Goal: Transaction & Acquisition: Purchase product/service

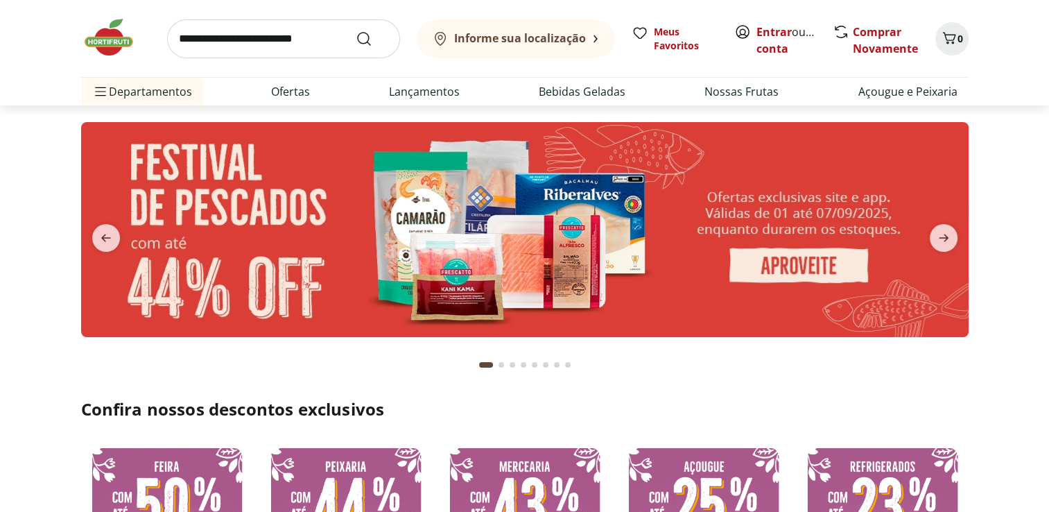
click at [552, 358] on button "Go to page 7 from fs-carousel" at bounding box center [556, 364] width 11 height 33
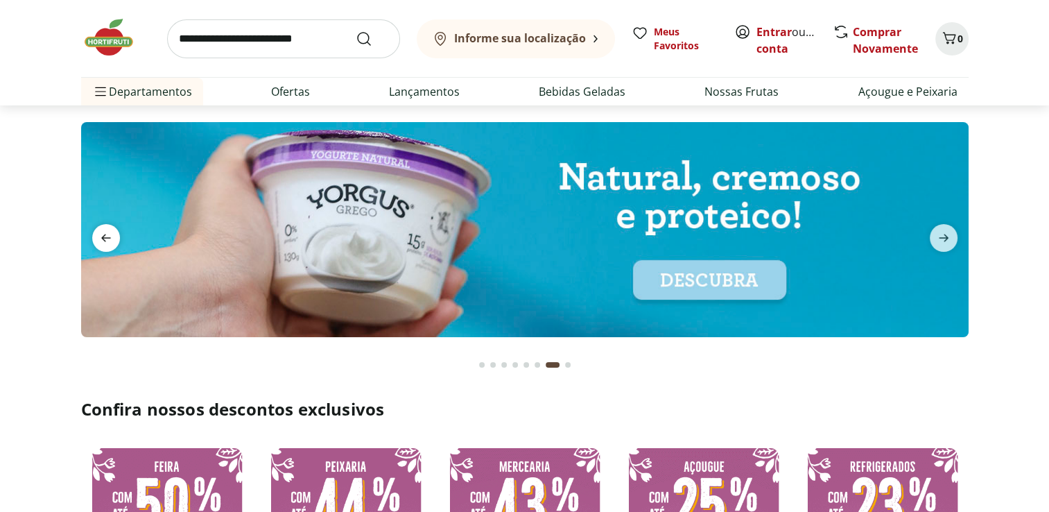
click at [100, 239] on icon "previous" at bounding box center [106, 238] width 17 height 17
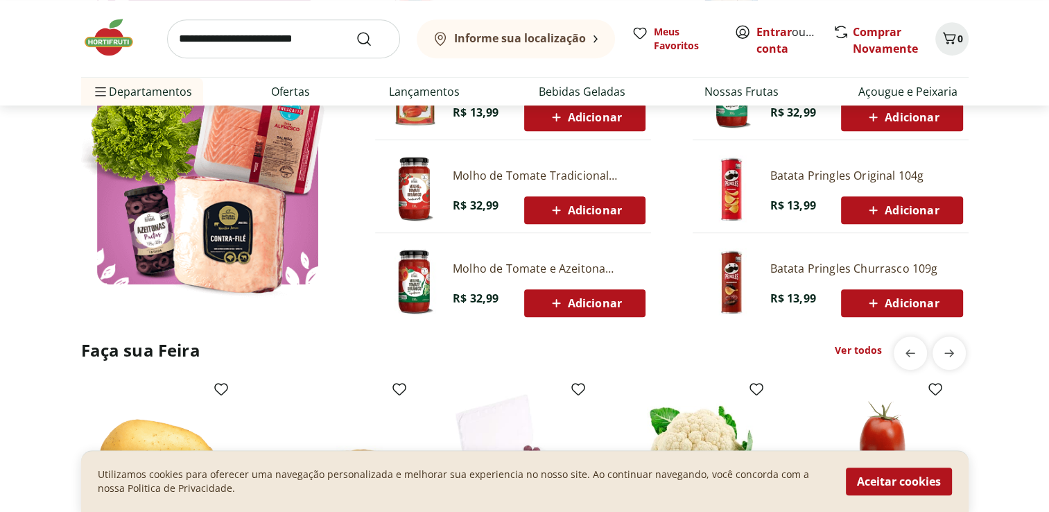
scroll to position [845, 0]
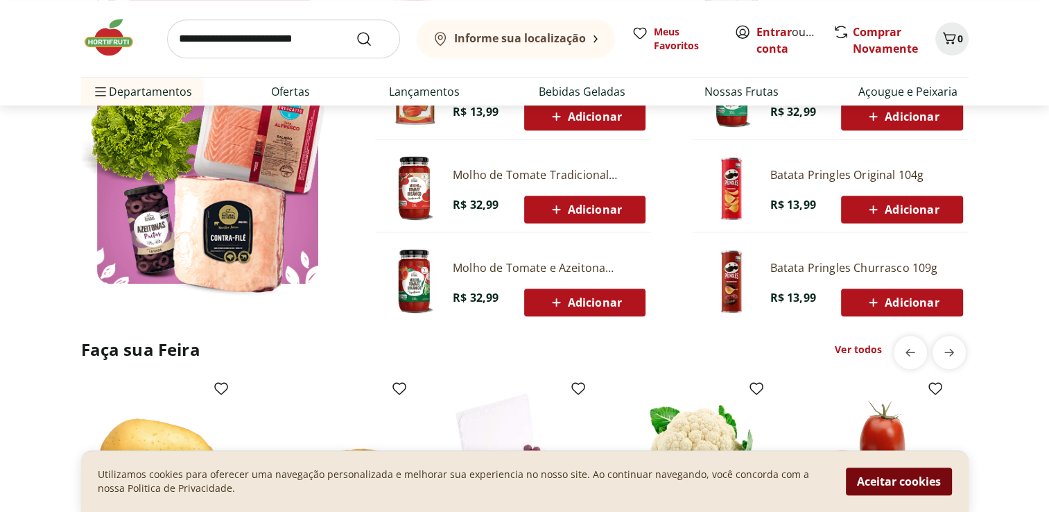
click at [924, 478] on button "Aceitar cookies" at bounding box center [899, 481] width 106 height 28
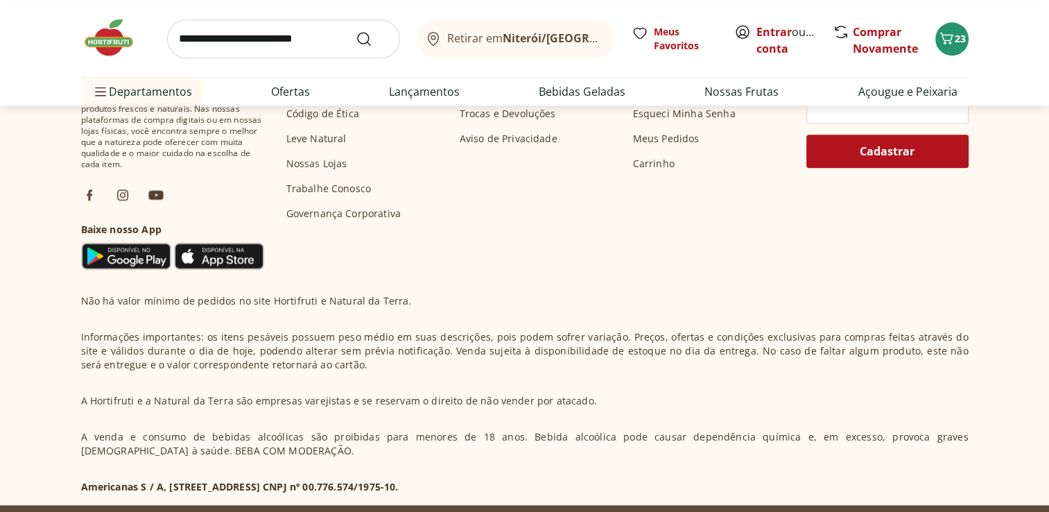
scroll to position [1787, 0]
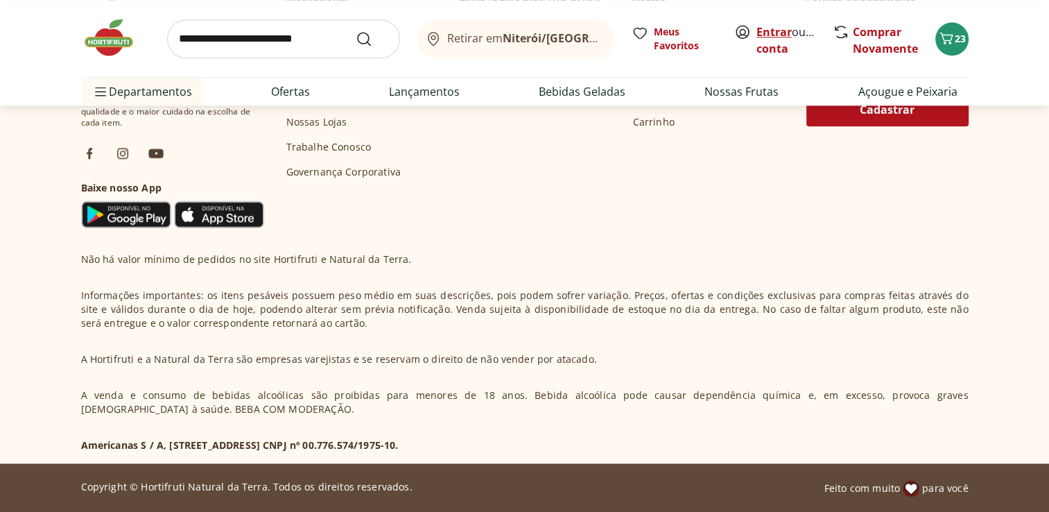
click at [779, 30] on link "Entrar" at bounding box center [773, 31] width 35 height 15
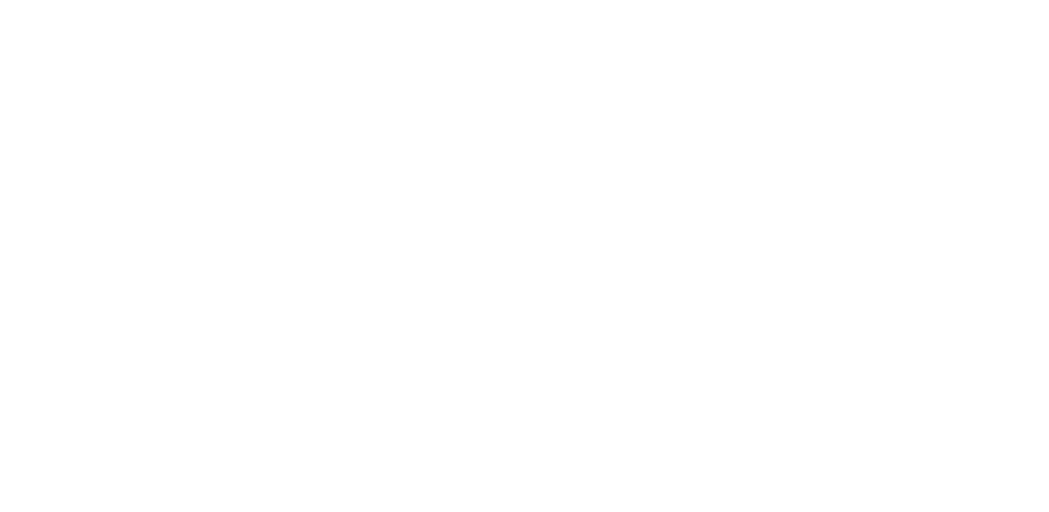
select select "**********"
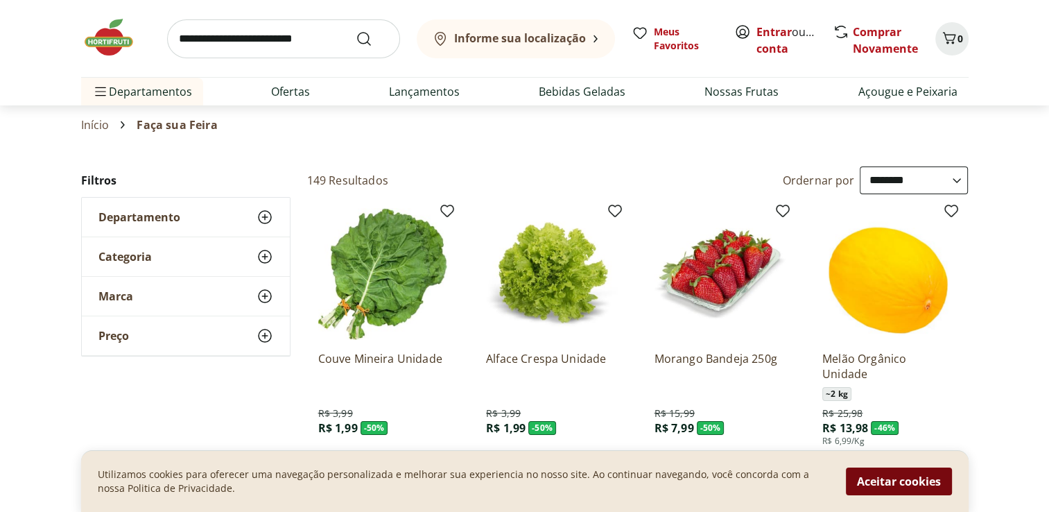
click at [924, 471] on button "Aceitar cookies" at bounding box center [899, 481] width 106 height 28
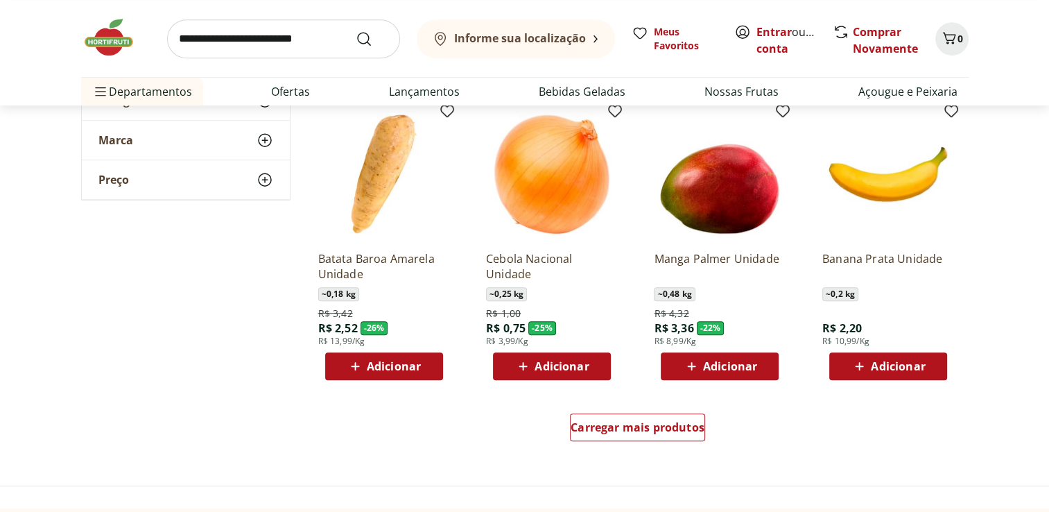
scroll to position [711, 0]
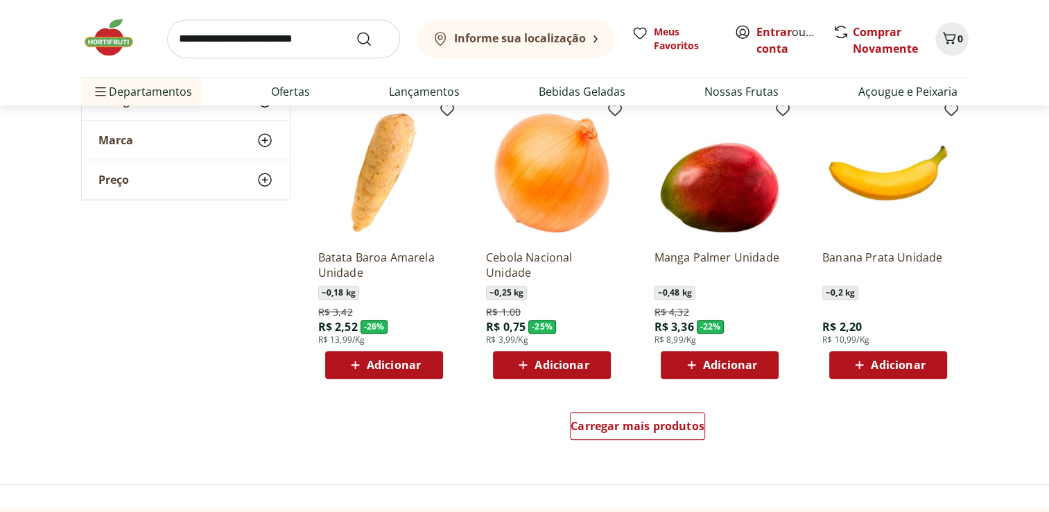
click at [471, 35] on b "Informe sua localização" at bounding box center [520, 38] width 132 height 15
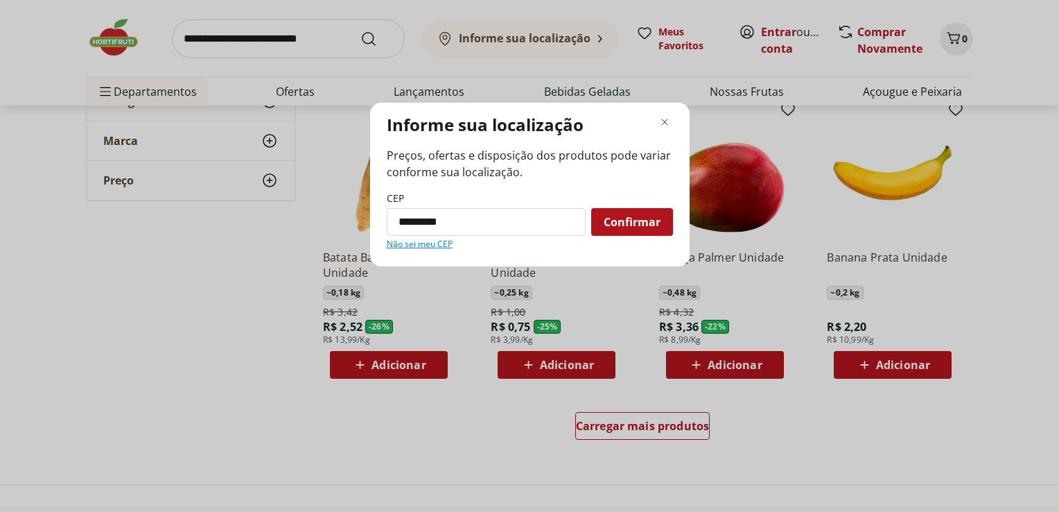
type input "*********"
click at [591, 208] on button "Confirmar" at bounding box center [632, 222] width 82 height 28
click at [657, 223] on span "Confirmar" at bounding box center [632, 221] width 57 height 11
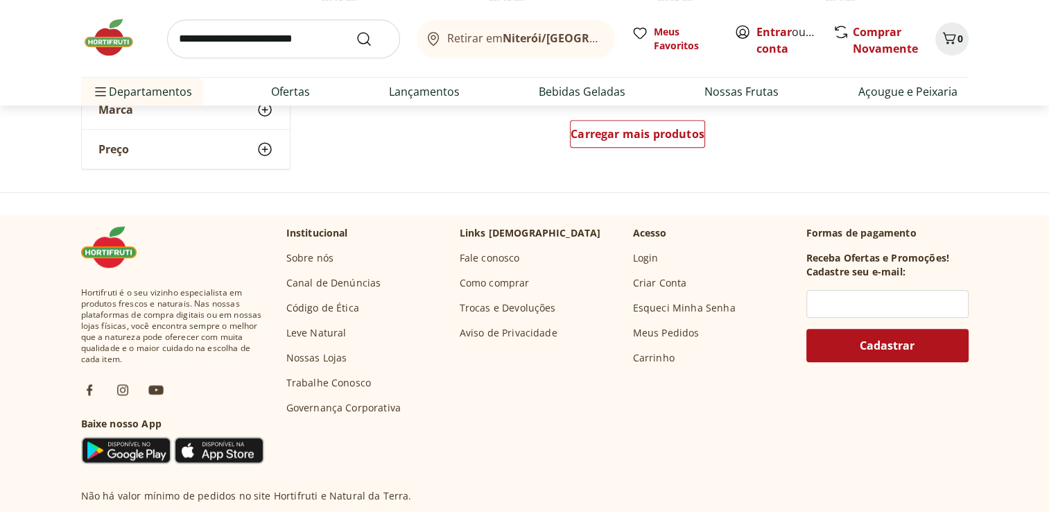
scroll to position [1004, 0]
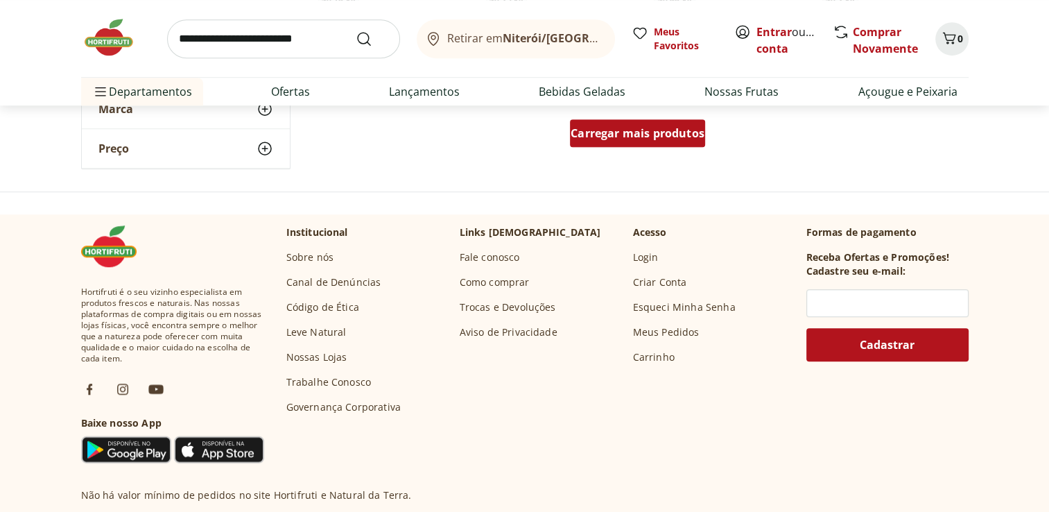
click at [671, 130] on span "Carregar mais produtos" at bounding box center [638, 133] width 134 height 11
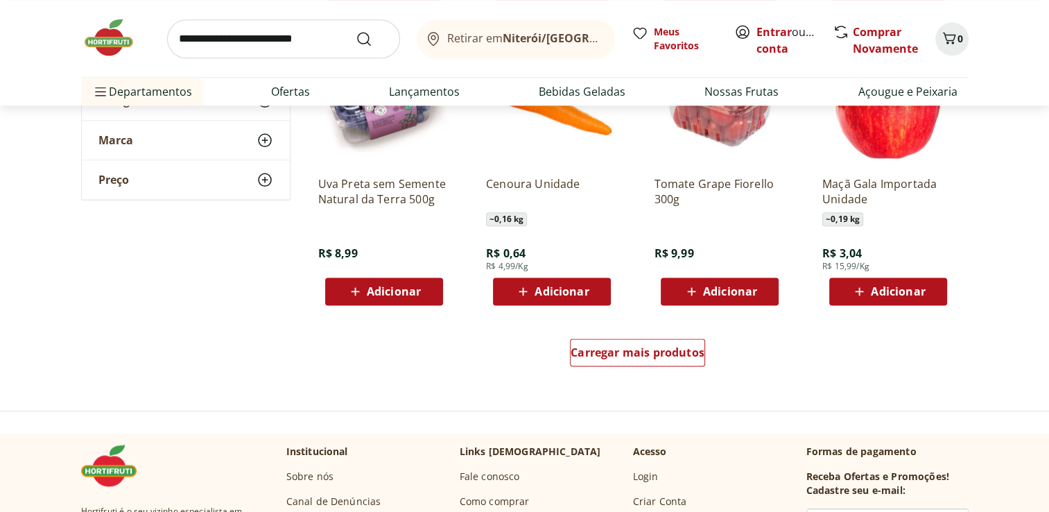
scroll to position [1681, 0]
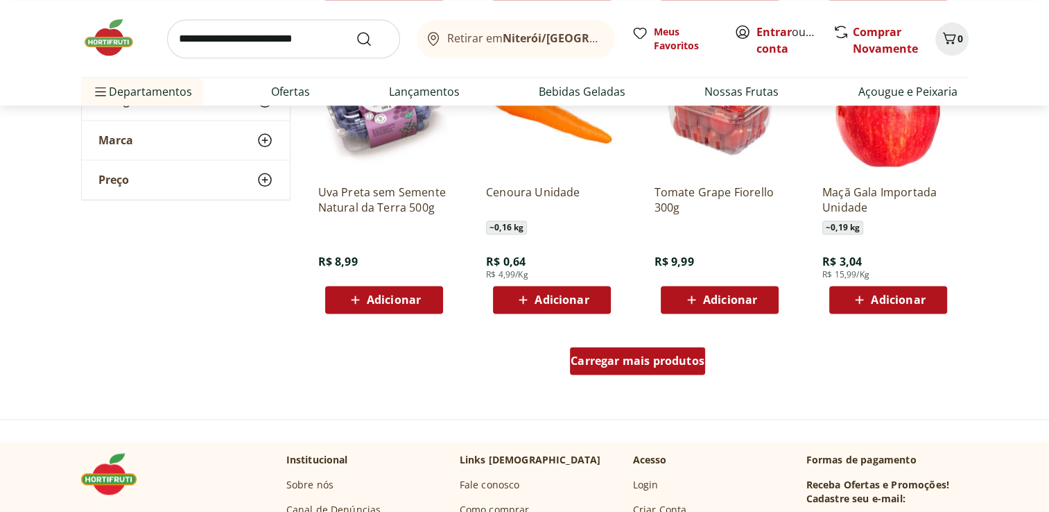
click at [629, 363] on span "Carregar mais produtos" at bounding box center [638, 360] width 134 height 11
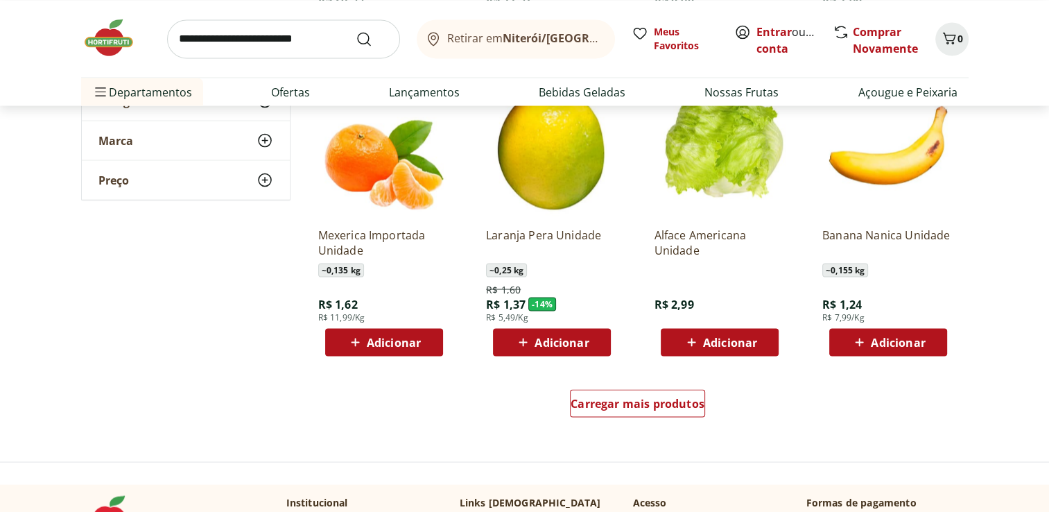
scroll to position [2543, 0]
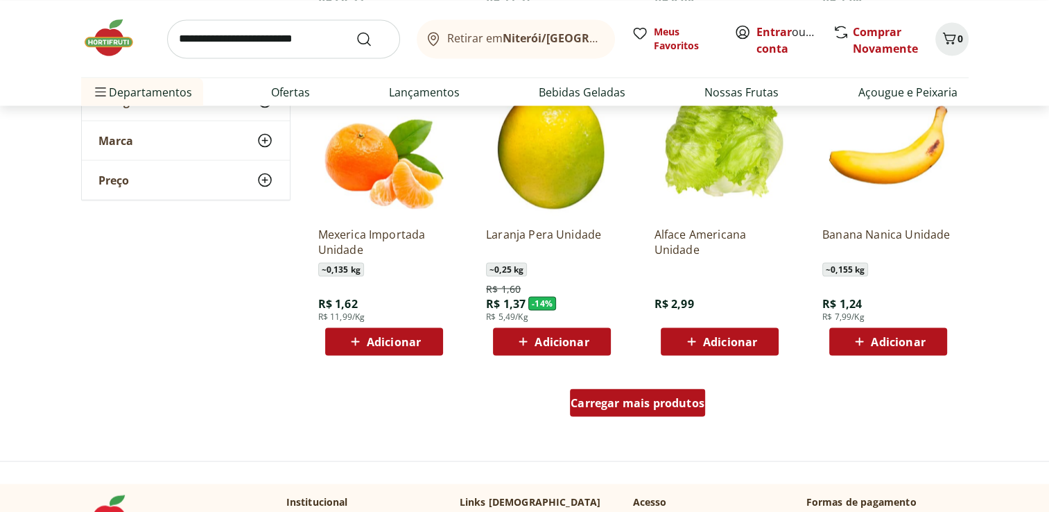
click at [661, 397] on span "Carregar mais produtos" at bounding box center [638, 402] width 134 height 11
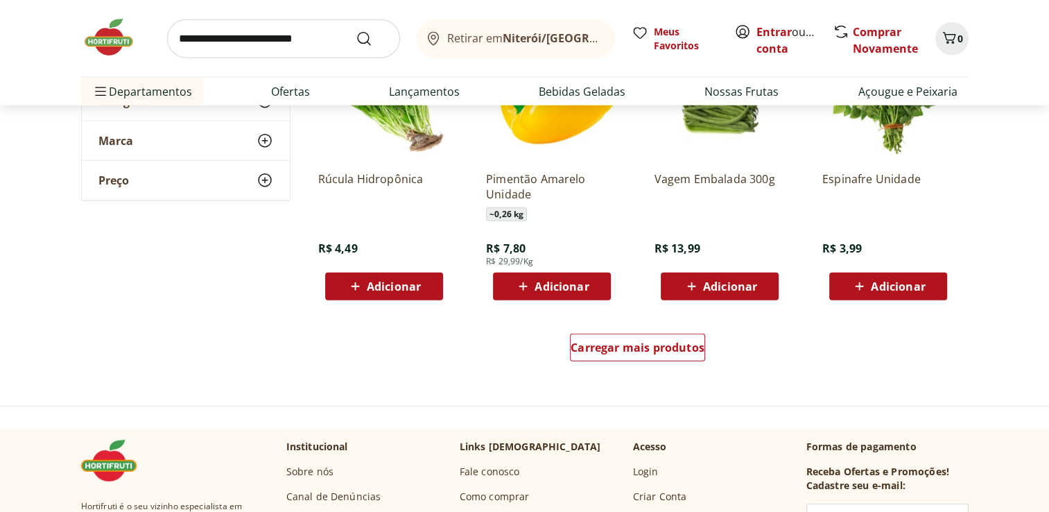
scroll to position [3503, 0]
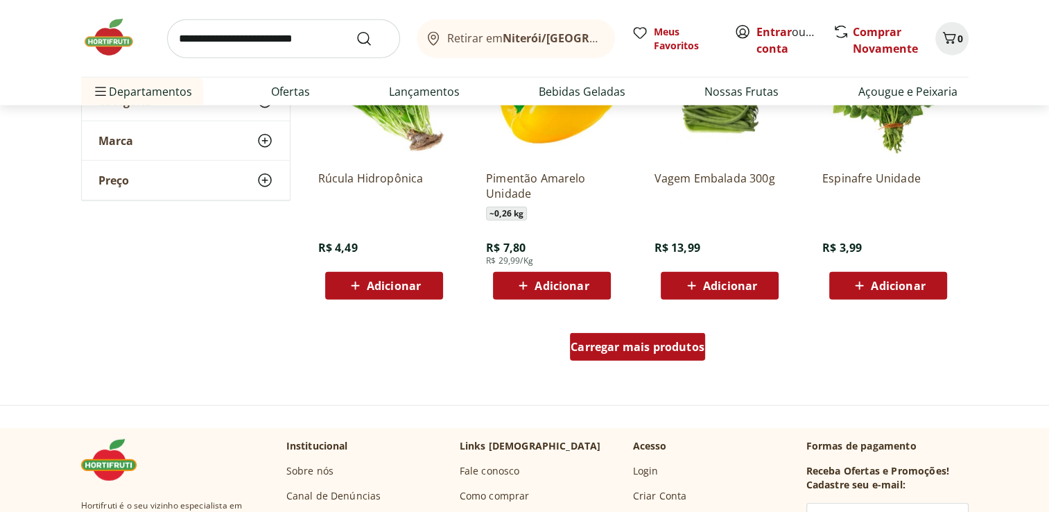
click at [652, 356] on div "Carregar mais produtos" at bounding box center [637, 347] width 135 height 28
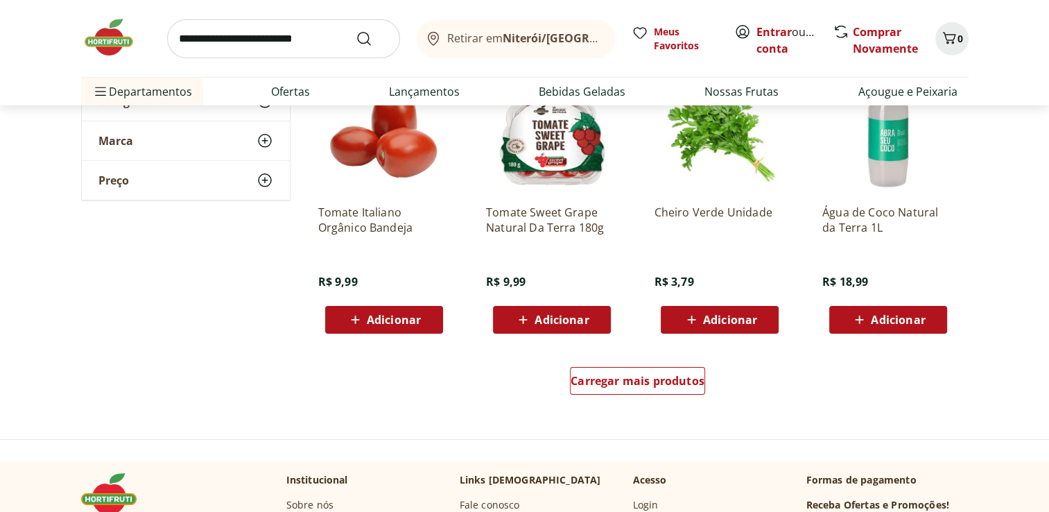
scroll to position [4372, 0]
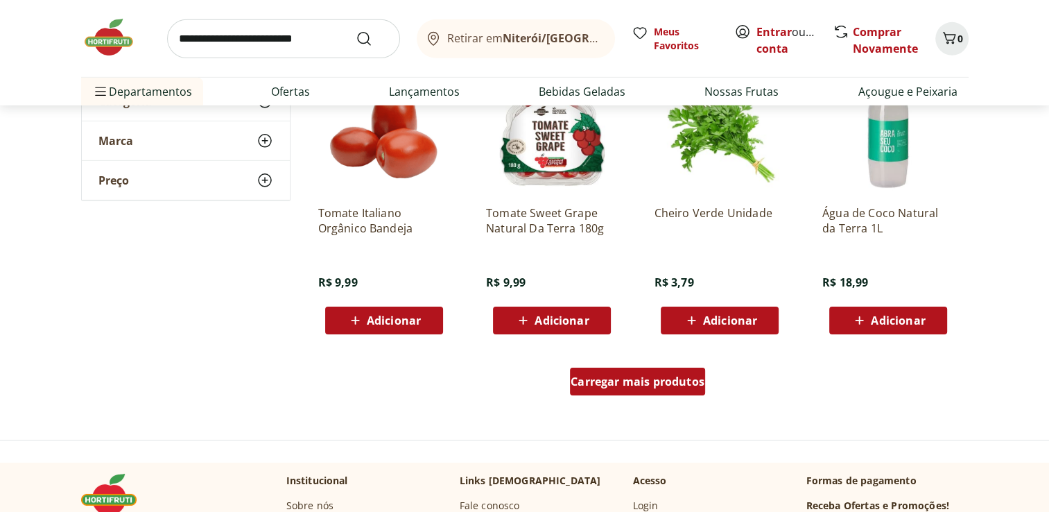
click at [688, 390] on div "Carregar mais produtos" at bounding box center [637, 381] width 135 height 28
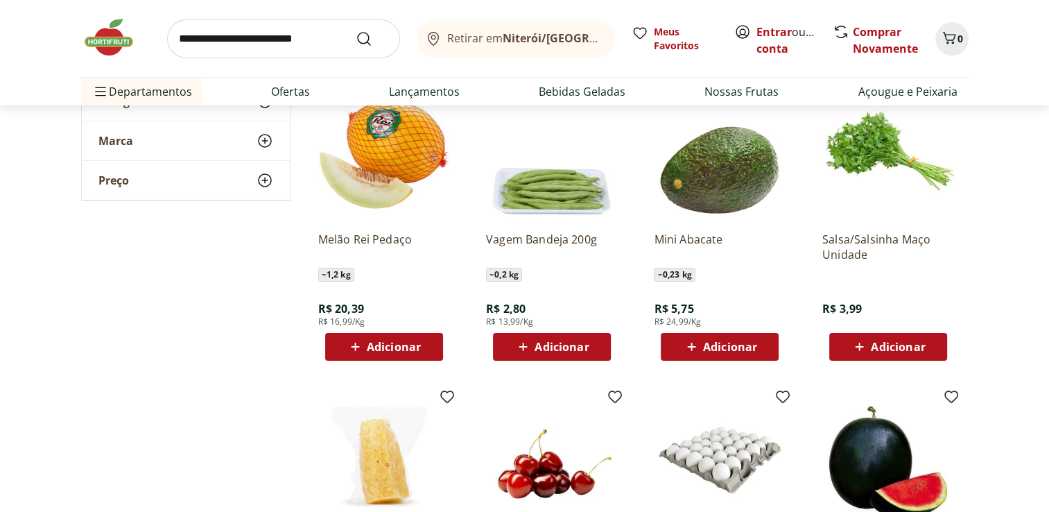
scroll to position [4947, 0]
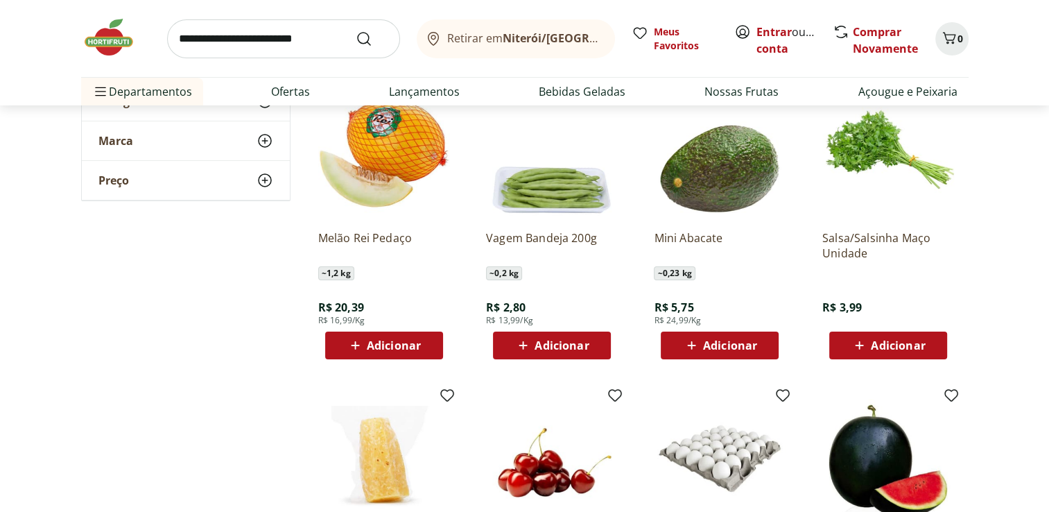
click at [563, 343] on span "Adicionar" at bounding box center [562, 345] width 54 height 11
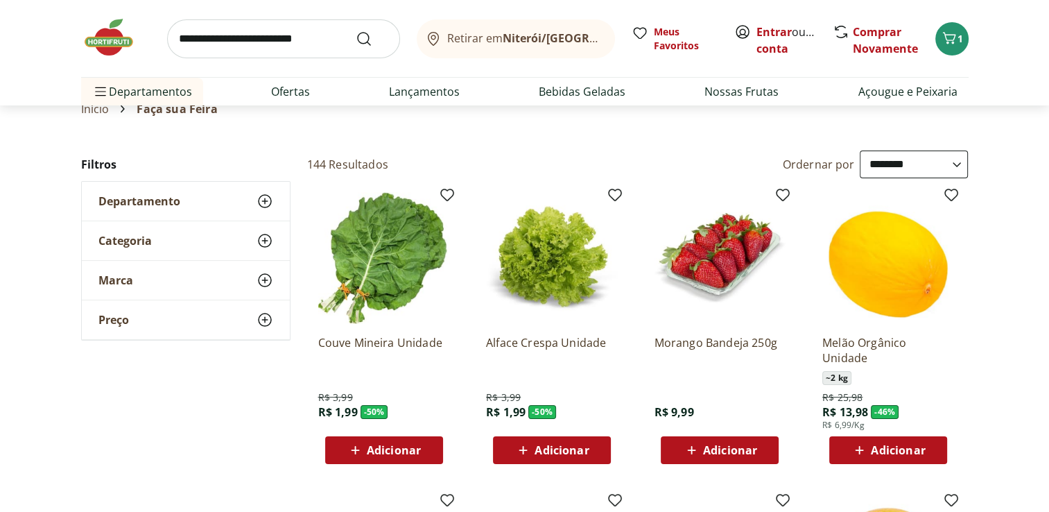
scroll to position [14, 0]
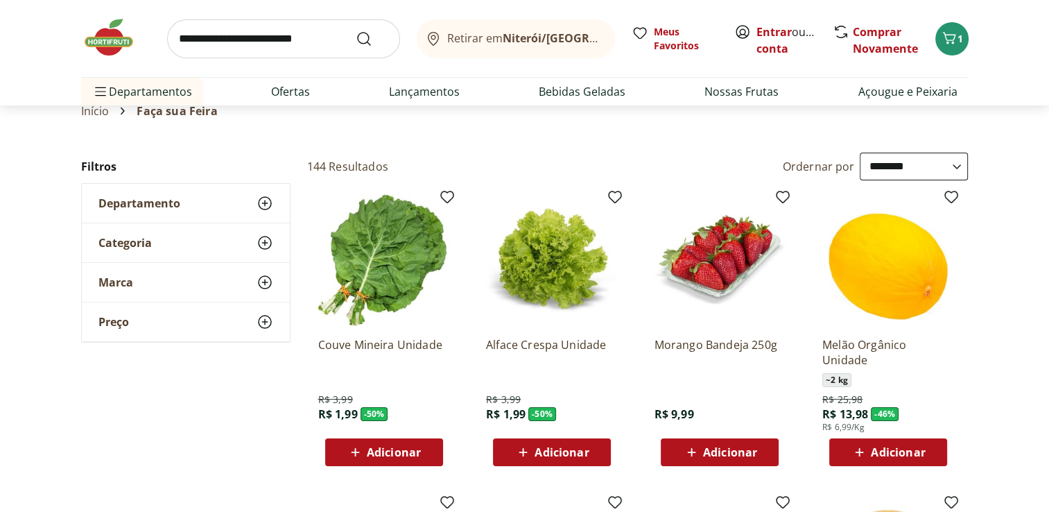
click at [424, 434] on div "Couve Mineira Unidade R$ 3,99 R$ 1,99 - 50 % Adicionar" at bounding box center [384, 396] width 132 height 140
click at [422, 447] on div "Adicionar" at bounding box center [384, 452] width 96 height 25
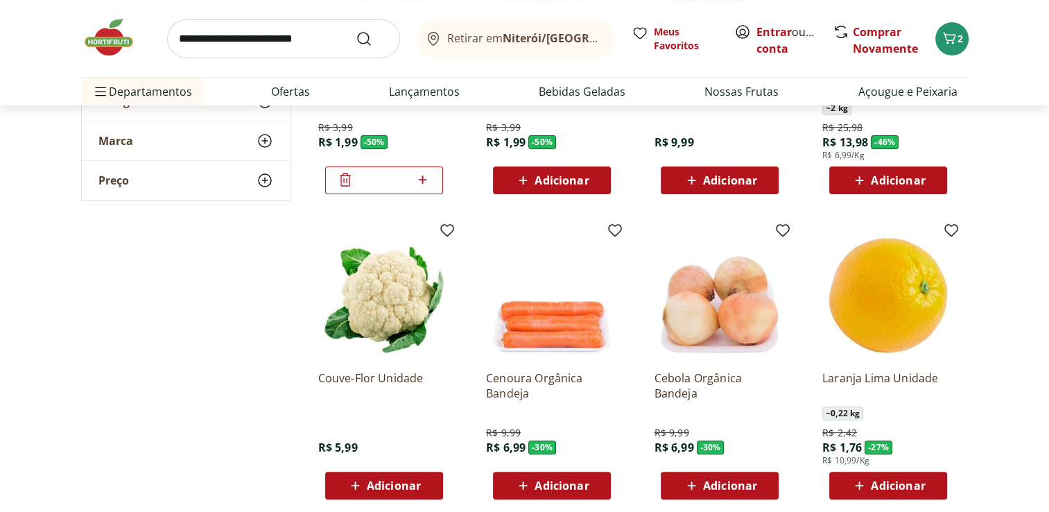
scroll to position [440, 0]
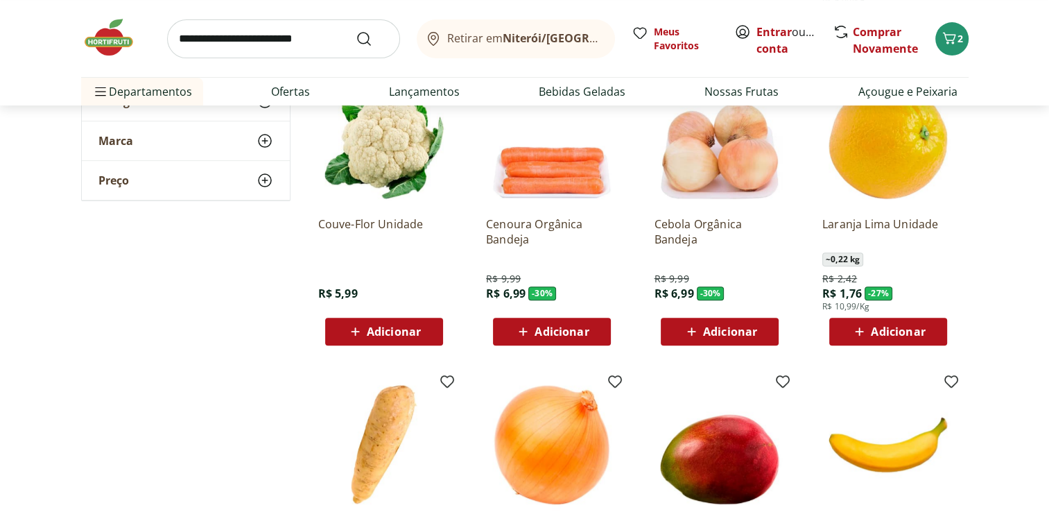
click at [427, 327] on div "Adicionar" at bounding box center [384, 331] width 96 height 25
click at [564, 332] on span "Adicionar" at bounding box center [562, 331] width 54 height 11
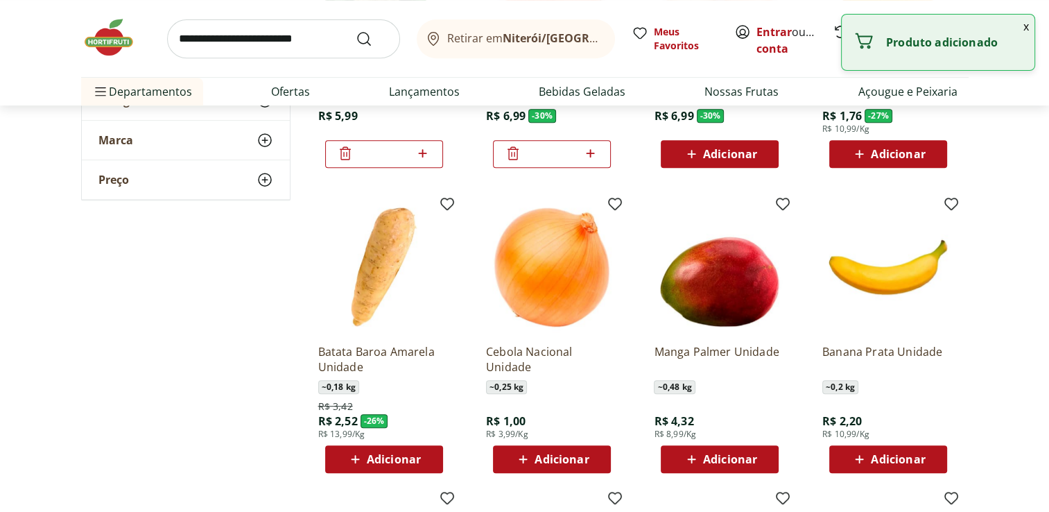
scroll to position [618, 0]
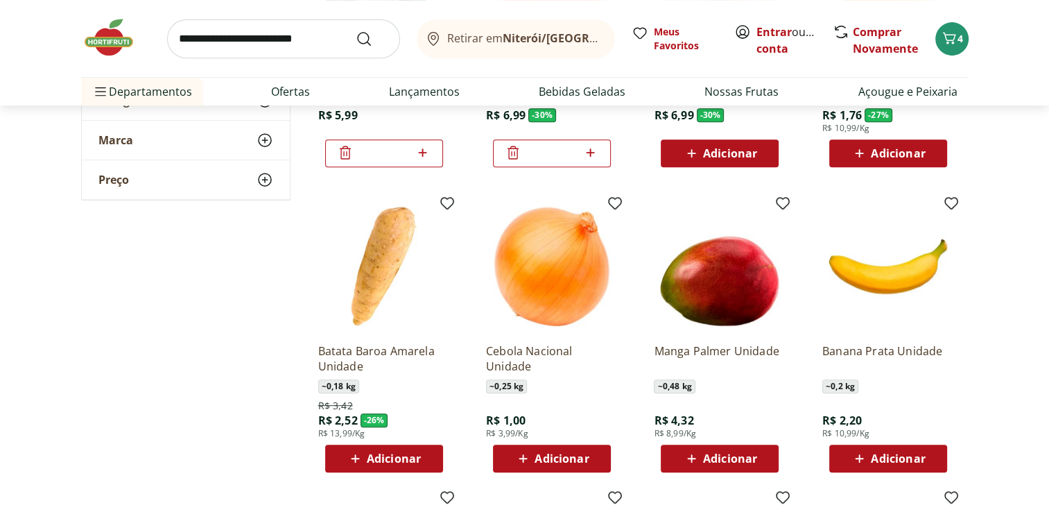
click at [569, 467] on div "Adicionar" at bounding box center [552, 458] width 96 height 25
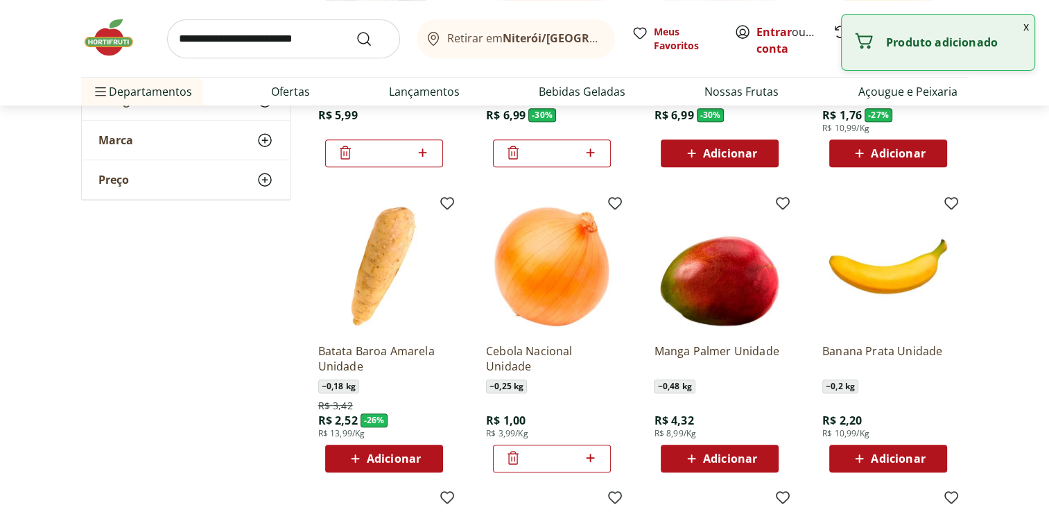
click at [598, 462] on icon at bounding box center [590, 457] width 17 height 17
type input "*"
click at [399, 453] on span "Adicionar" at bounding box center [394, 458] width 54 height 11
click at [424, 463] on icon at bounding box center [422, 457] width 17 height 17
type input "*"
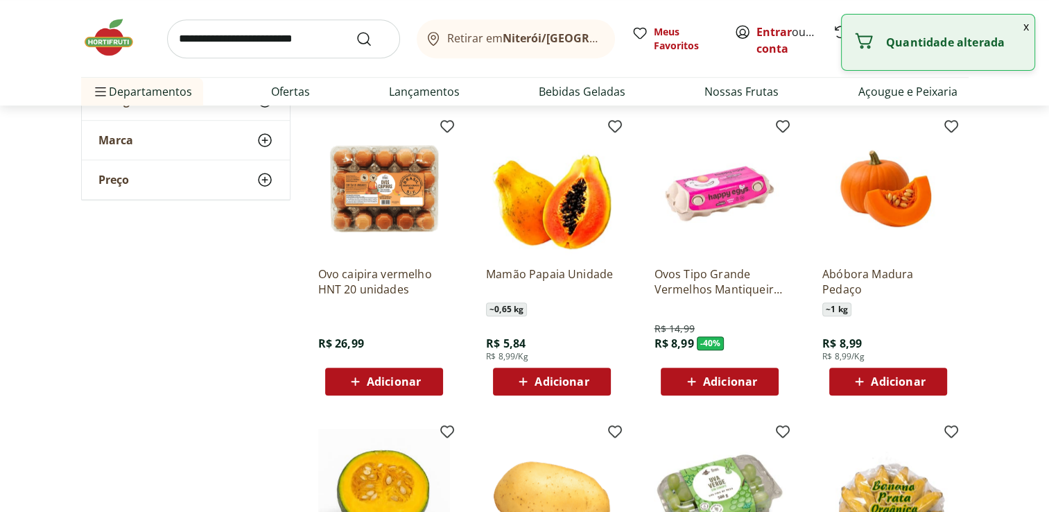
scroll to position [1001, 0]
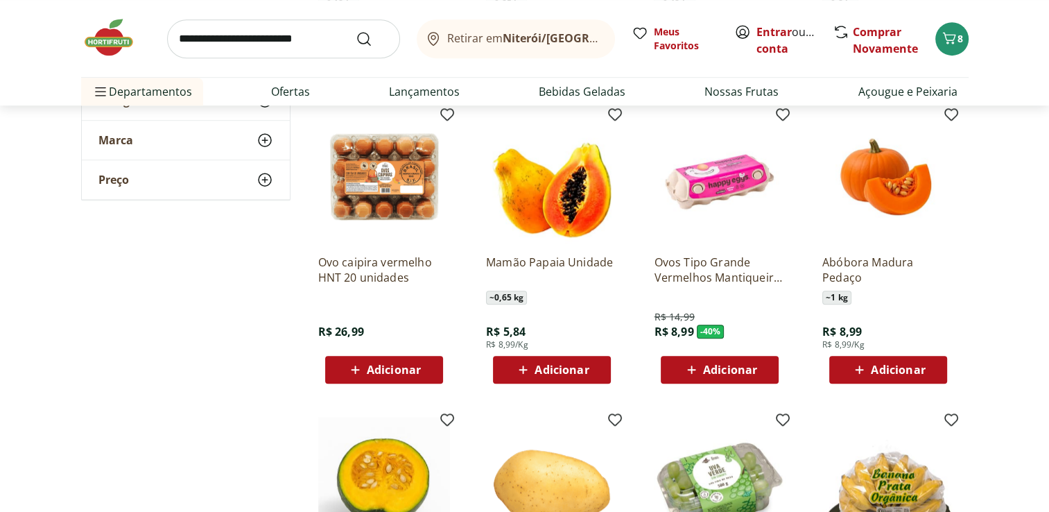
click at [765, 365] on div "Adicionar" at bounding box center [720, 369] width 96 height 25
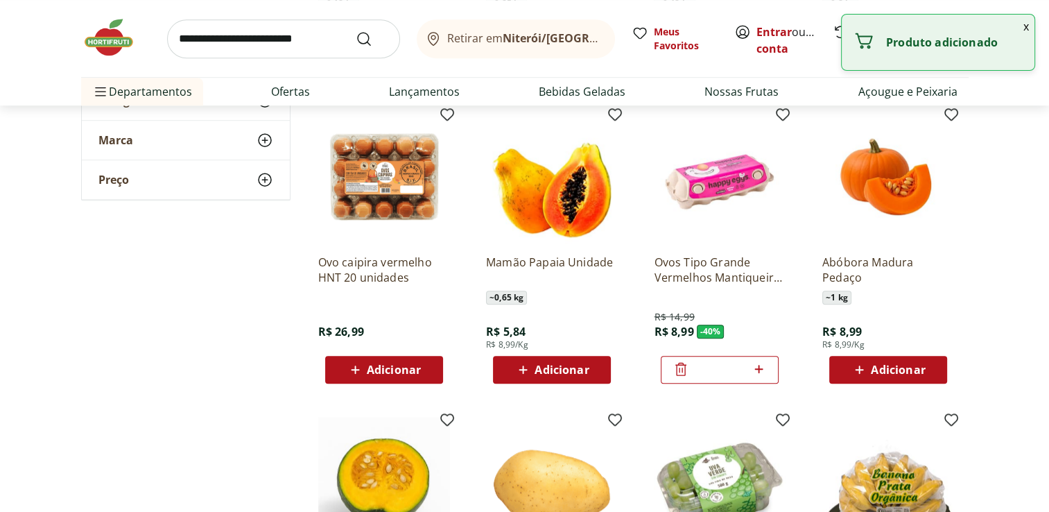
click at [765, 365] on icon at bounding box center [758, 369] width 17 height 17
type input "*"
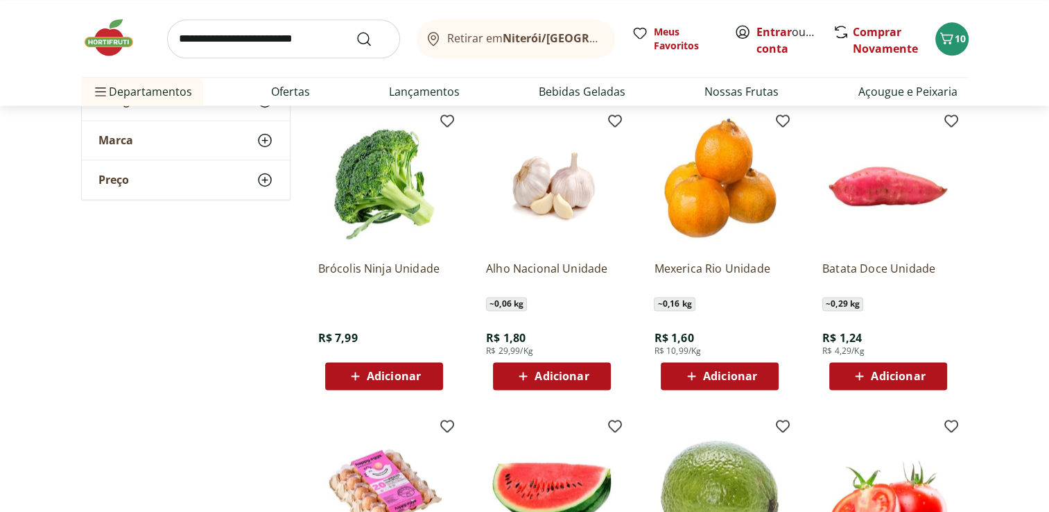
scroll to position [1897, 0]
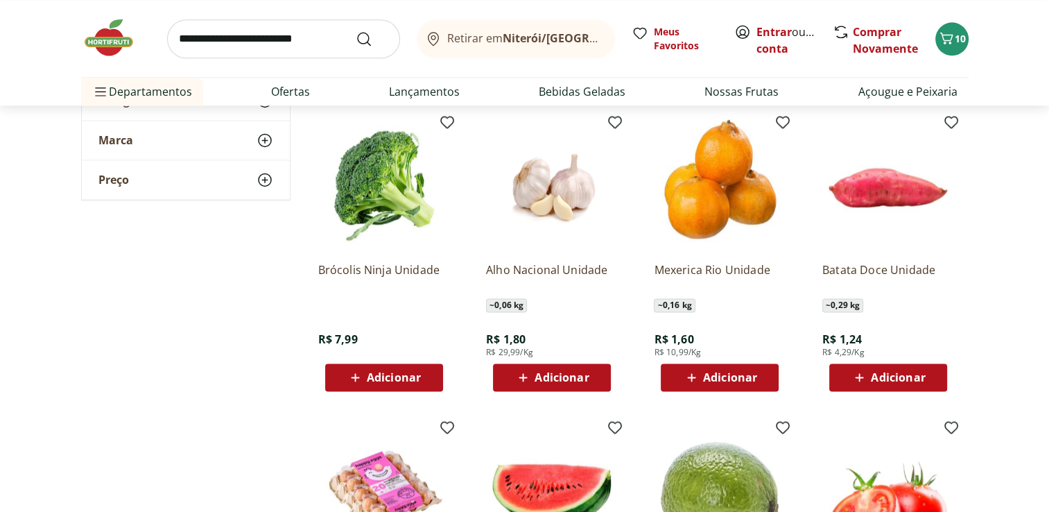
click at [559, 381] on span "Adicionar" at bounding box center [562, 377] width 54 height 11
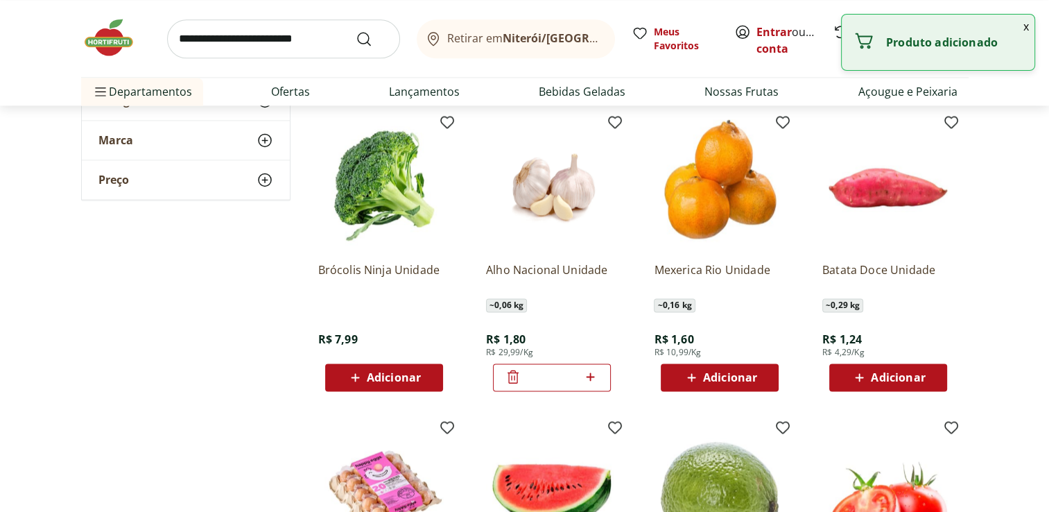
click at [393, 384] on span "Adicionar" at bounding box center [384, 377] width 74 height 17
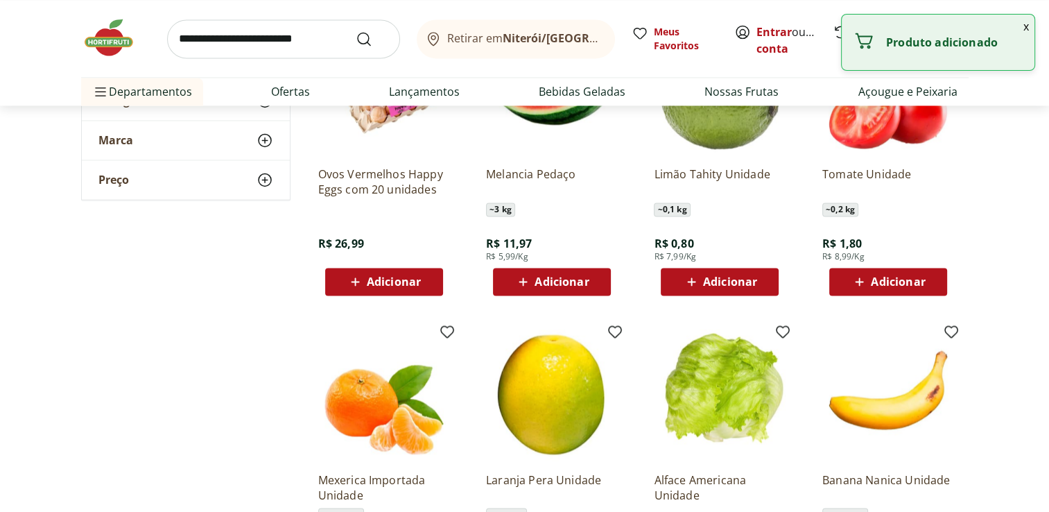
scroll to position [2301, 0]
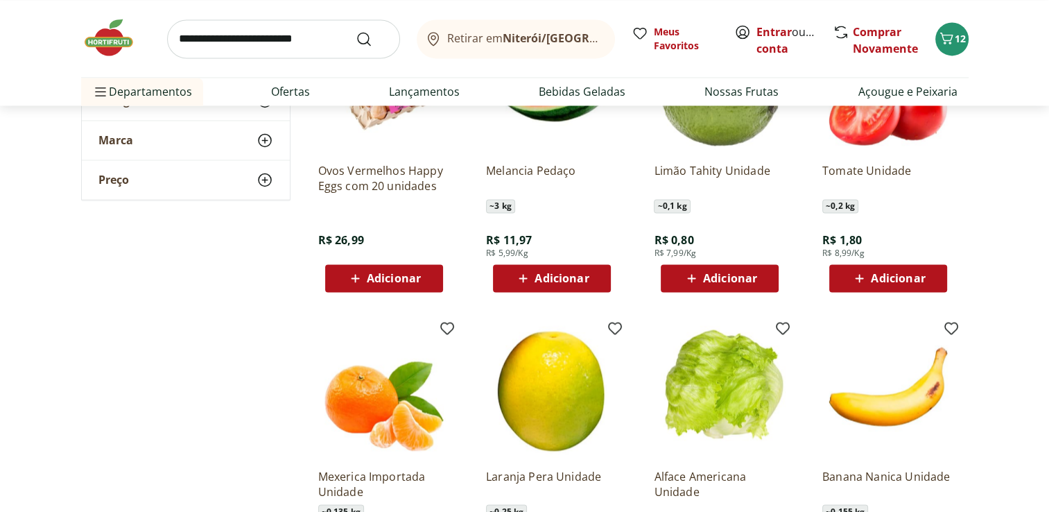
click at [718, 268] on div "Adicionar" at bounding box center [720, 278] width 96 height 25
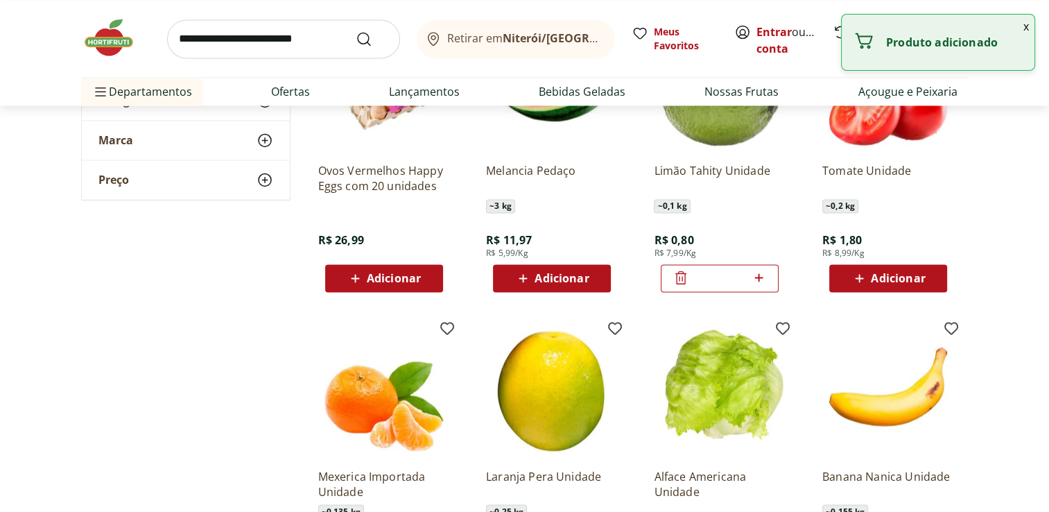
click at [718, 268] on div "*" at bounding box center [720, 278] width 118 height 28
click at [768, 279] on div "*" at bounding box center [720, 278] width 118 height 28
click at [765, 273] on icon at bounding box center [758, 277] width 17 height 17
type input "*"
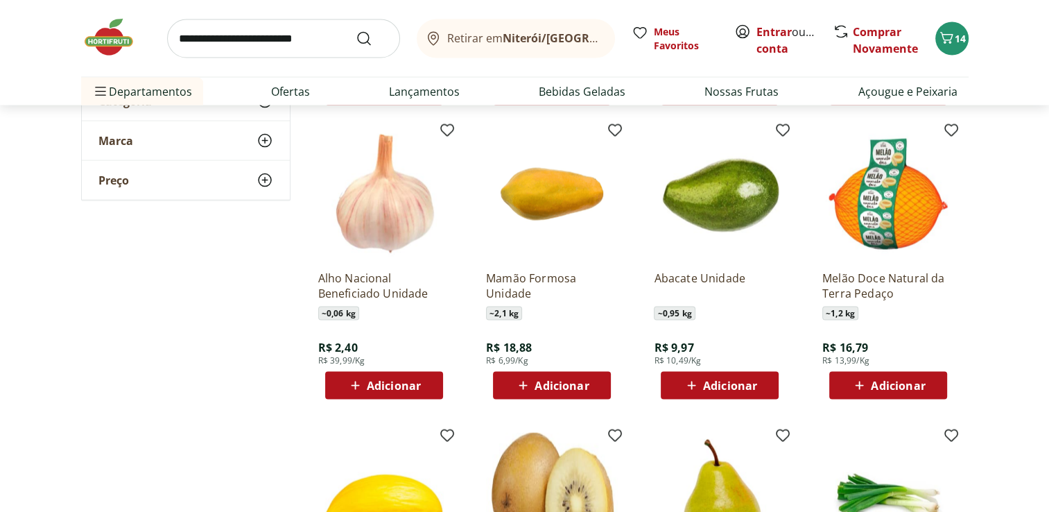
scroll to position [2807, 0]
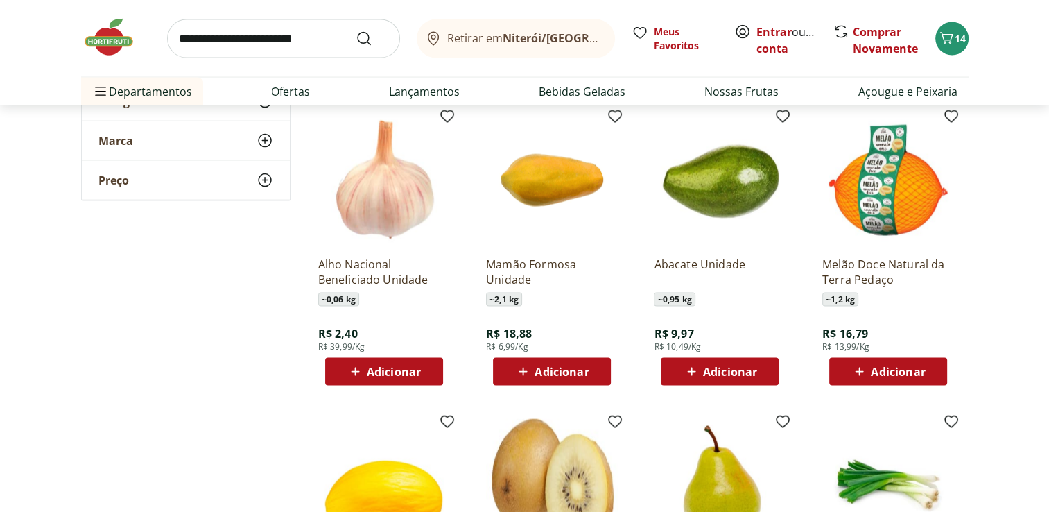
click at [918, 368] on span "Adicionar" at bounding box center [898, 371] width 54 height 11
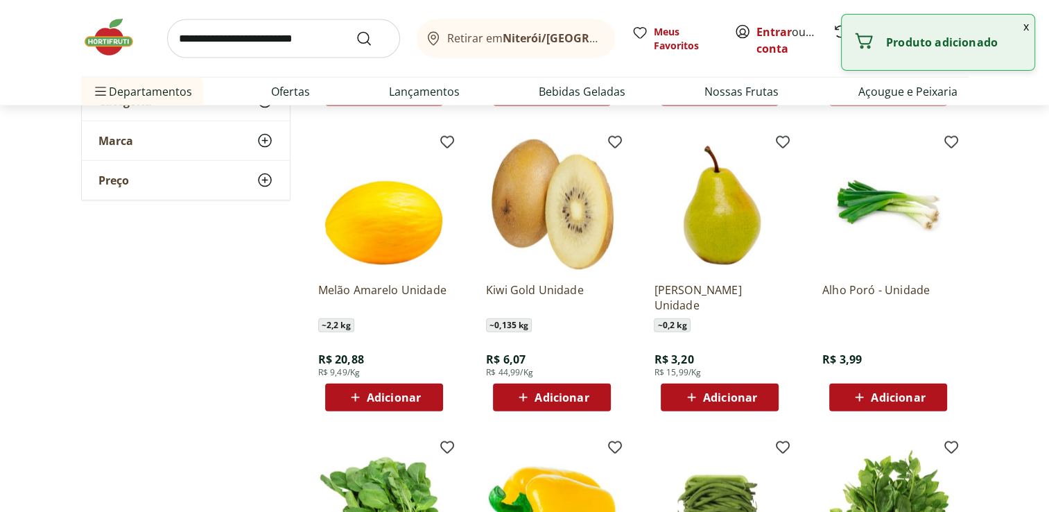
scroll to position [3087, 0]
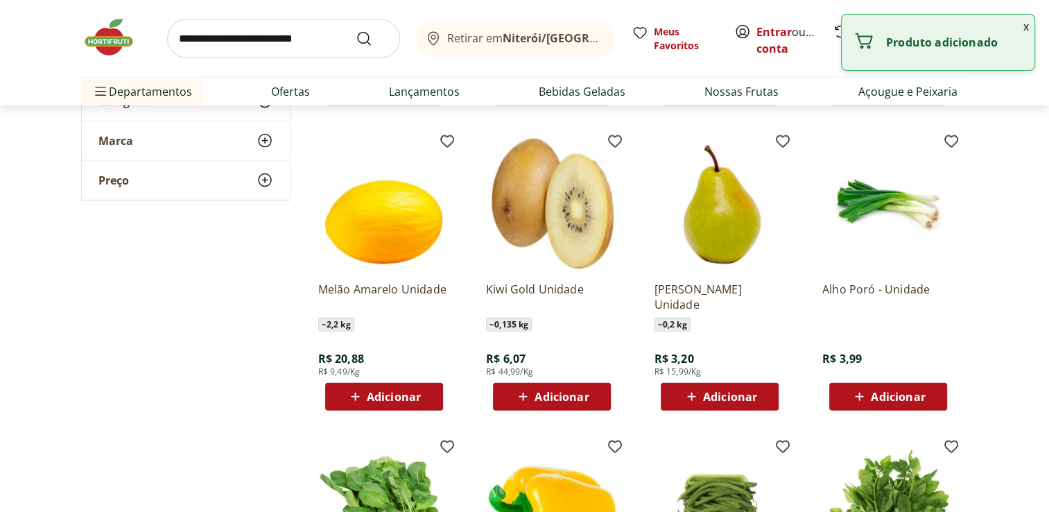
click at [920, 387] on div "Adicionar" at bounding box center [888, 396] width 96 height 25
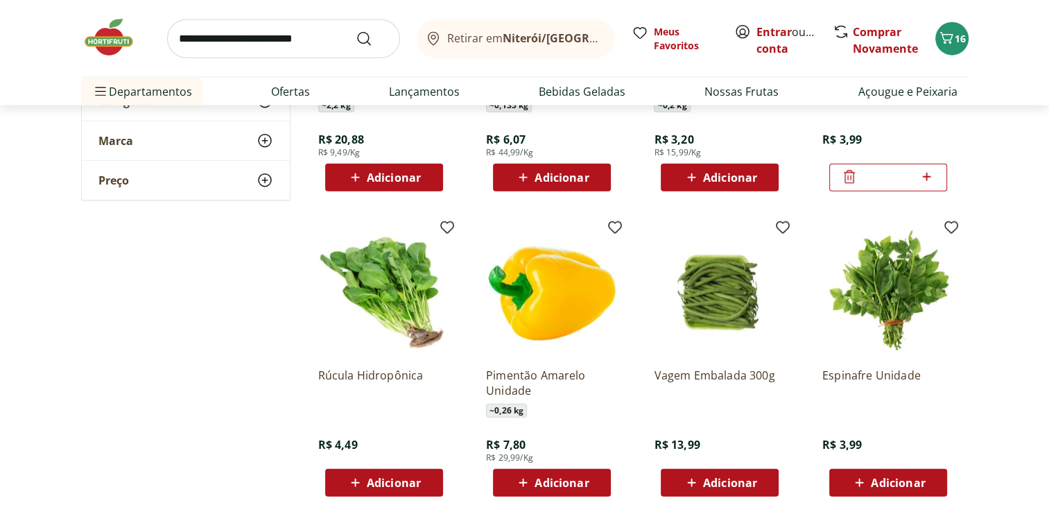
scroll to position [3307, 0]
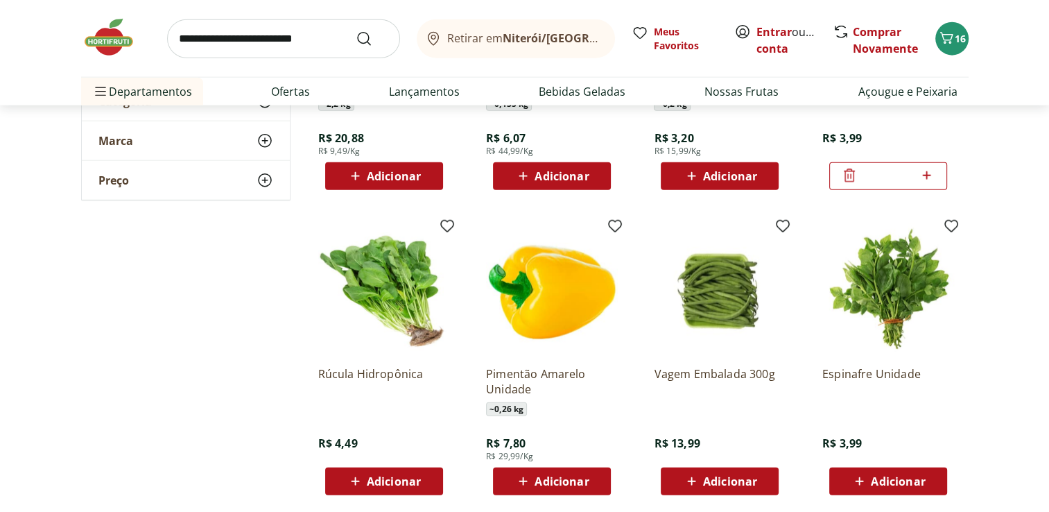
click at [571, 477] on span "Adicionar" at bounding box center [562, 481] width 54 height 11
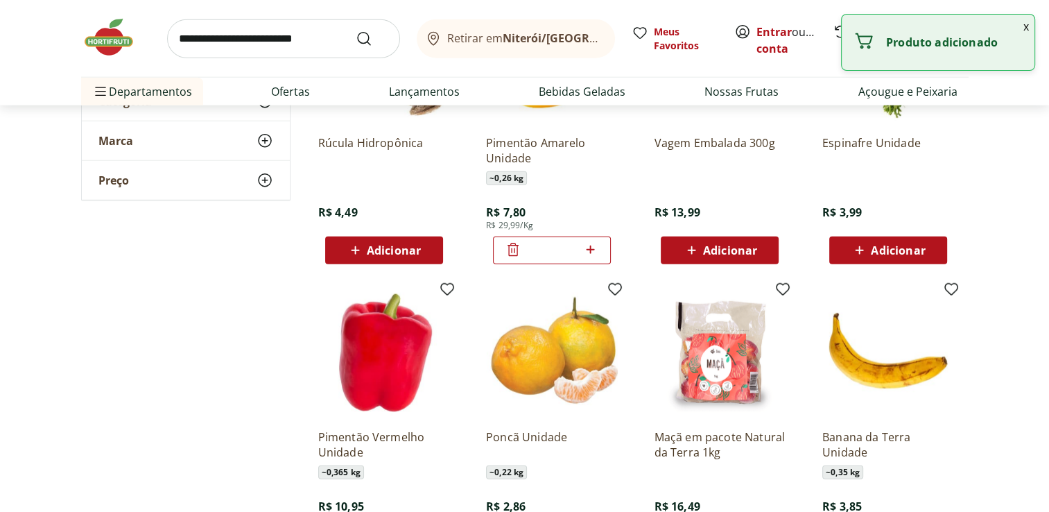
scroll to position [3538, 0]
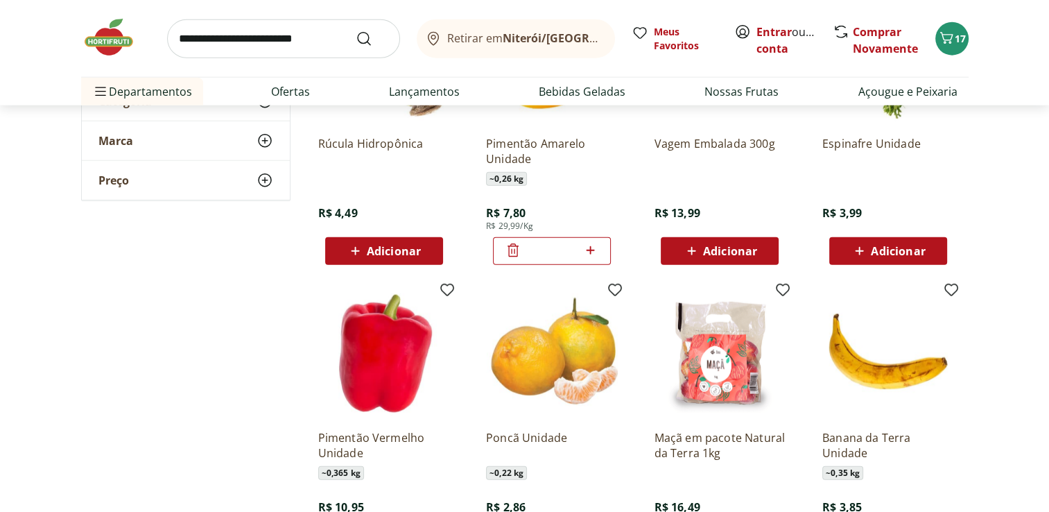
click at [871, 251] on span "Adicionar" at bounding box center [898, 250] width 54 height 11
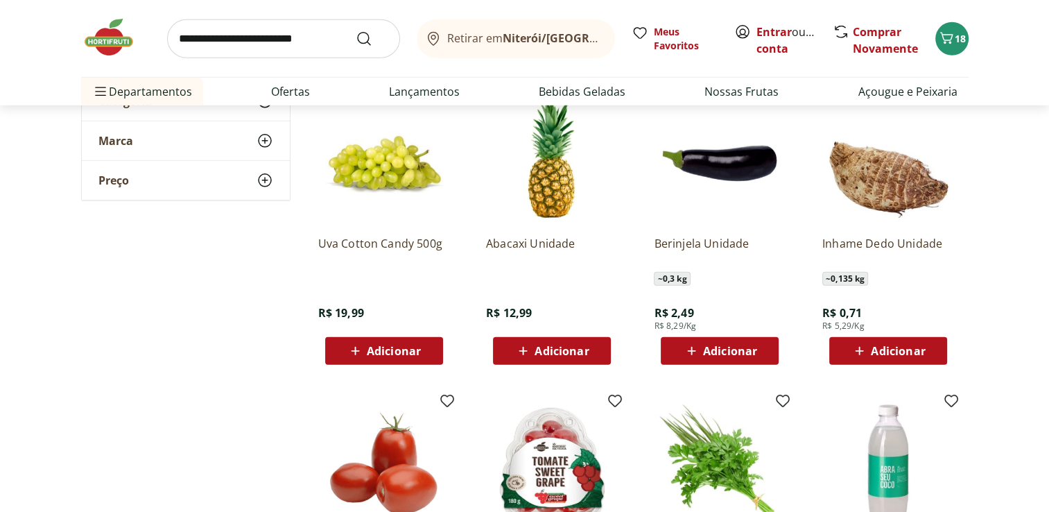
scroll to position [4038, 0]
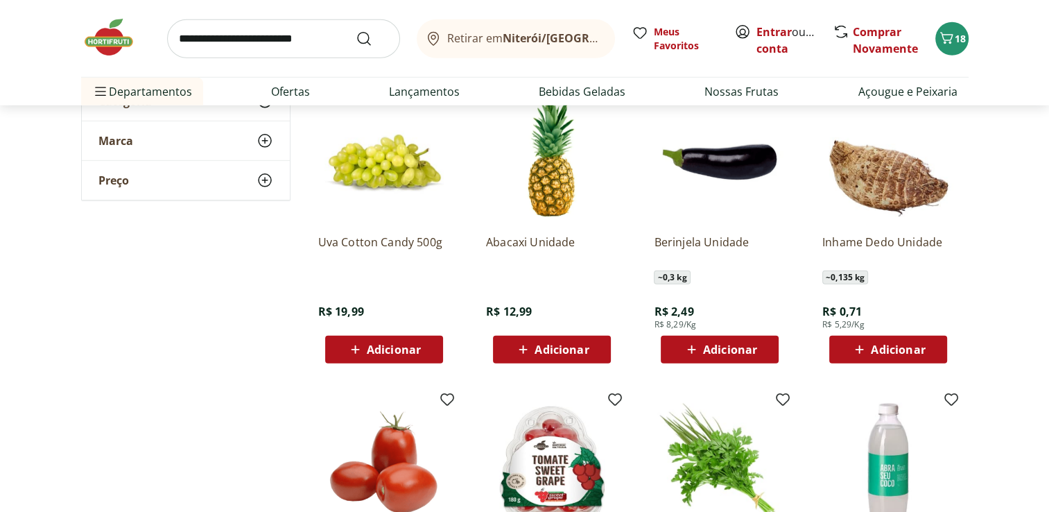
click at [741, 347] on span "Adicionar" at bounding box center [730, 349] width 54 height 11
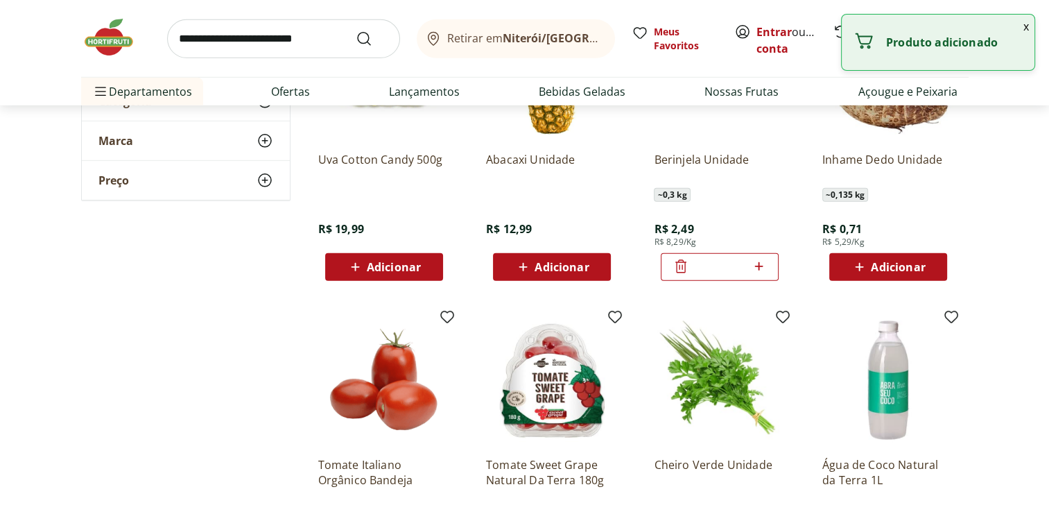
scroll to position [4106, 0]
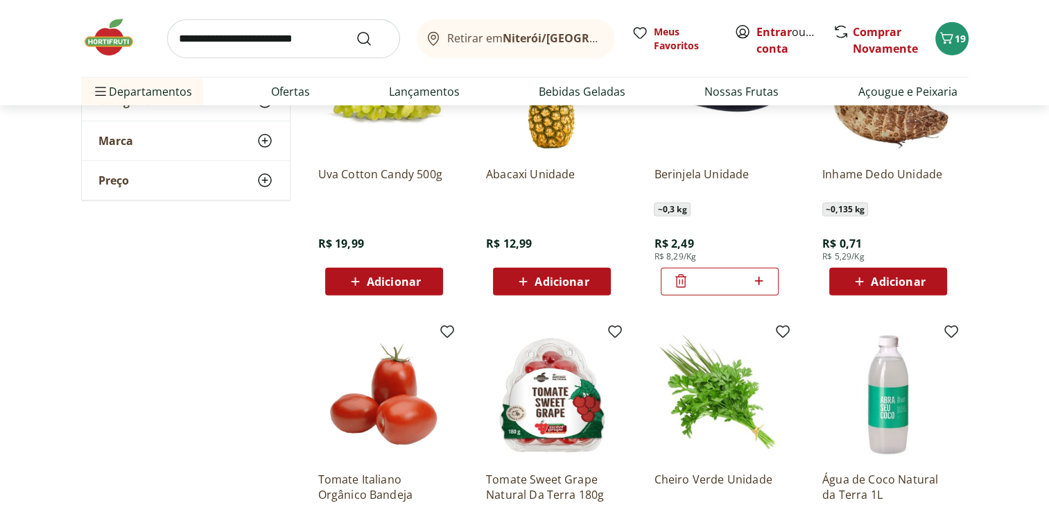
click at [760, 277] on icon at bounding box center [758, 280] width 17 height 17
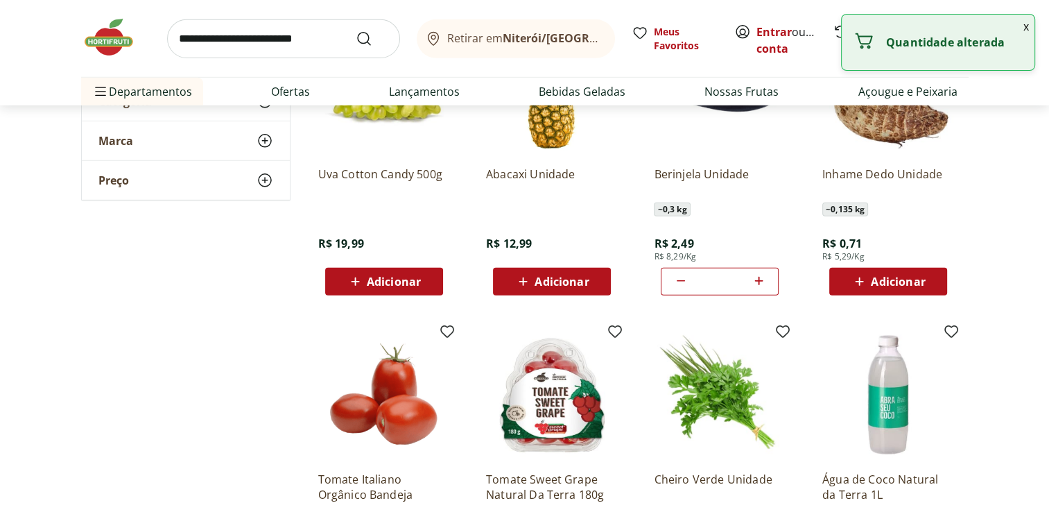
click at [760, 277] on icon at bounding box center [758, 280] width 17 height 17
type input "*"
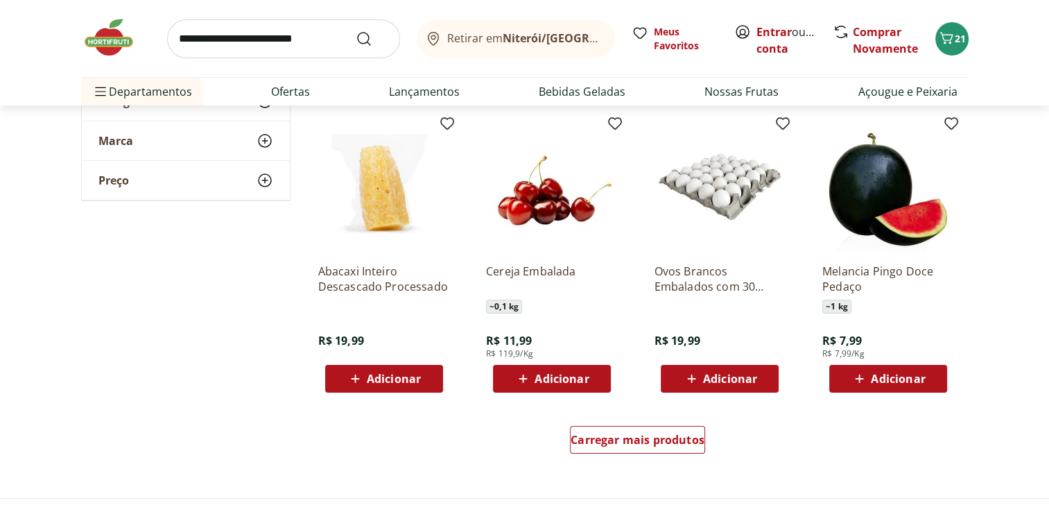
scroll to position [5228, 0]
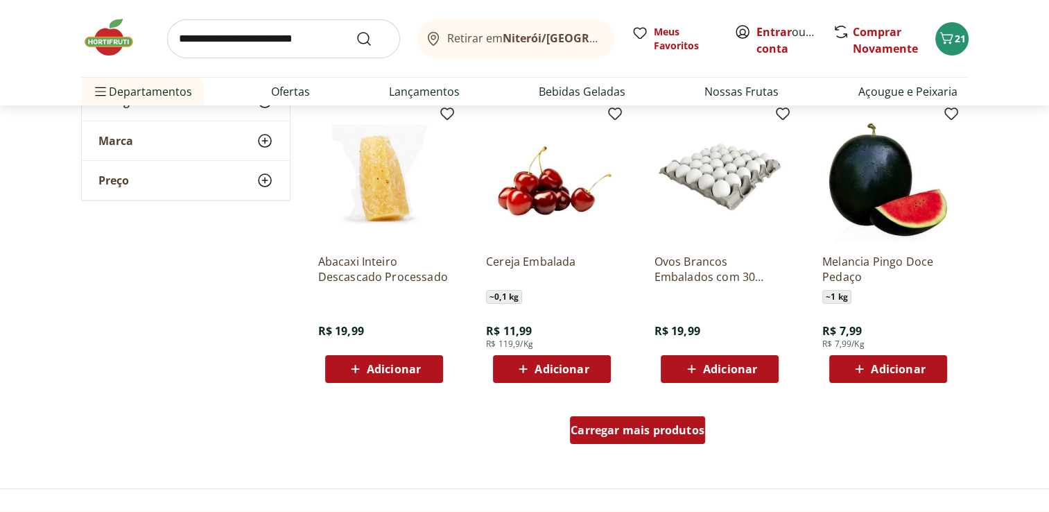
click at [650, 431] on span "Carregar mais produtos" at bounding box center [638, 429] width 134 height 11
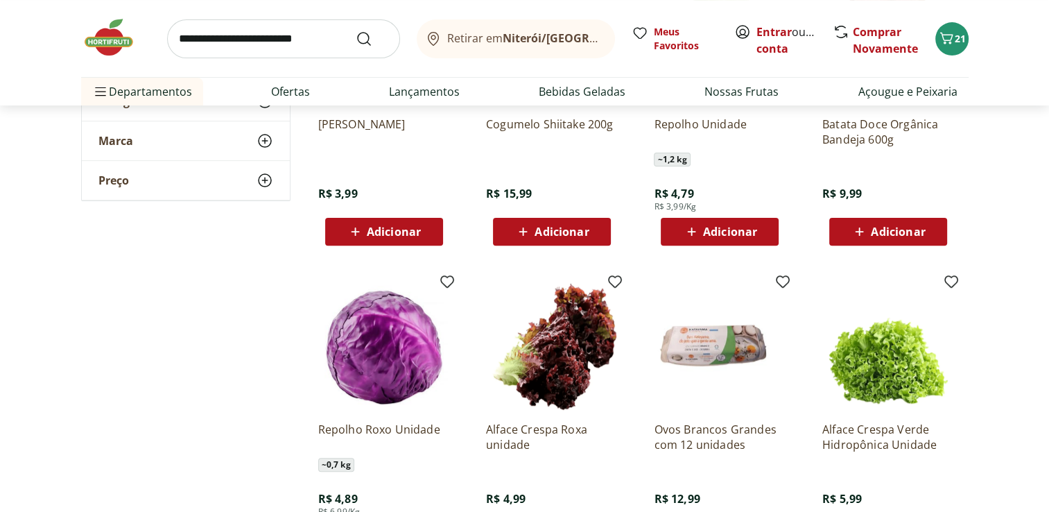
scroll to position [5655, 0]
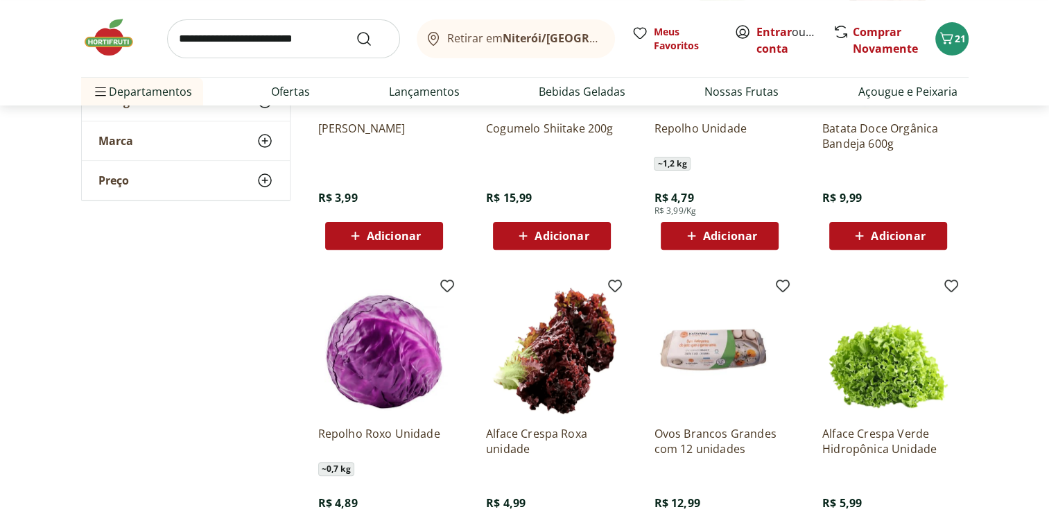
click at [743, 230] on span "Adicionar" at bounding box center [730, 235] width 54 height 11
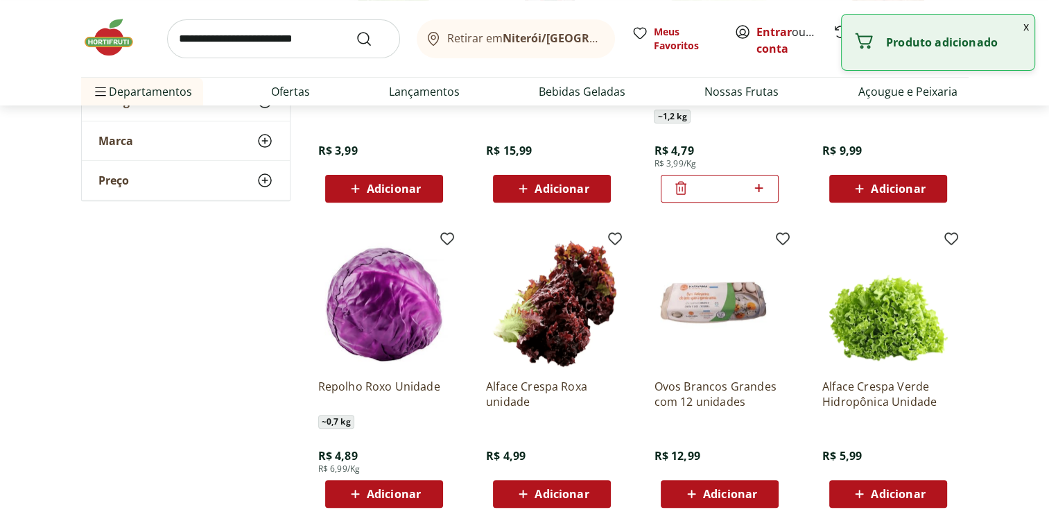
scroll to position [5704, 0]
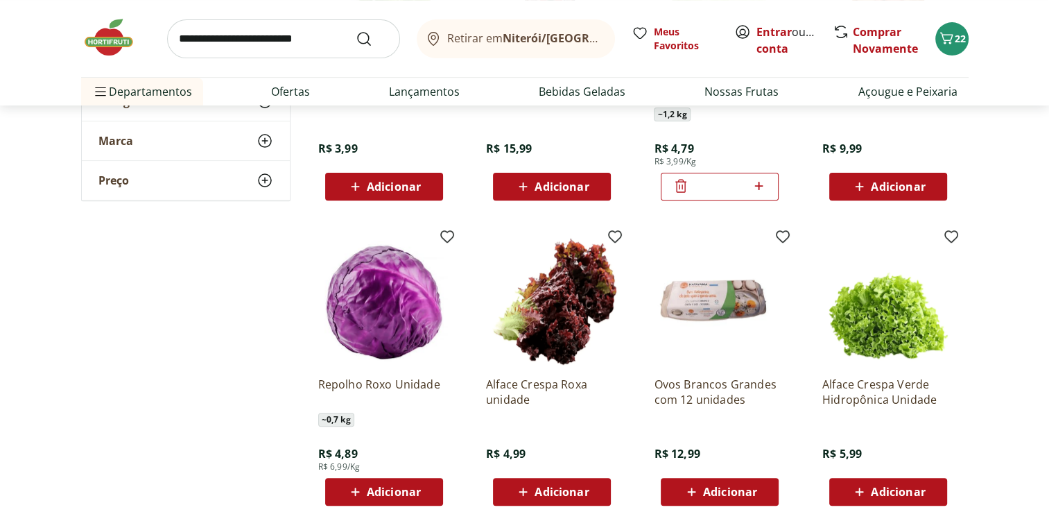
click at [393, 488] on span "Adicionar" at bounding box center [394, 491] width 54 height 11
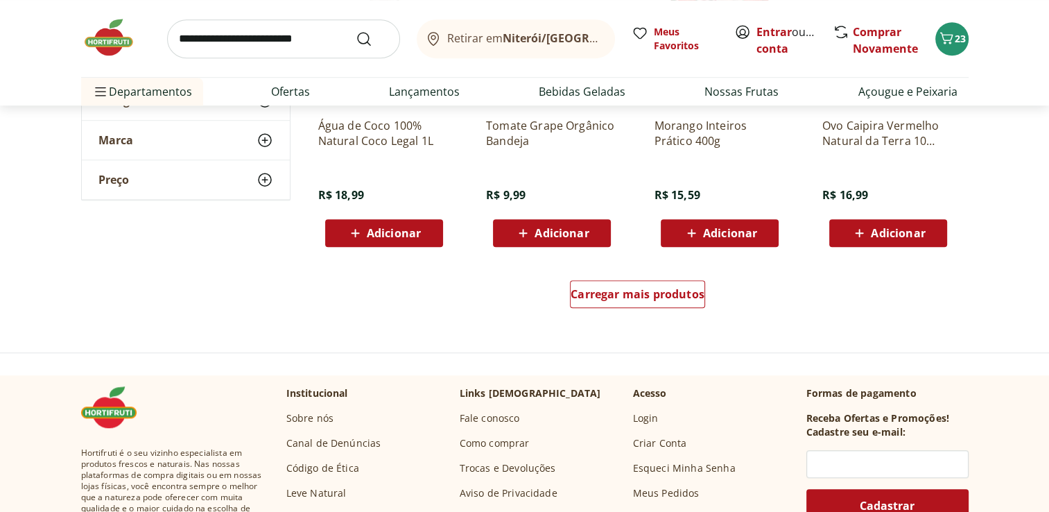
scroll to position [6268, 0]
click at [658, 291] on span "Carregar mais produtos" at bounding box center [638, 293] width 134 height 11
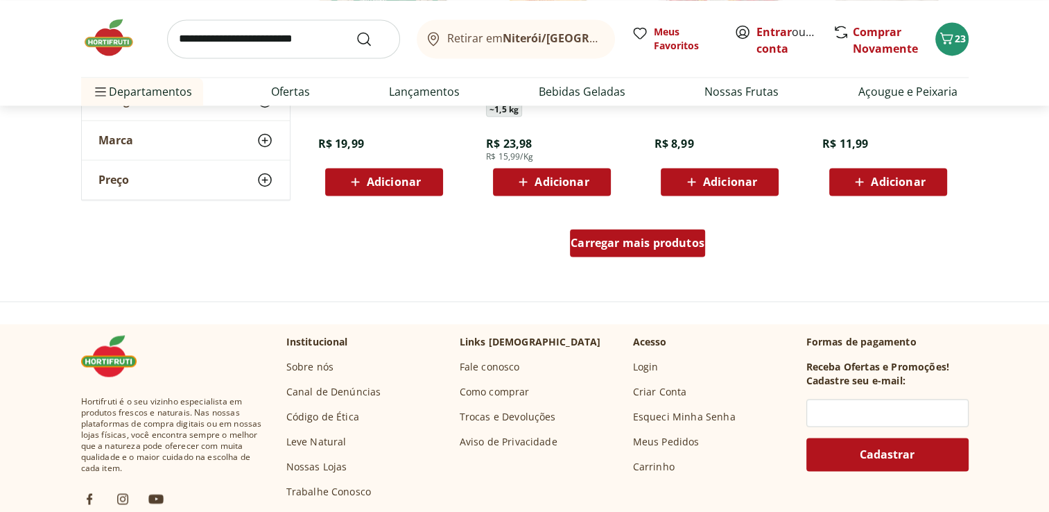
scroll to position [7225, 0]
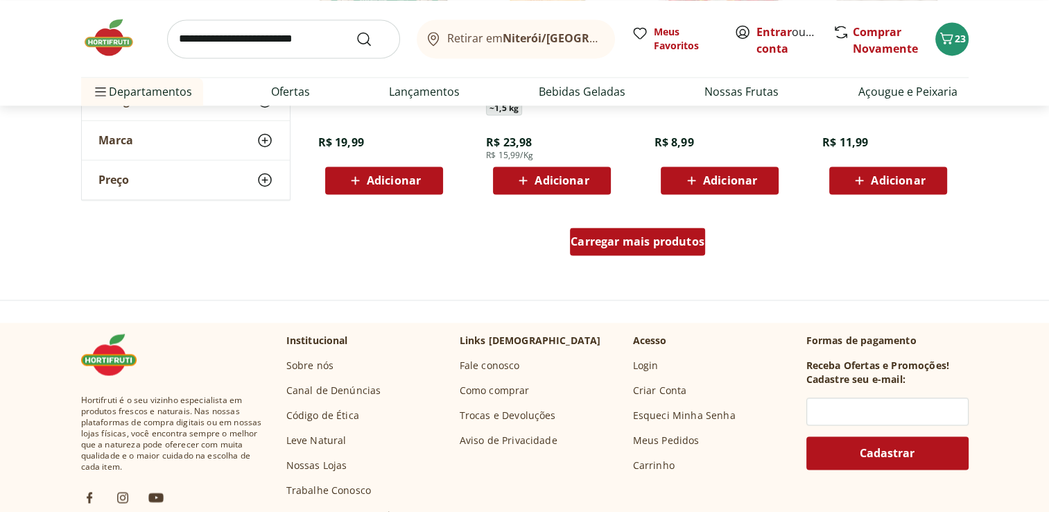
click at [693, 243] on span "Carregar mais produtos" at bounding box center [638, 241] width 134 height 11
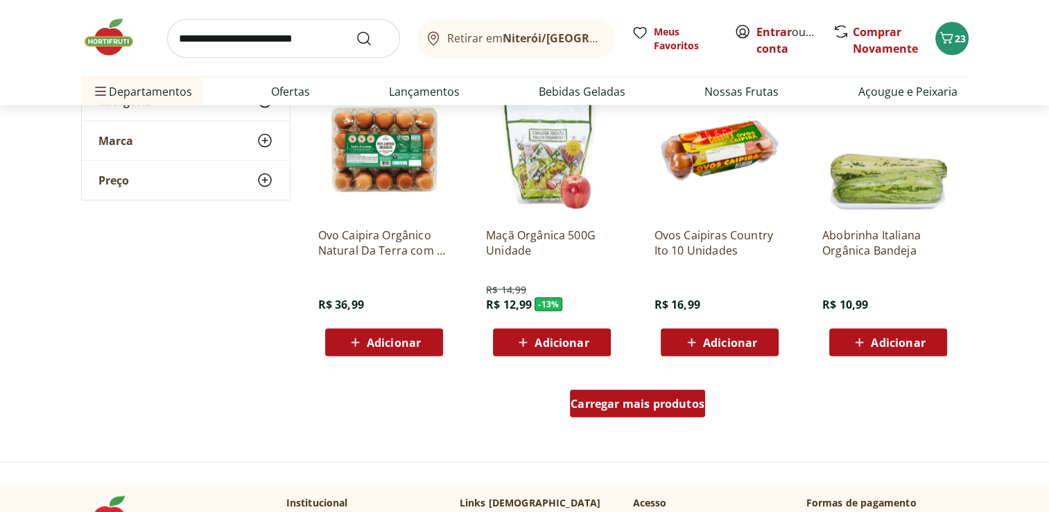
scroll to position [7968, 0]
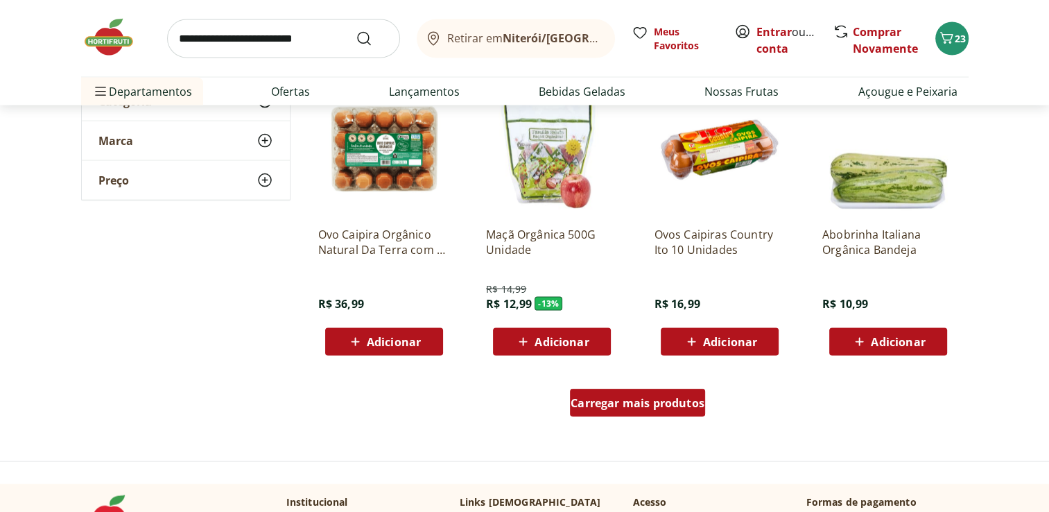
click at [658, 397] on span "Carregar mais produtos" at bounding box center [638, 402] width 134 height 11
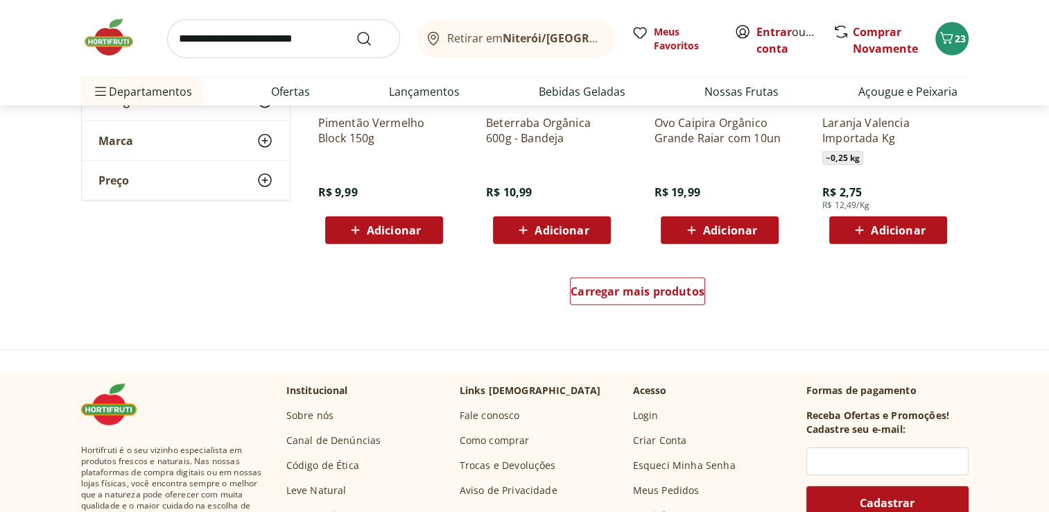
scroll to position [8983, 0]
click at [682, 306] on link "Carregar mais produtos" at bounding box center [637, 293] width 135 height 33
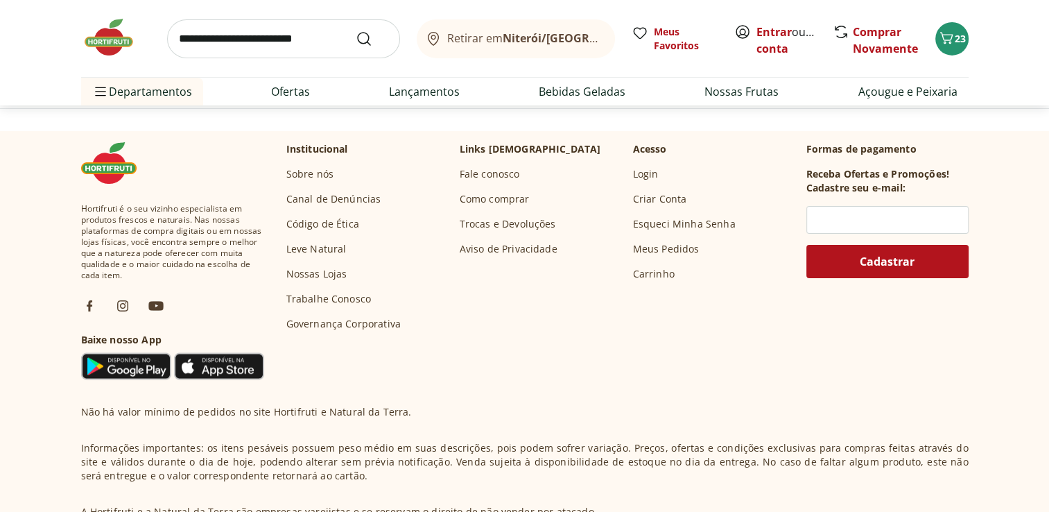
scroll to position [10129, 0]
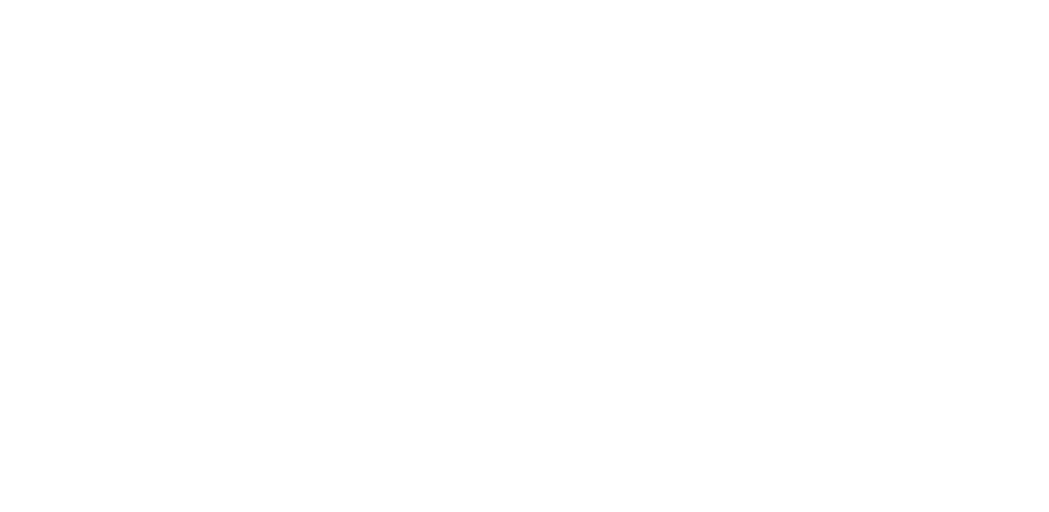
select select "**********"
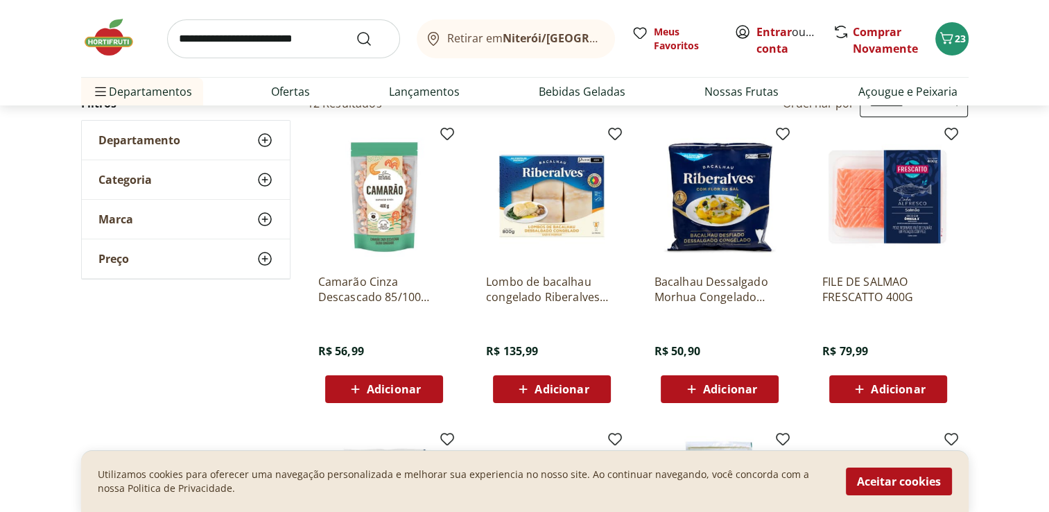
scroll to position [80, 0]
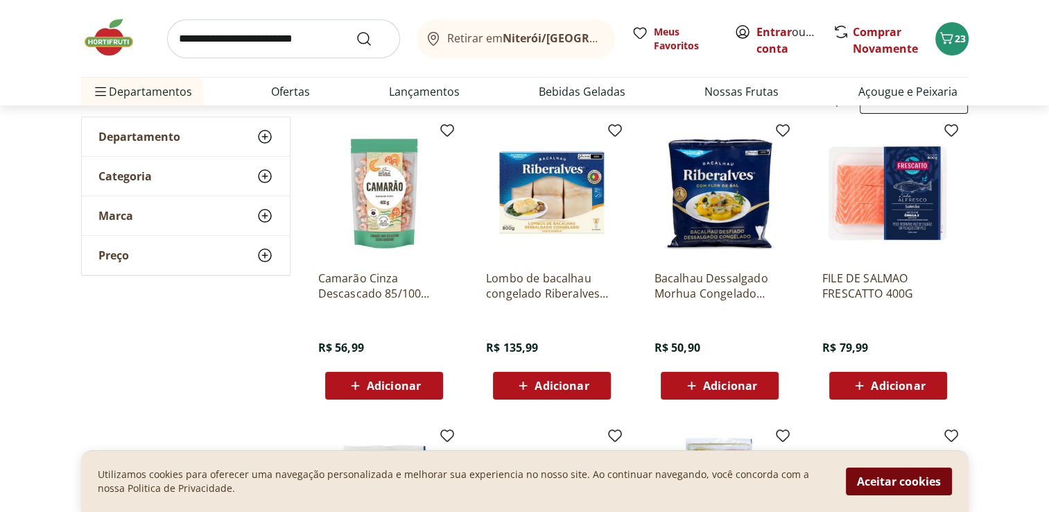
click at [869, 478] on button "Aceitar cookies" at bounding box center [899, 481] width 106 height 28
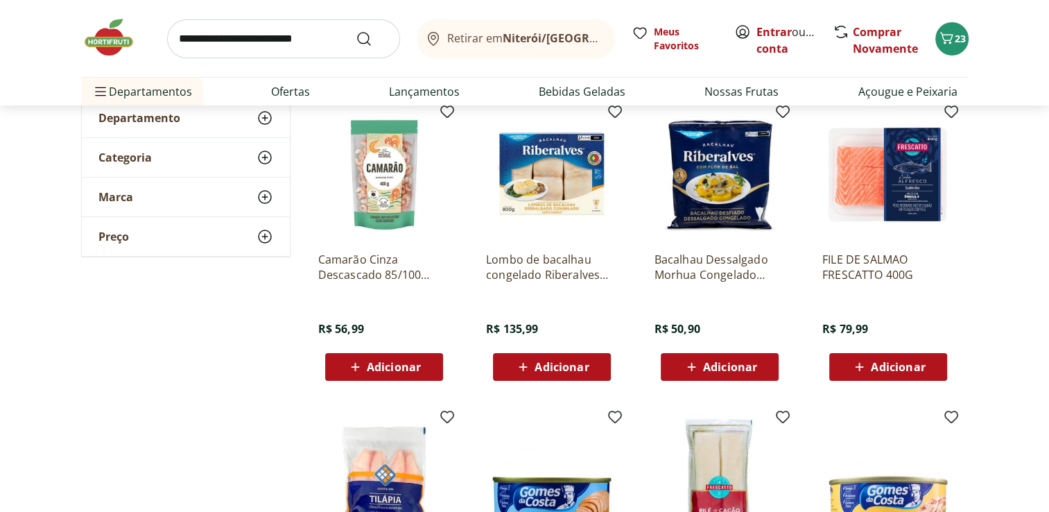
scroll to position [0, 0]
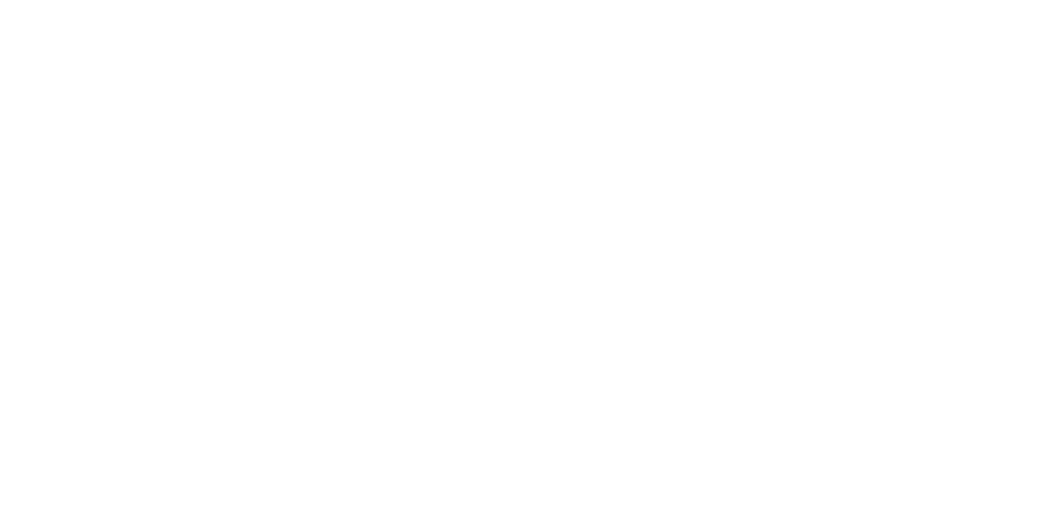
select select "**********"
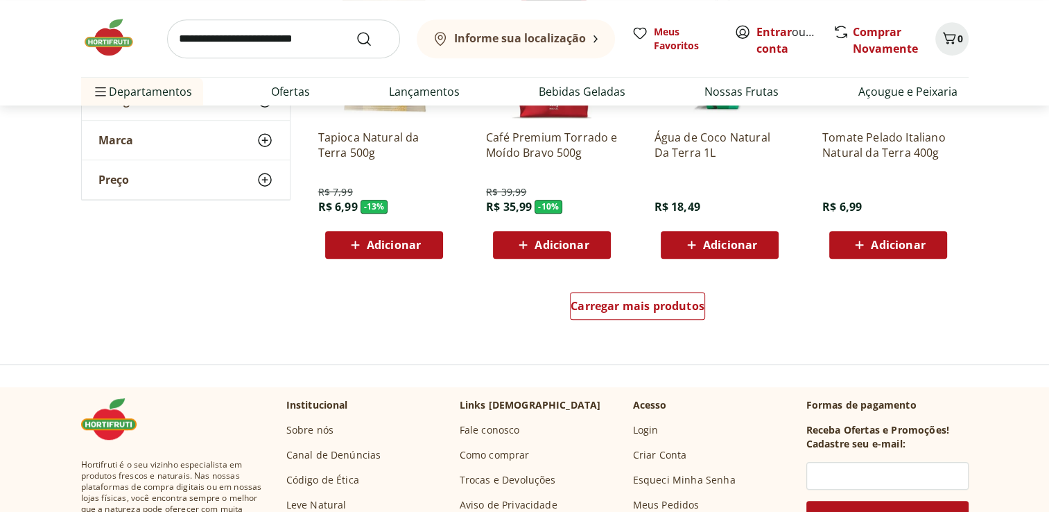
scroll to position [835, 0]
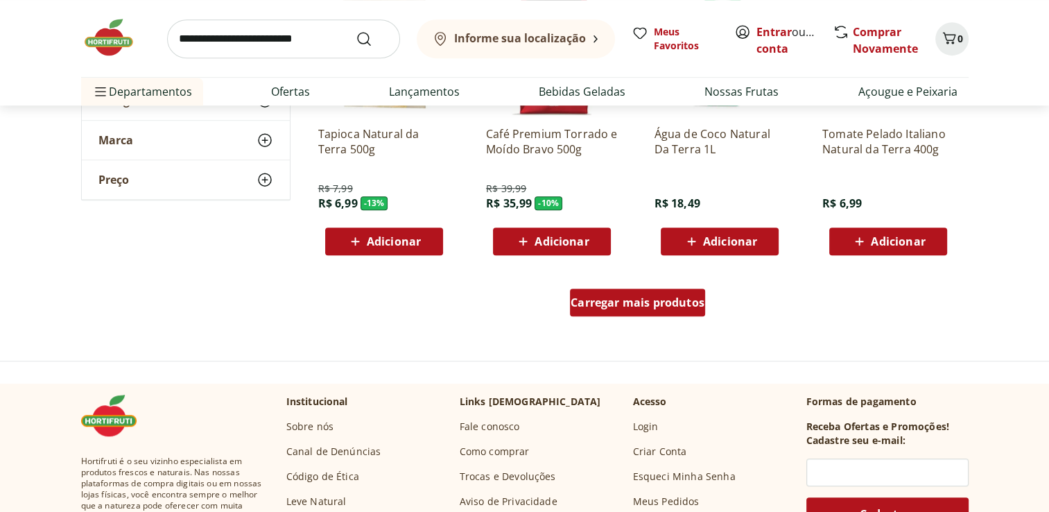
click at [666, 290] on div "Carregar mais produtos" at bounding box center [637, 302] width 135 height 28
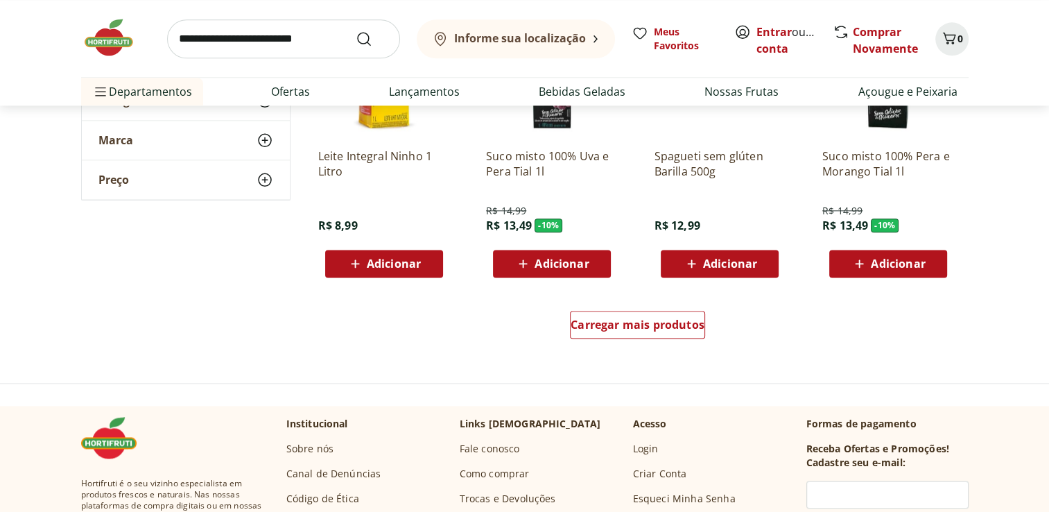
scroll to position [1720, 0]
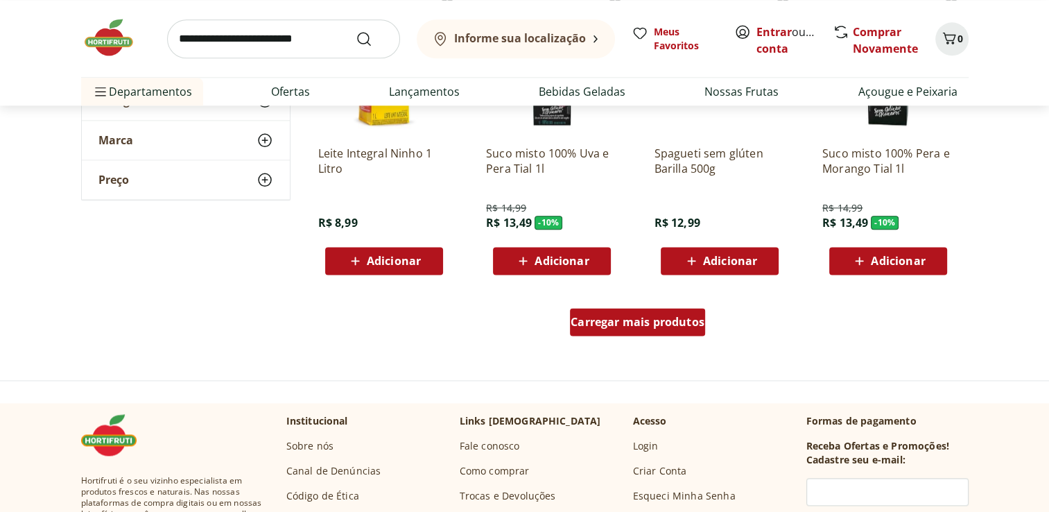
click at [663, 329] on div "Carregar mais produtos" at bounding box center [637, 322] width 135 height 28
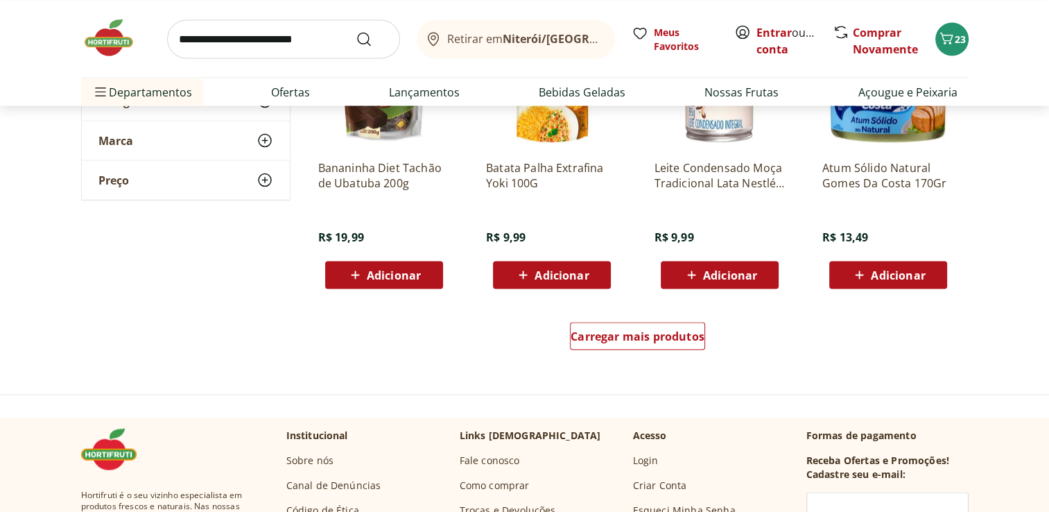
scroll to position [2610, 0]
click at [658, 356] on div "Carregar mais produtos" at bounding box center [638, 338] width 673 height 67
click at [649, 340] on span "Carregar mais produtos" at bounding box center [638, 335] width 134 height 11
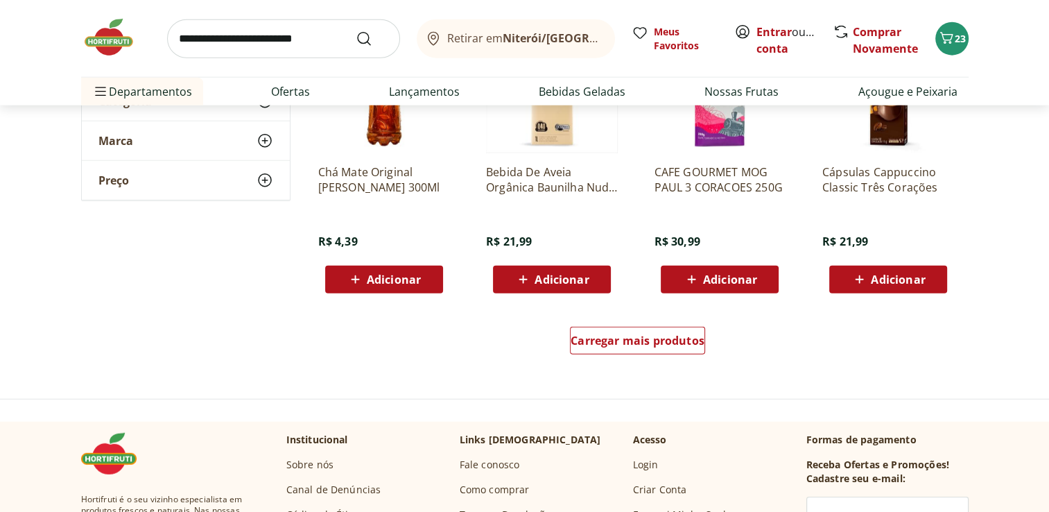
scroll to position [3510, 0]
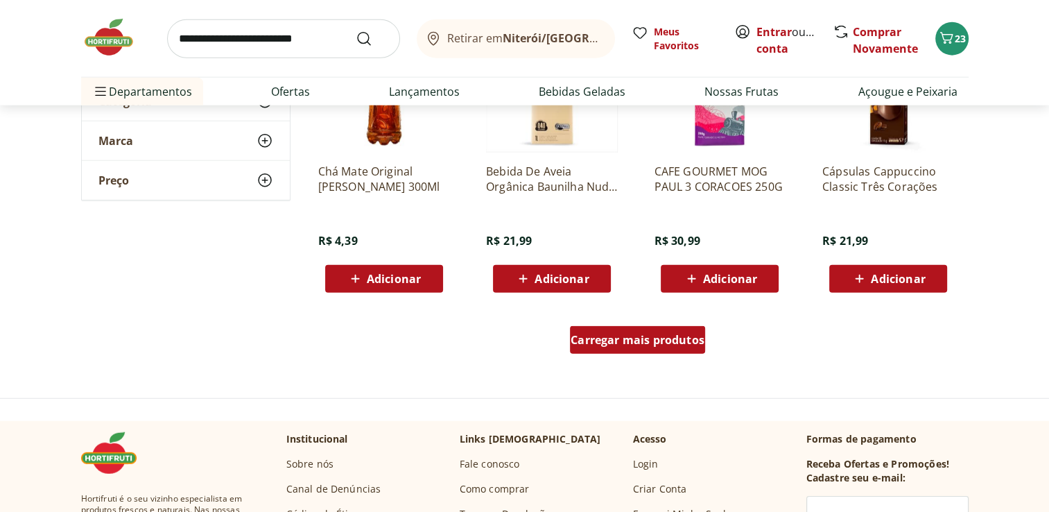
click at [595, 338] on span "Carregar mais produtos" at bounding box center [638, 339] width 134 height 11
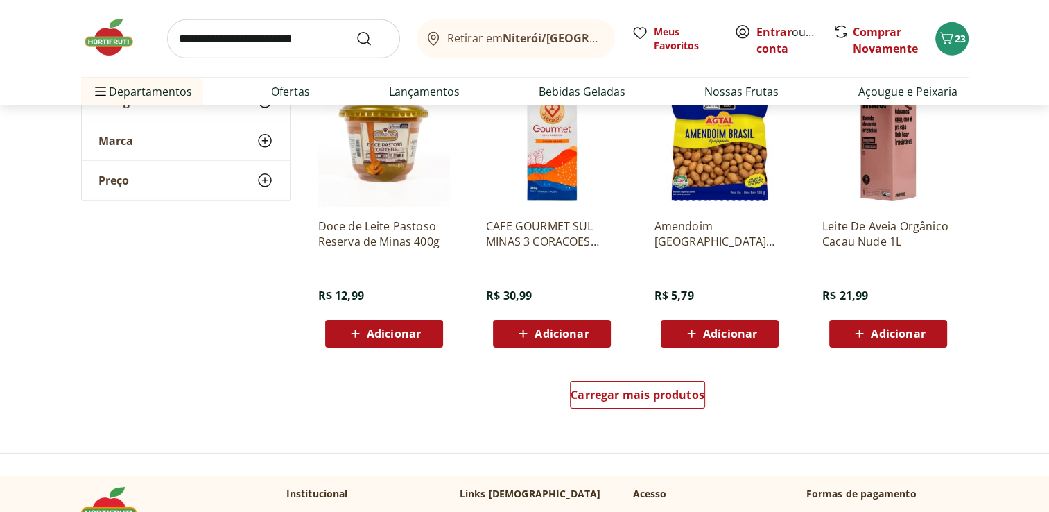
scroll to position [4361, 0]
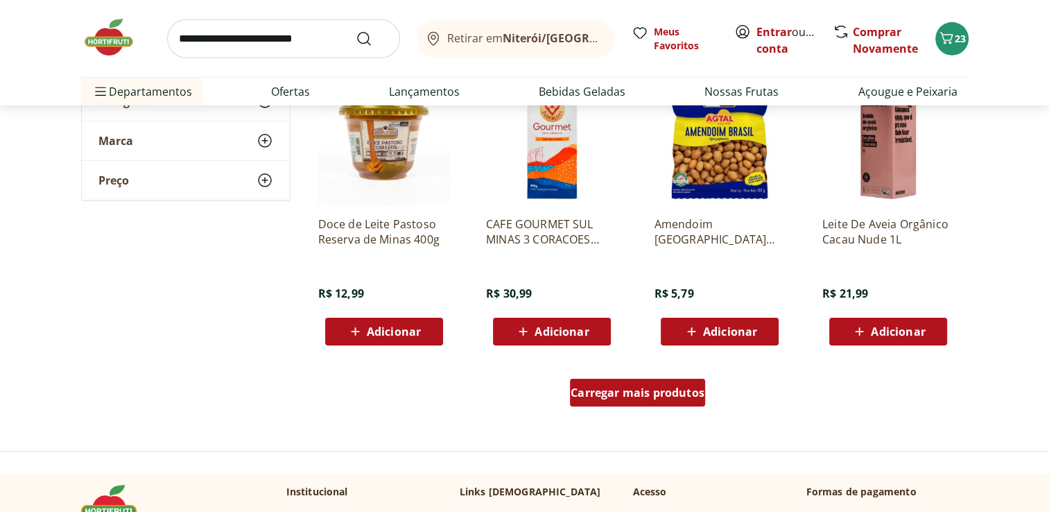
click at [656, 398] on span "Carregar mais produtos" at bounding box center [638, 392] width 134 height 11
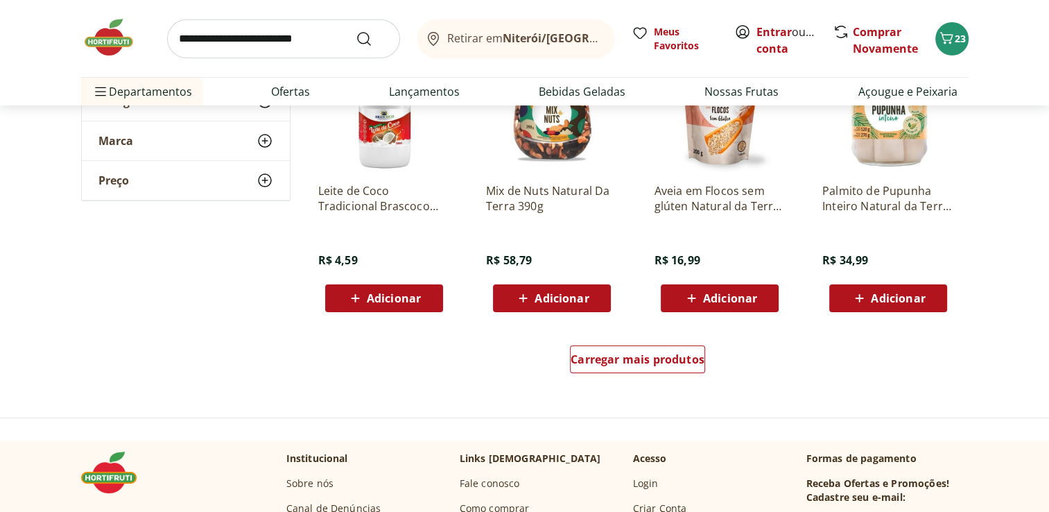
scroll to position [5306, 0]
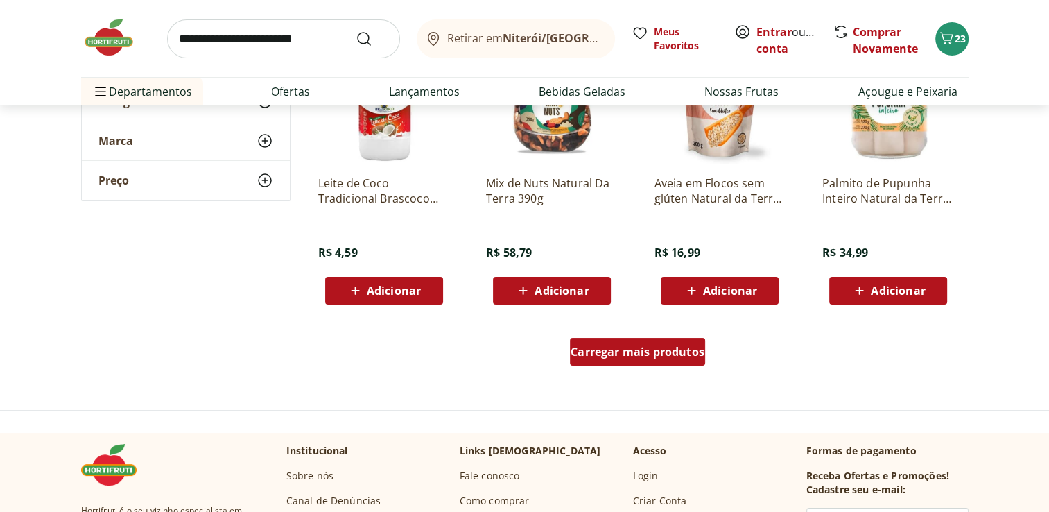
click at [616, 348] on span "Carregar mais produtos" at bounding box center [638, 351] width 134 height 11
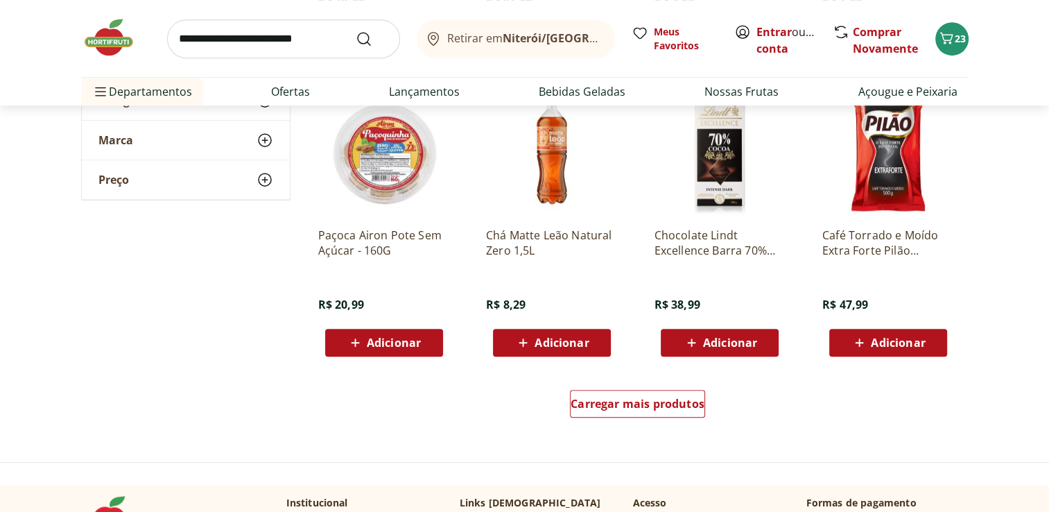
scroll to position [6159, 0]
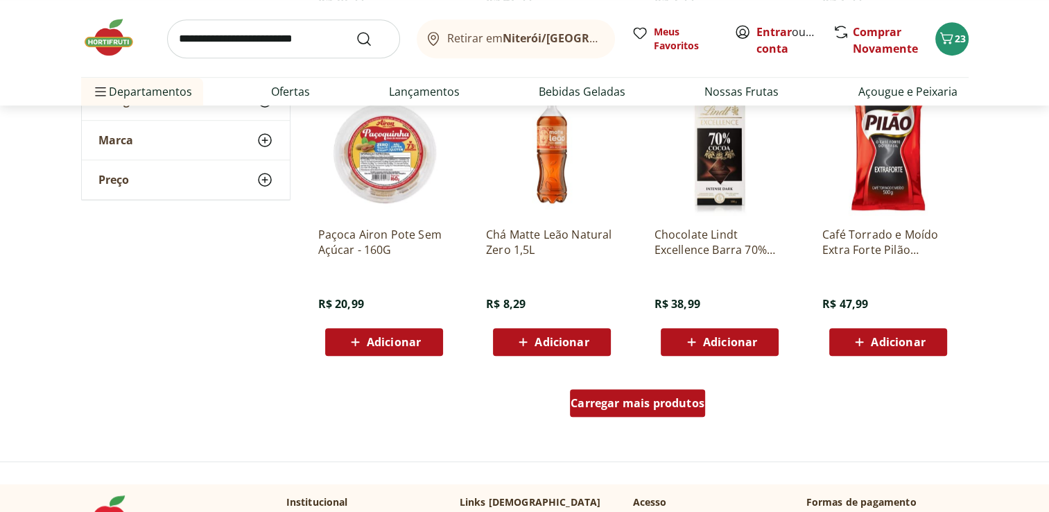
click at [605, 412] on div "Carregar mais produtos" at bounding box center [637, 403] width 135 height 28
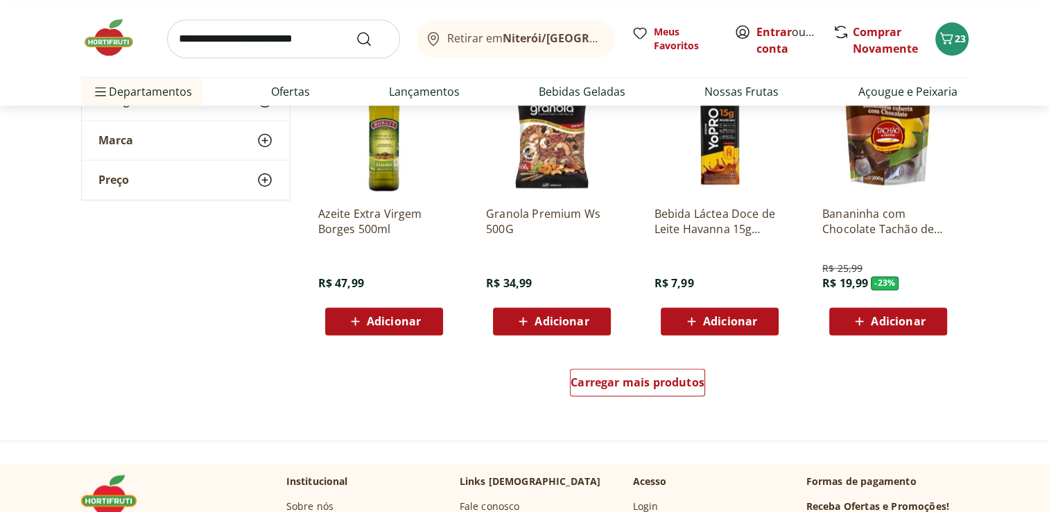
scroll to position [7085, 0]
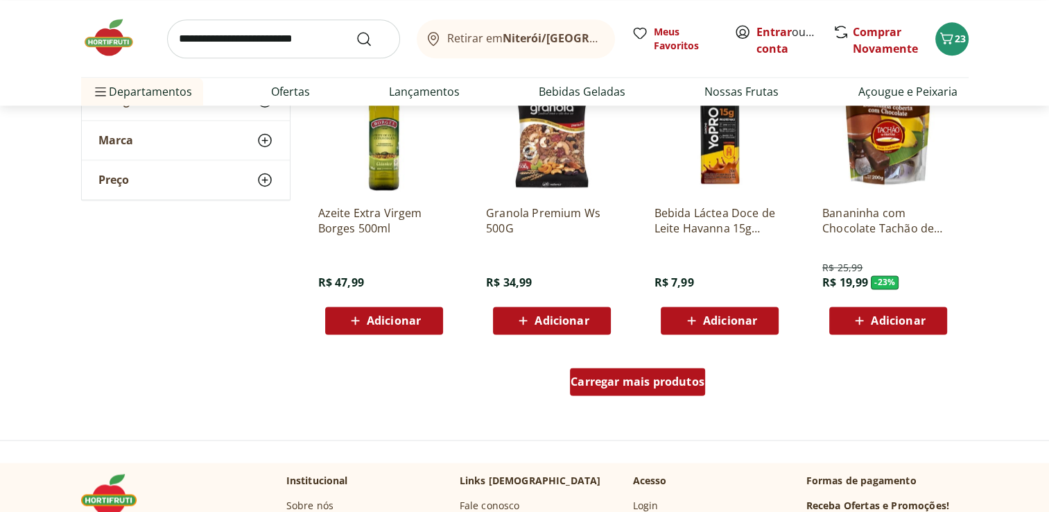
click at [628, 381] on span "Carregar mais produtos" at bounding box center [638, 381] width 134 height 11
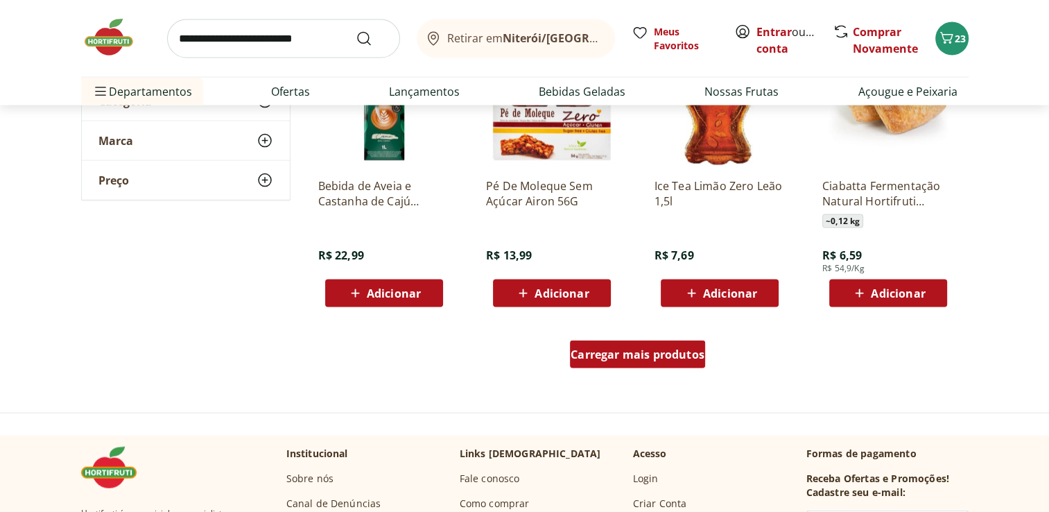
scroll to position [8017, 0]
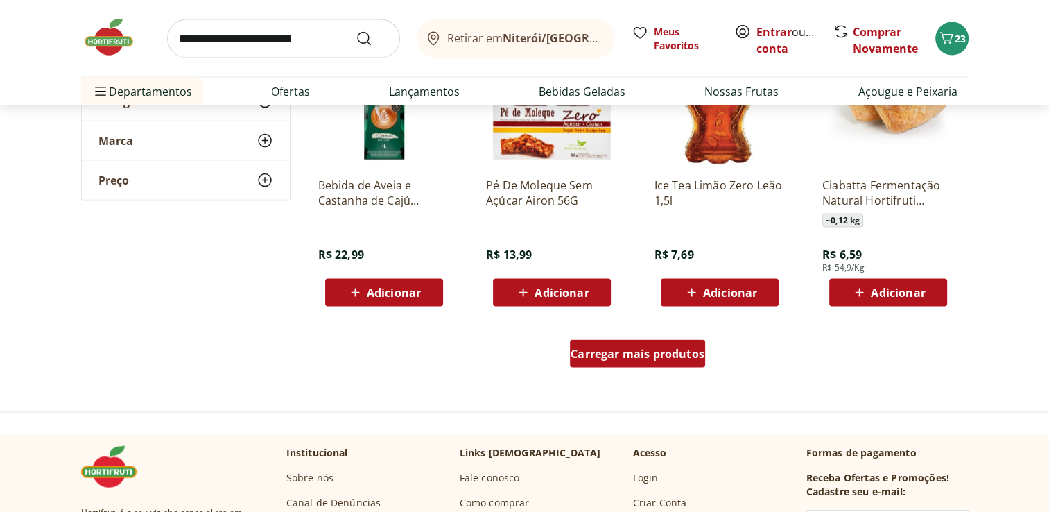
click at [666, 345] on div "Carregar mais produtos" at bounding box center [637, 354] width 135 height 28
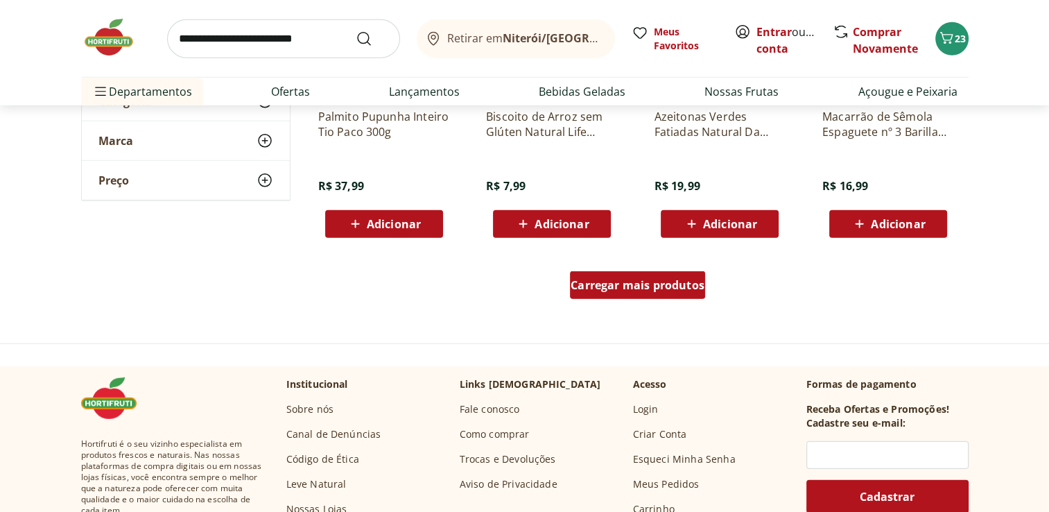
scroll to position [8997, 0]
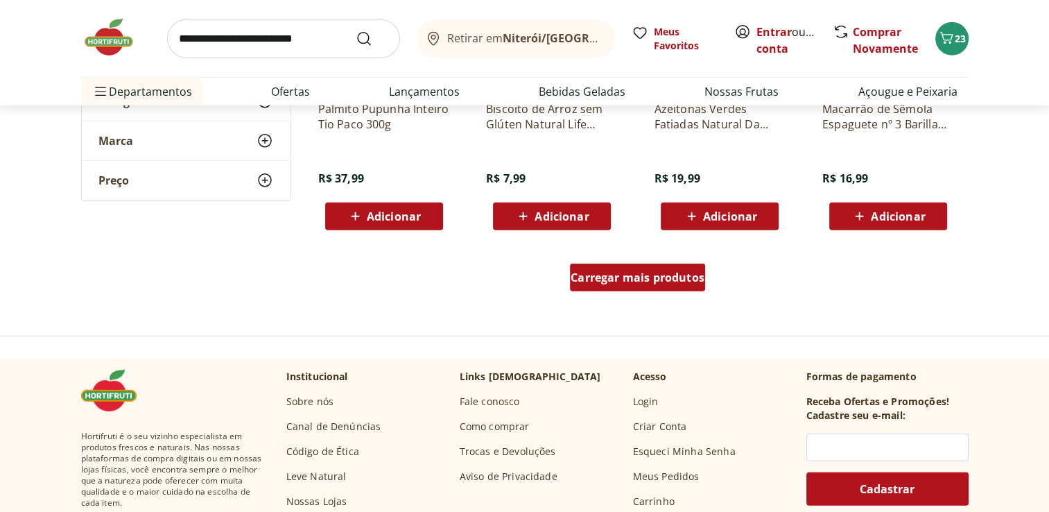
click at [657, 289] on div "Carregar mais produtos" at bounding box center [637, 277] width 135 height 28
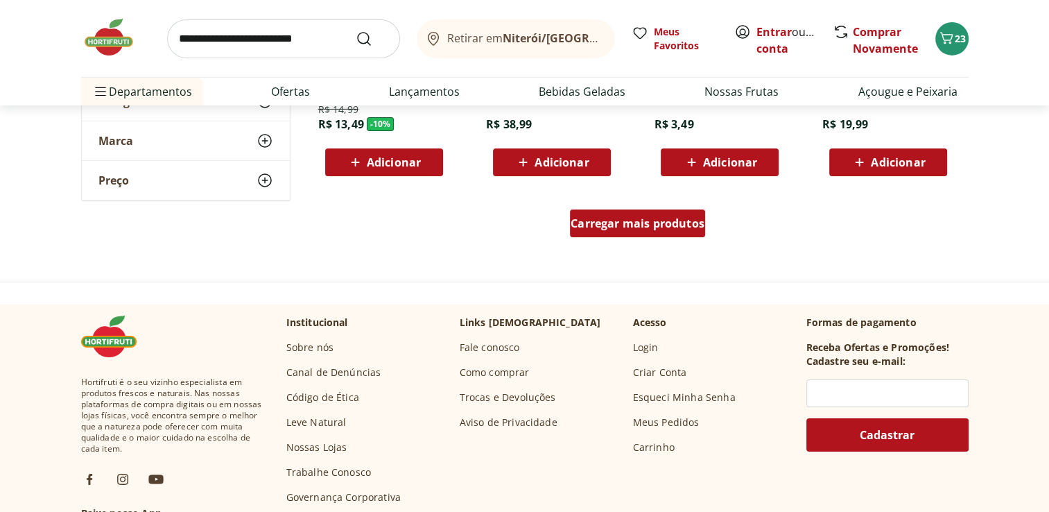
scroll to position [9956, 0]
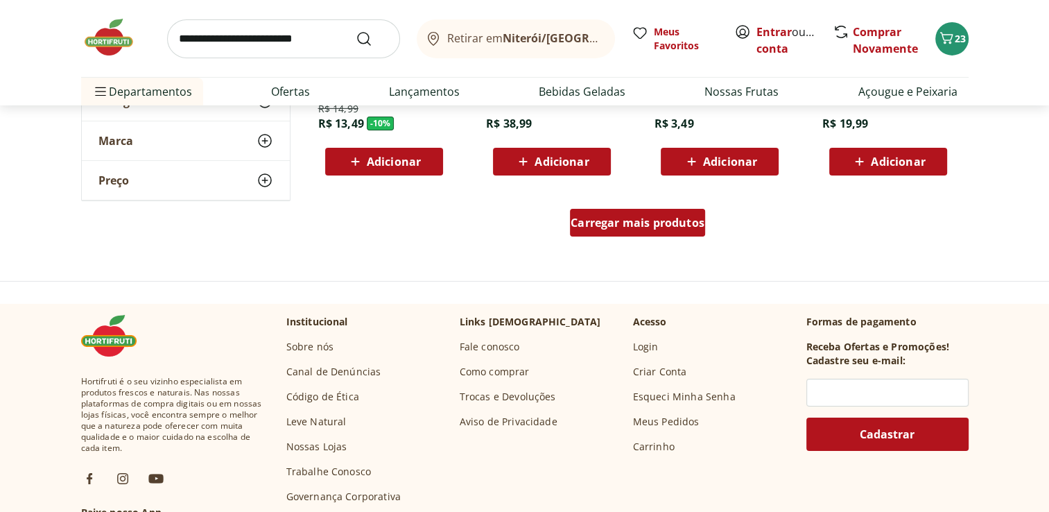
click at [696, 218] on span "Carregar mais produtos" at bounding box center [638, 222] width 134 height 11
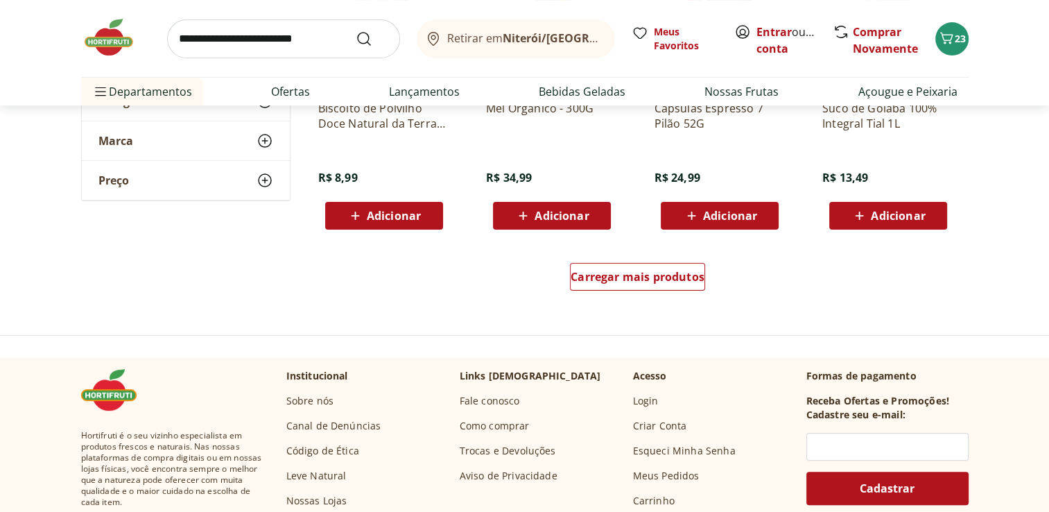
scroll to position [10807, 0]
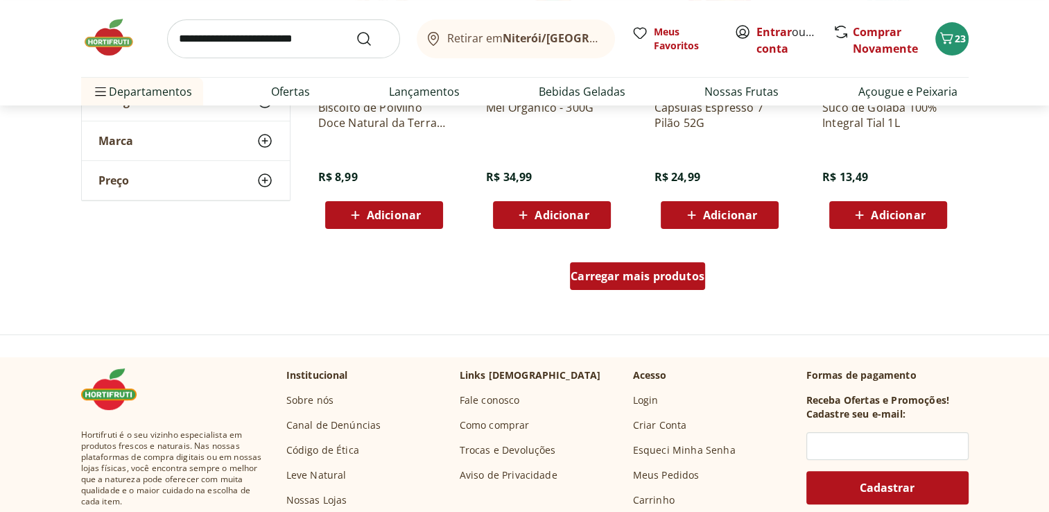
click at [692, 262] on div "Carregar mais produtos" at bounding box center [637, 276] width 135 height 28
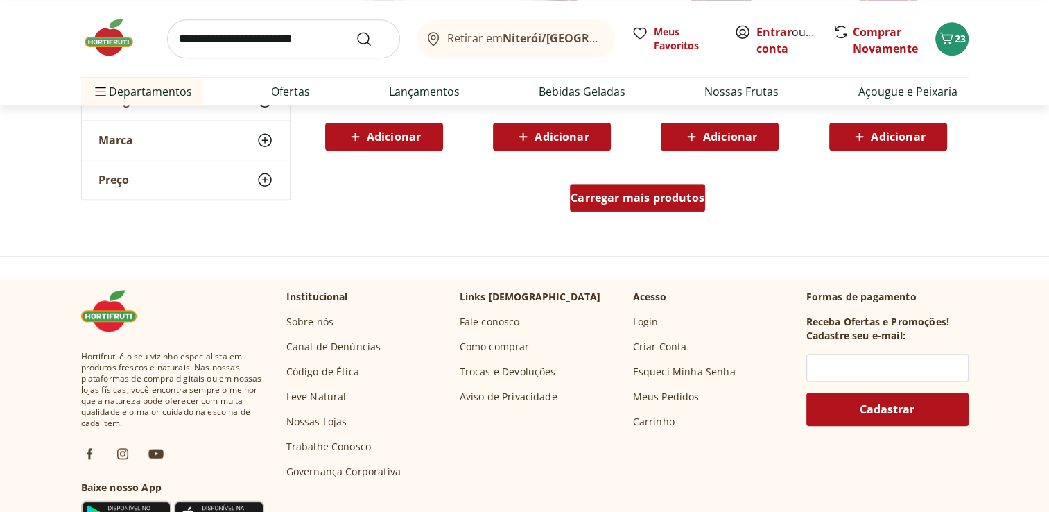
scroll to position [11791, 0]
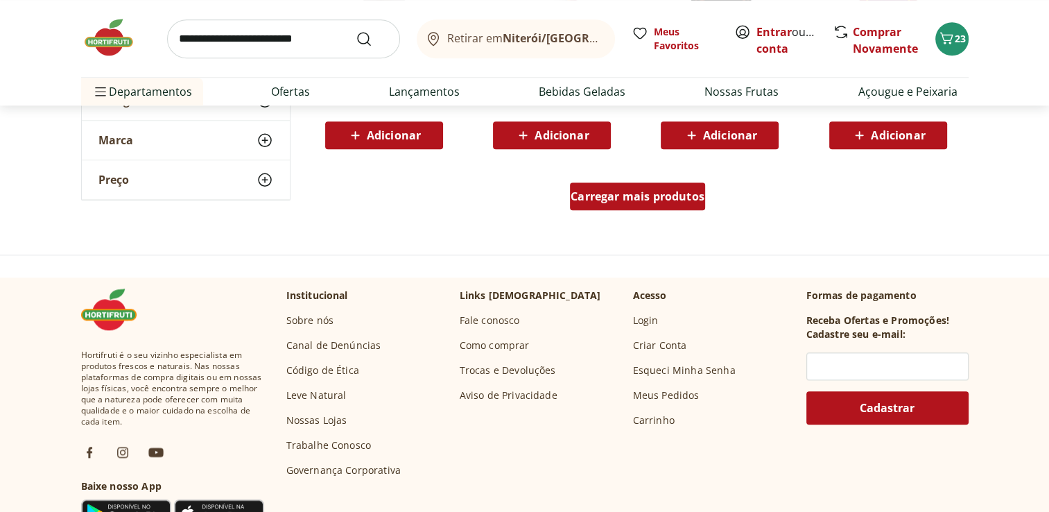
click at [686, 191] on span "Carregar mais produtos" at bounding box center [638, 196] width 134 height 11
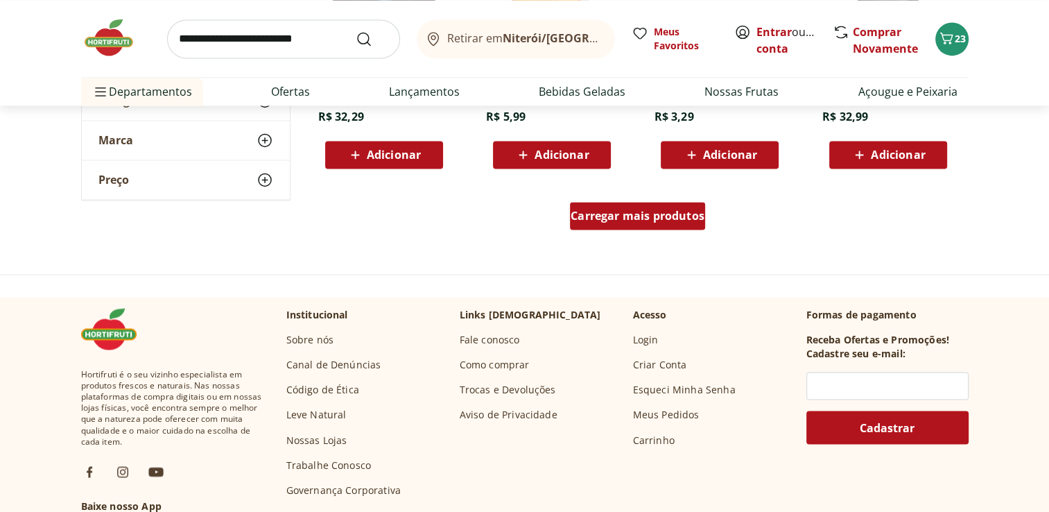
scroll to position [12676, 0]
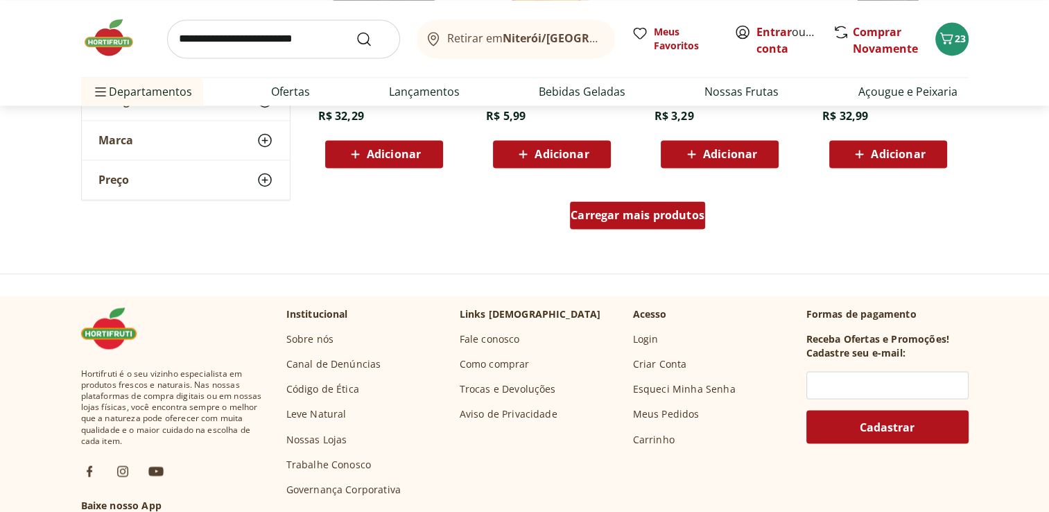
click at [685, 209] on span "Carregar mais produtos" at bounding box center [638, 214] width 134 height 11
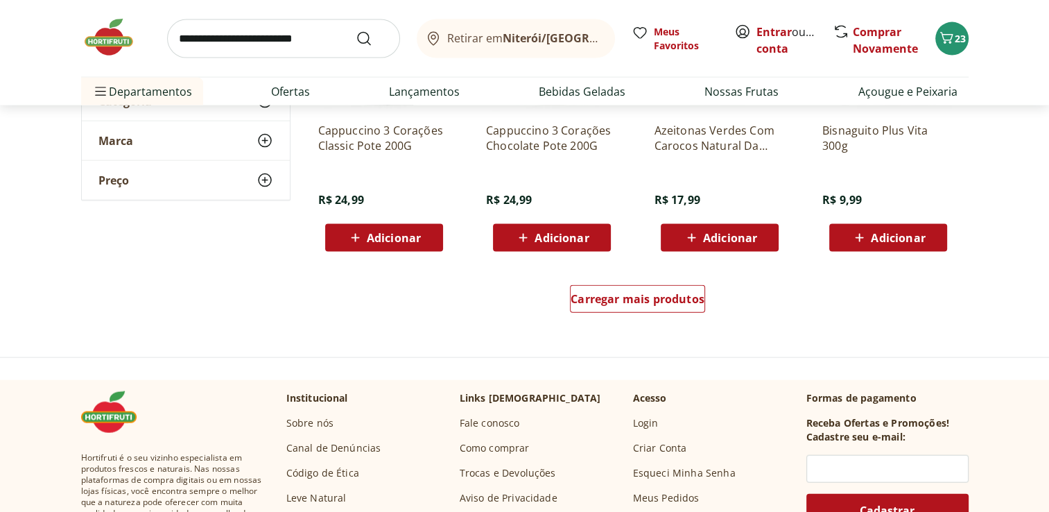
scroll to position [13495, 0]
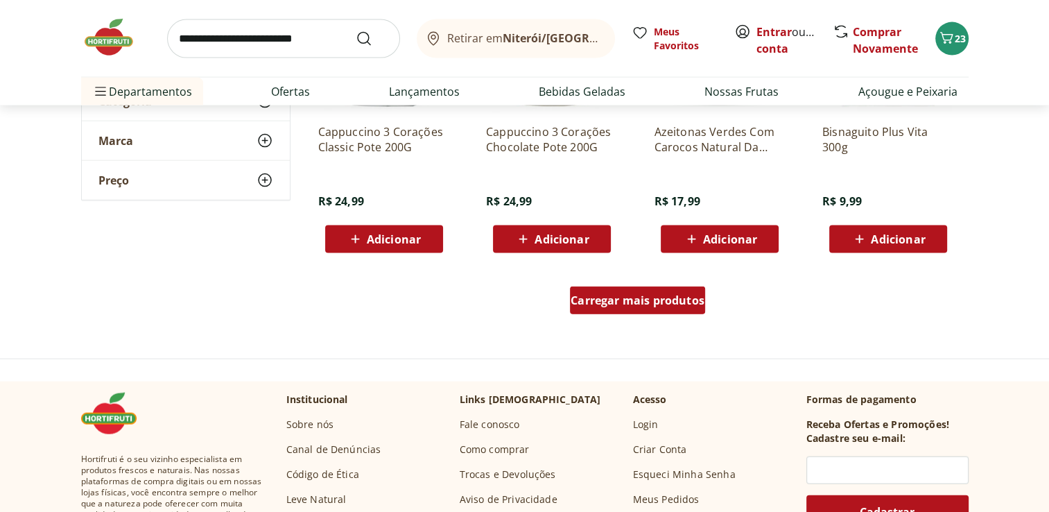
click at [698, 305] on span "Carregar mais produtos" at bounding box center [638, 300] width 134 height 11
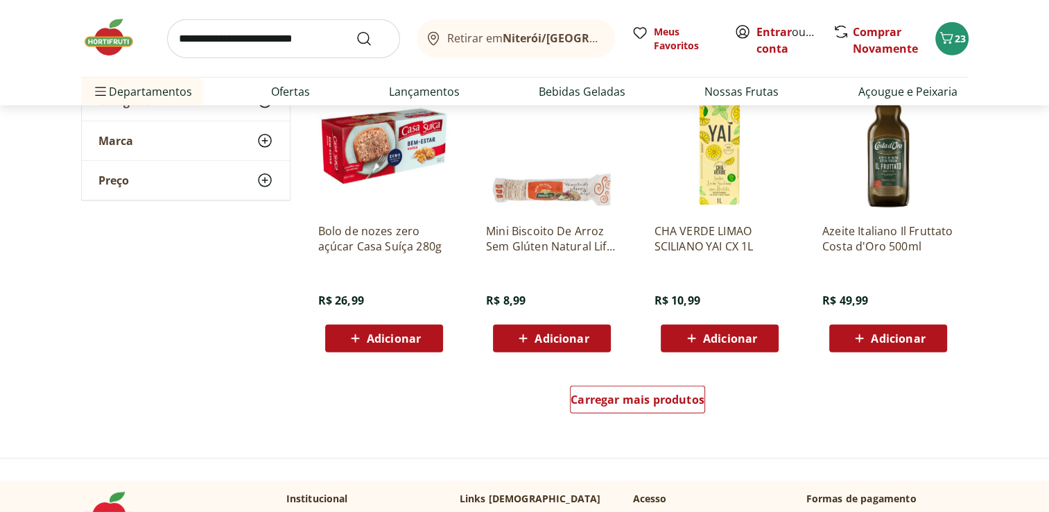
scroll to position [14293, 0]
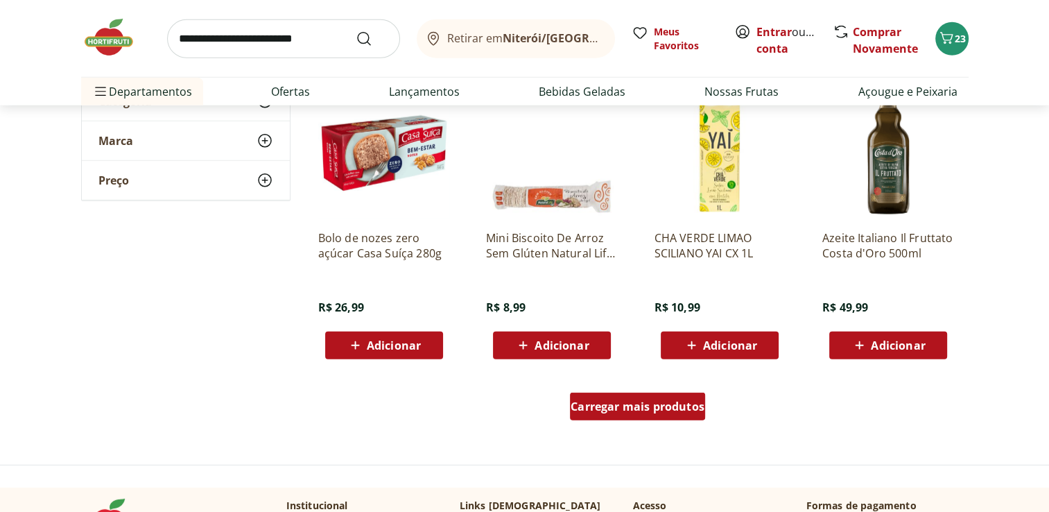
click at [625, 411] on span "Carregar mais produtos" at bounding box center [638, 406] width 134 height 11
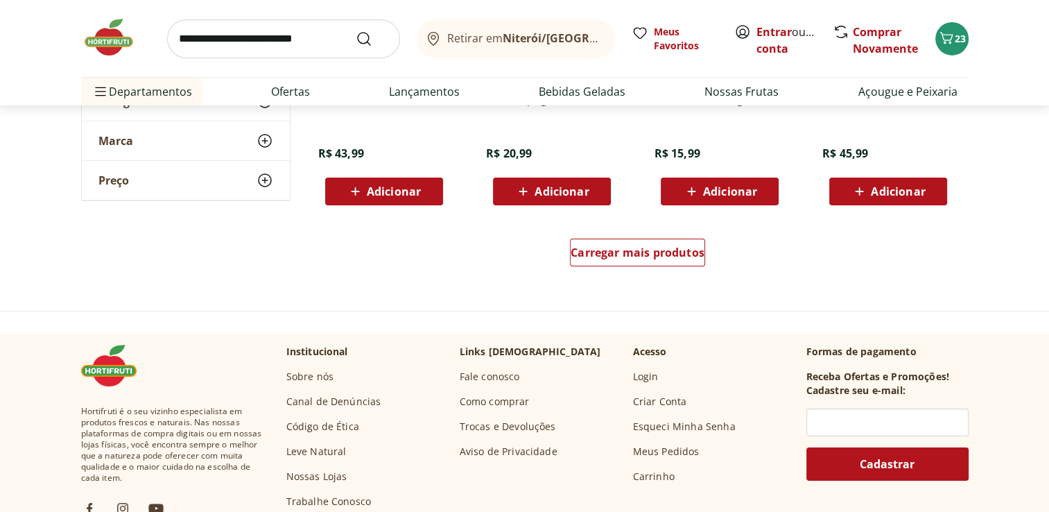
scroll to position [15404, 0]
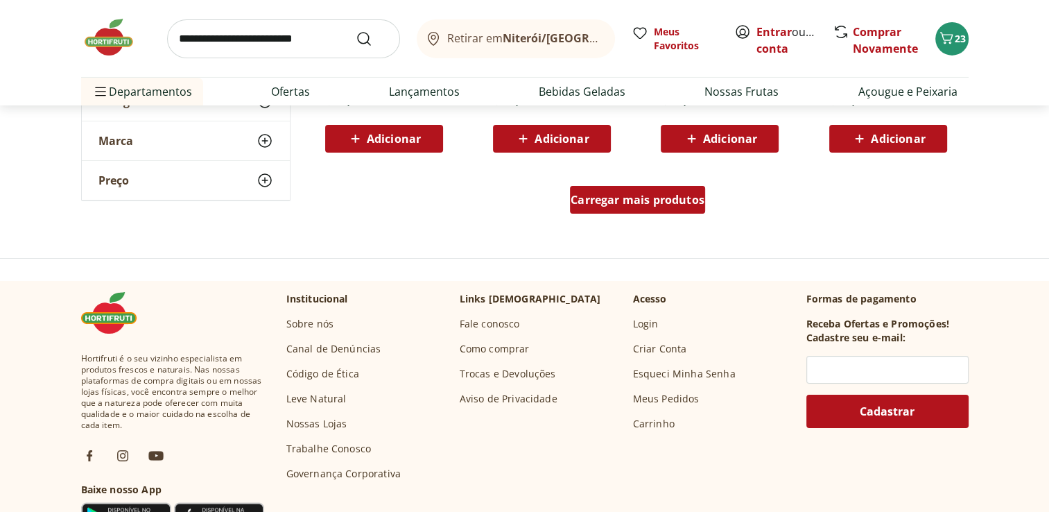
click at [677, 194] on span "Carregar mais produtos" at bounding box center [638, 199] width 134 height 11
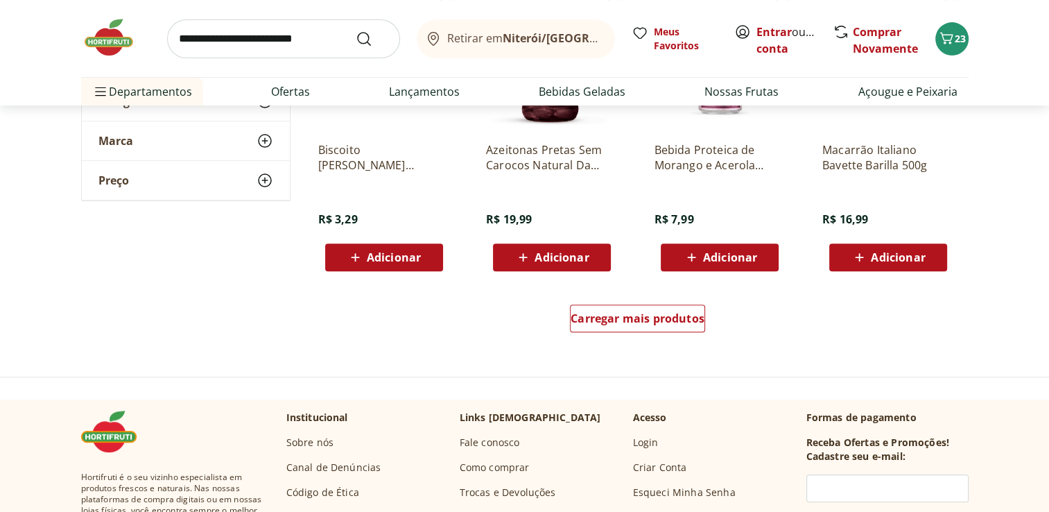
scroll to position [16168, 0]
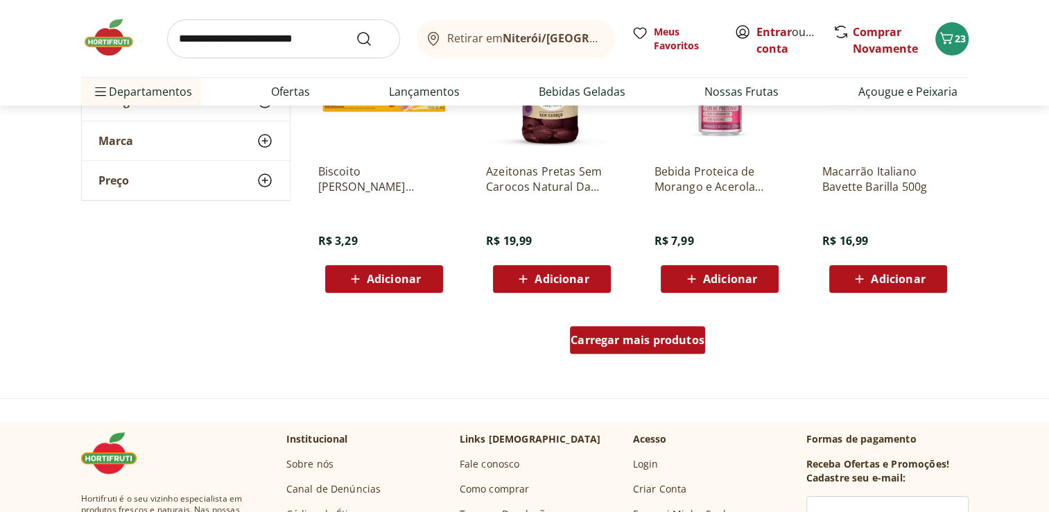
click at [655, 334] on span "Carregar mais produtos" at bounding box center [638, 339] width 134 height 11
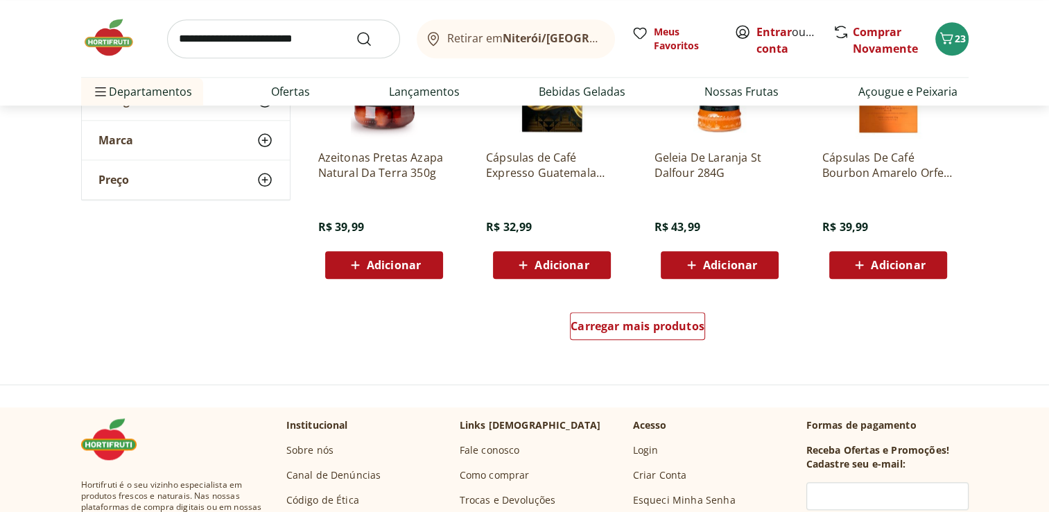
scroll to position [17091, 0]
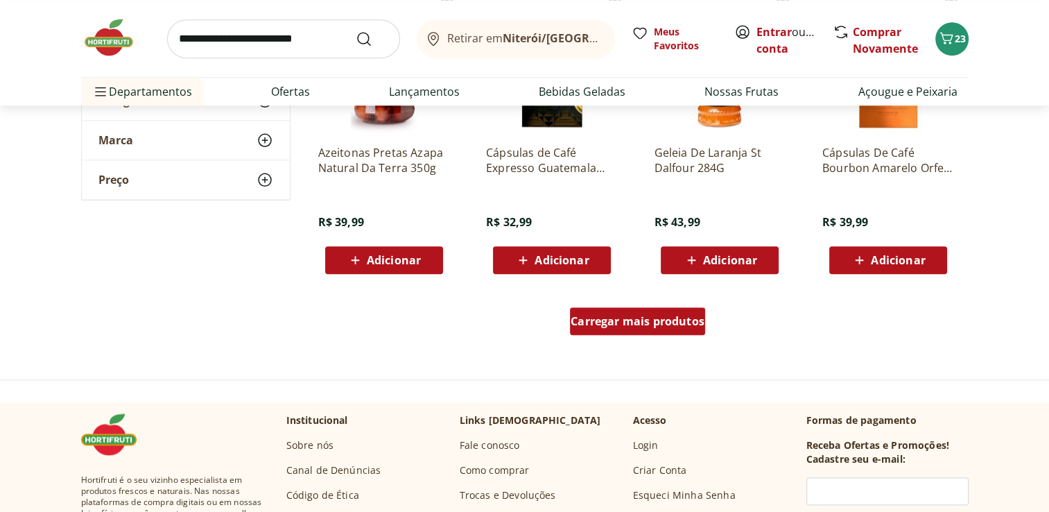
click at [692, 336] on link "Carregar mais produtos" at bounding box center [637, 323] width 135 height 33
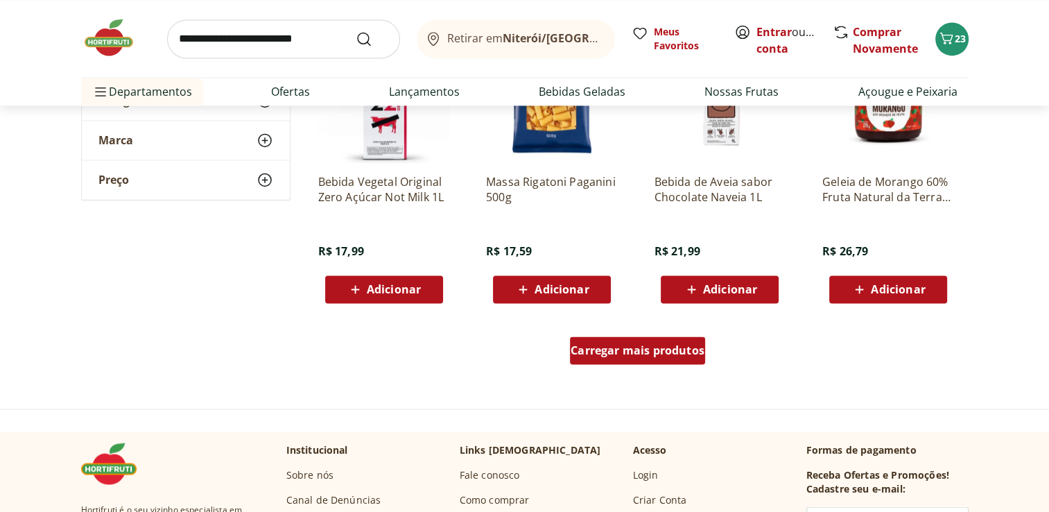
scroll to position [17965, 0]
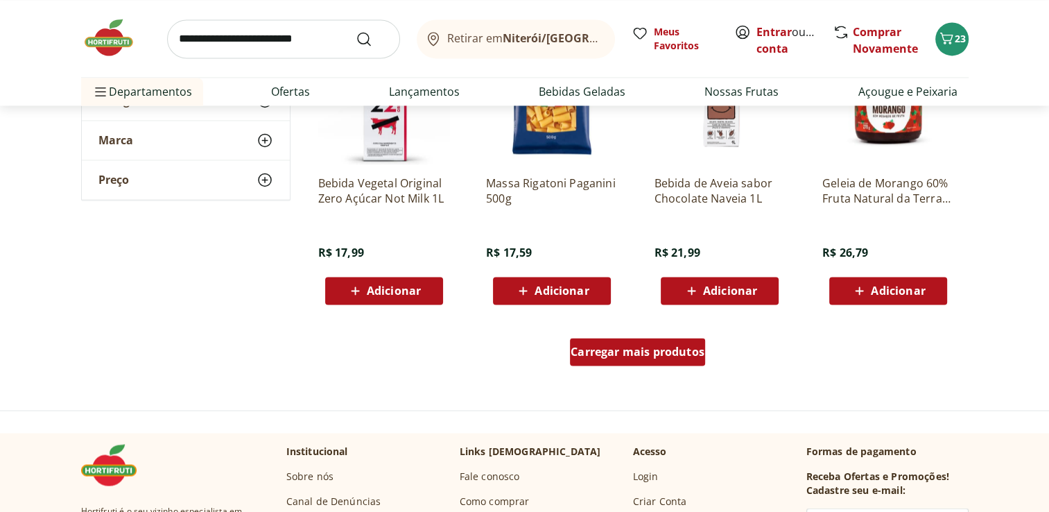
click at [677, 352] on span "Carregar mais produtos" at bounding box center [638, 351] width 134 height 11
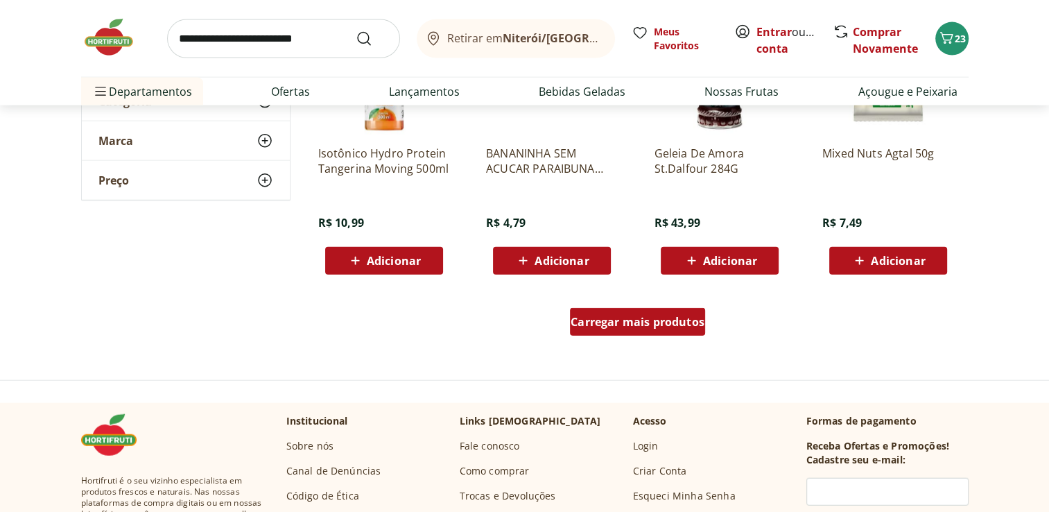
scroll to position [18898, 0]
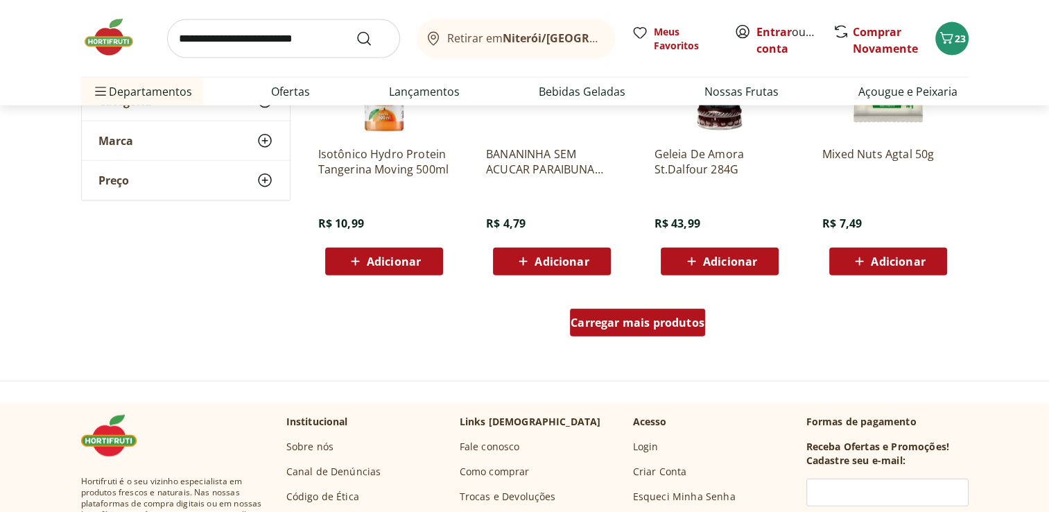
click at [663, 330] on div "Carregar mais produtos" at bounding box center [637, 323] width 135 height 28
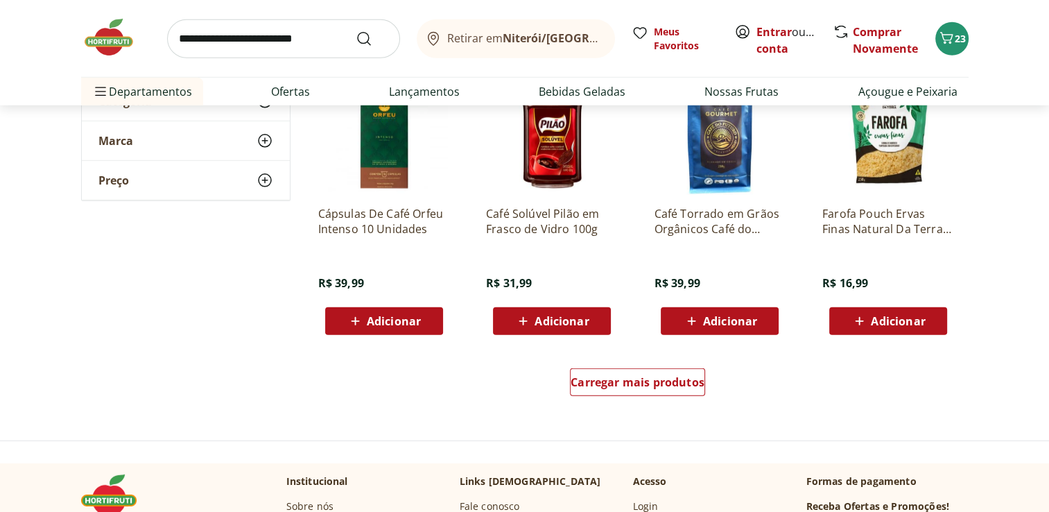
scroll to position [19755, 0]
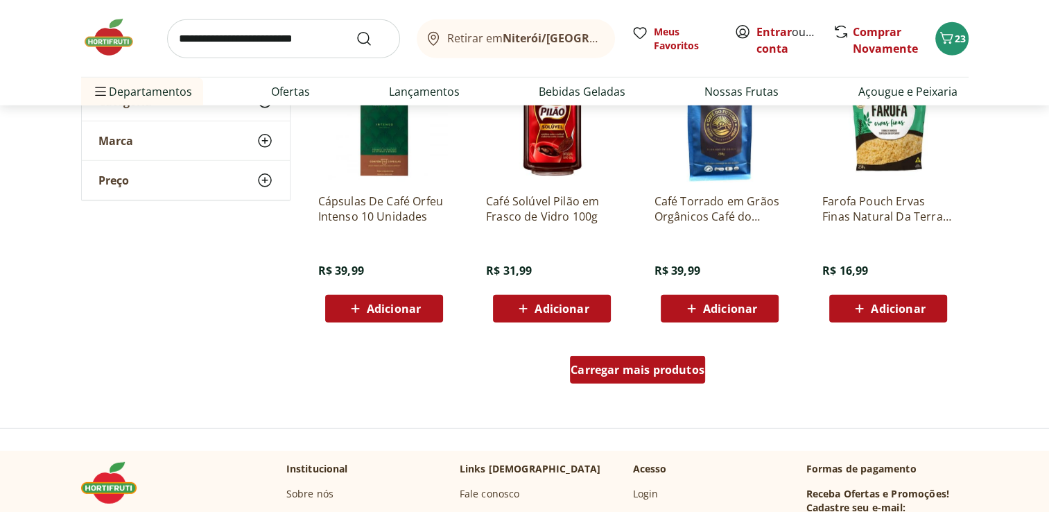
click at [668, 370] on span "Carregar mais produtos" at bounding box center [638, 369] width 134 height 11
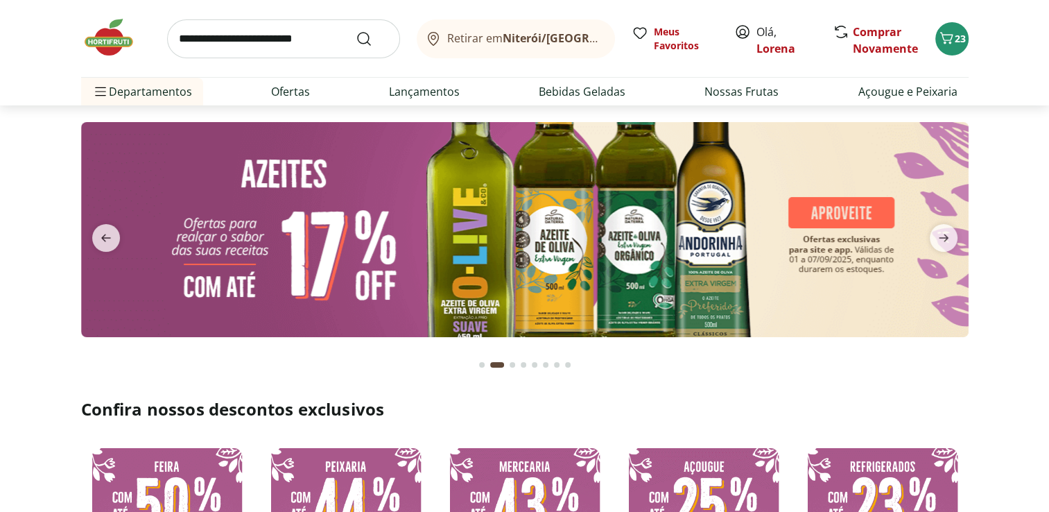
click at [803, 257] on link at bounding box center [525, 229] width 888 height 215
select select "**********"
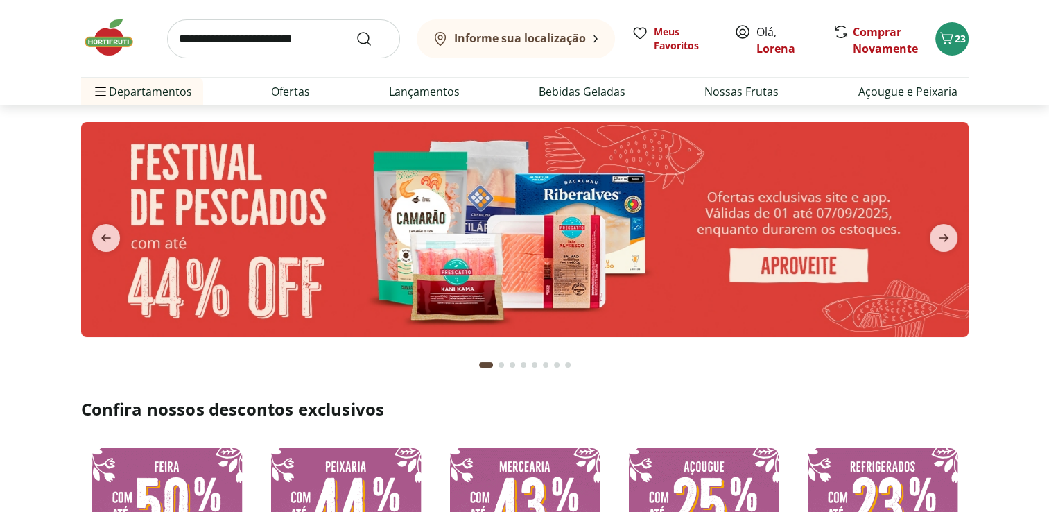
click at [430, 295] on img at bounding box center [525, 229] width 888 height 215
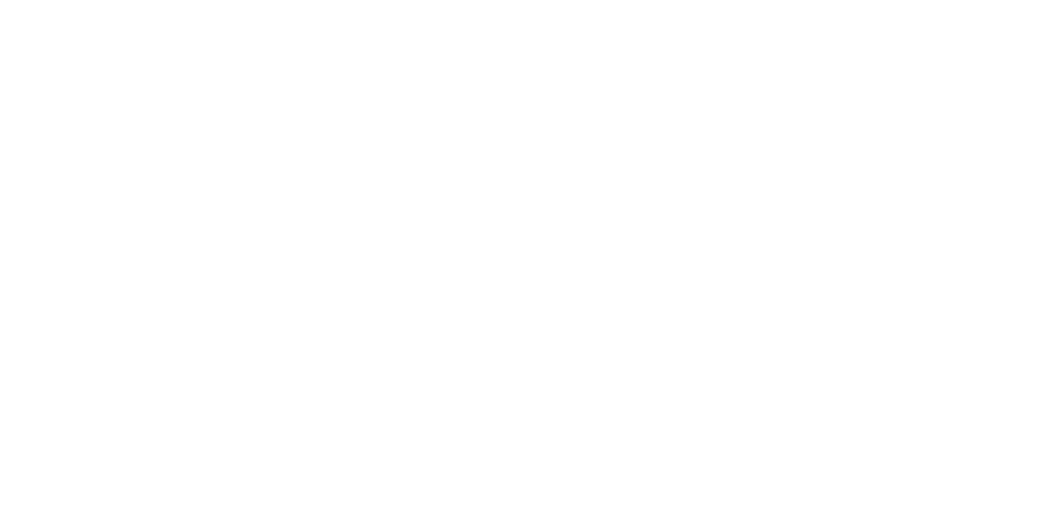
select select "**********"
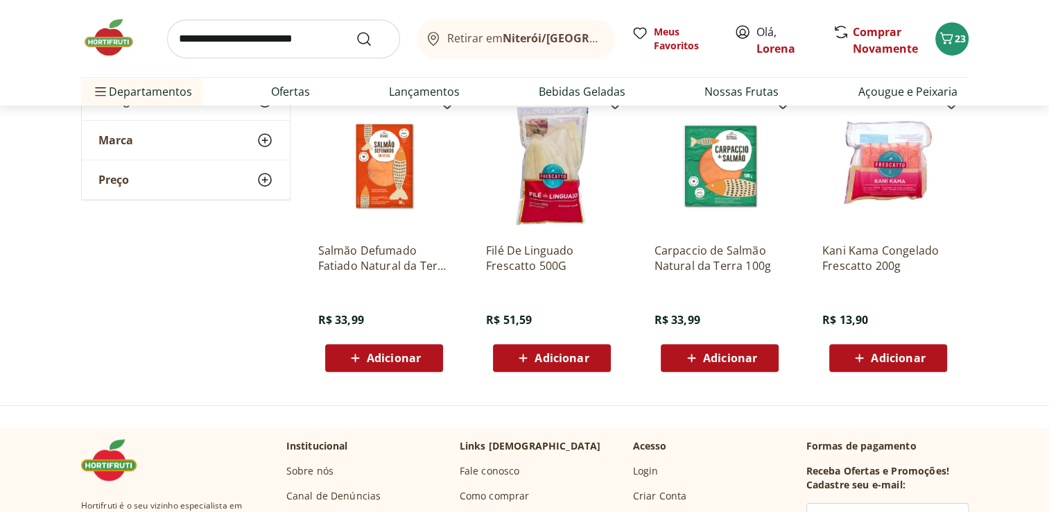
scroll to position [718, 0]
click at [106, 40] on img at bounding box center [115, 38] width 69 height 42
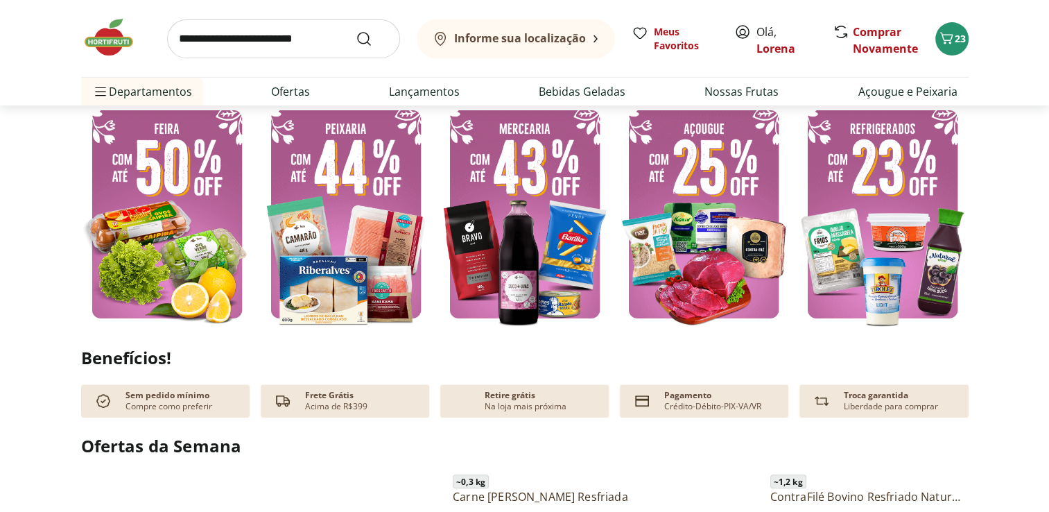
scroll to position [339, 0]
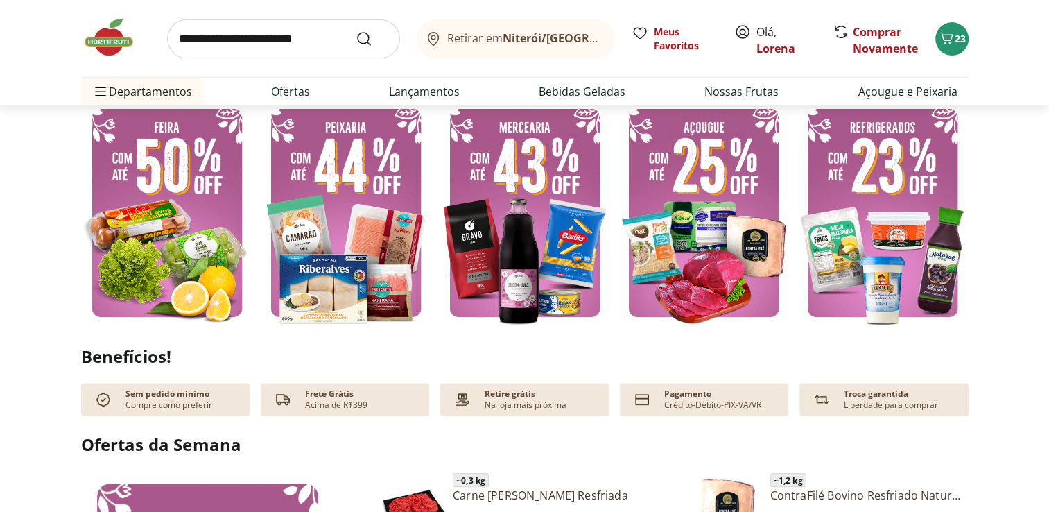
click at [727, 272] on img at bounding box center [704, 213] width 172 height 230
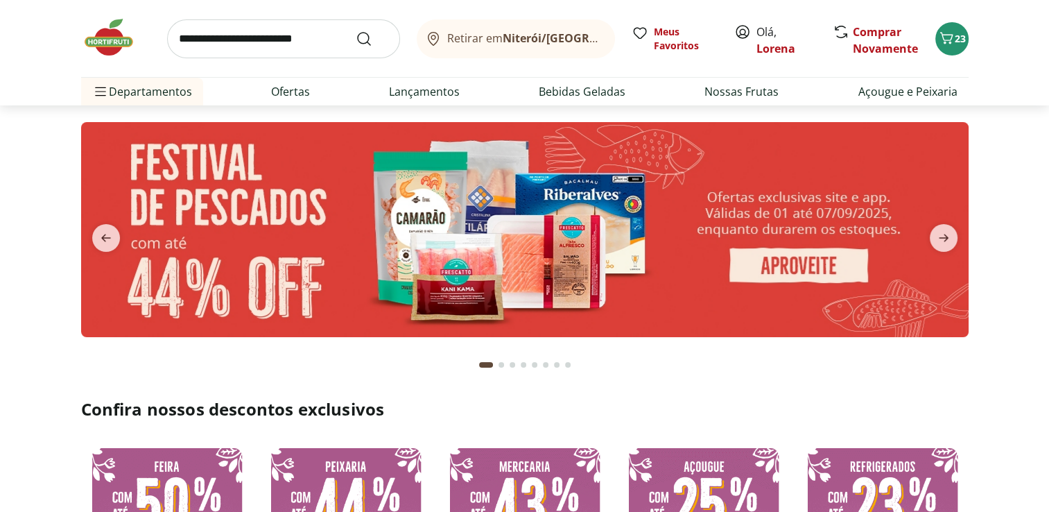
select select "**********"
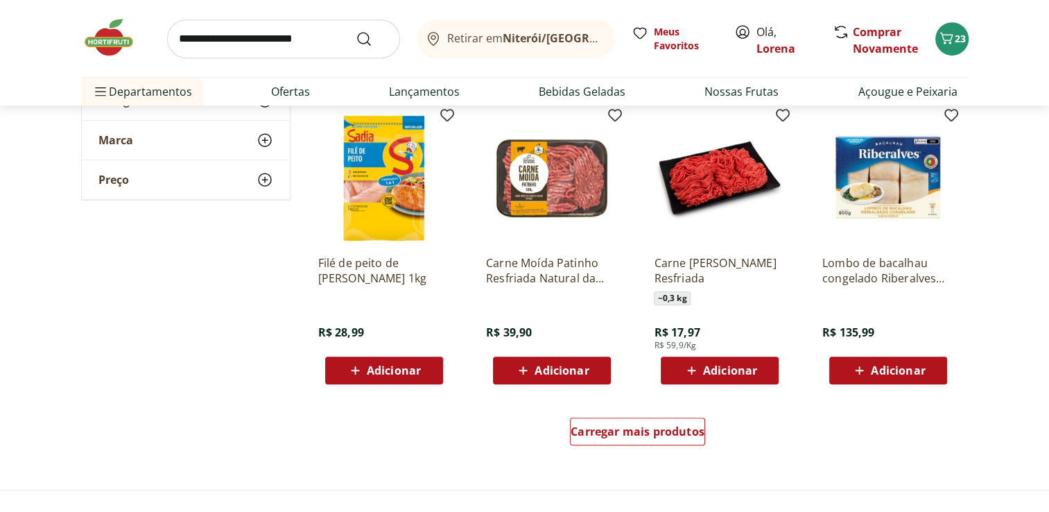
scroll to position [707, 0]
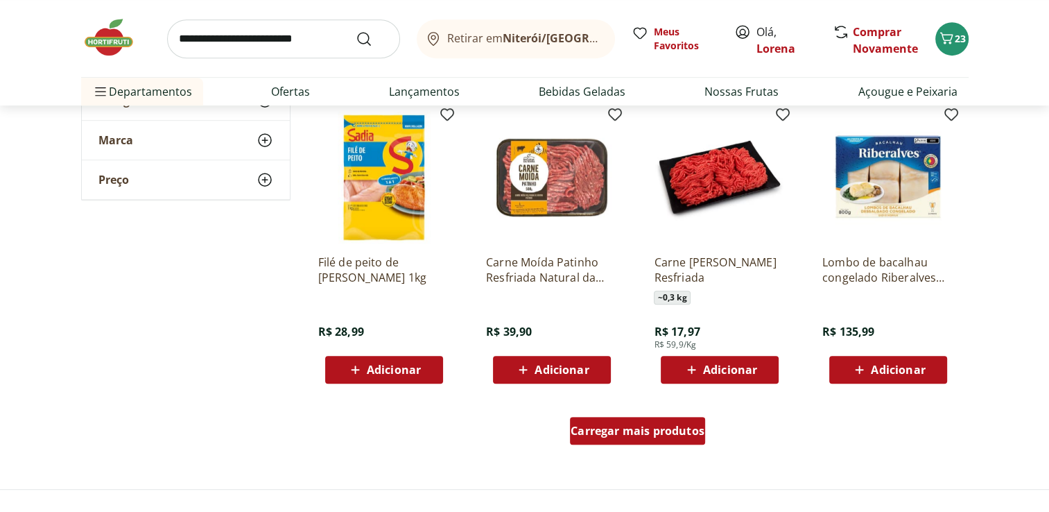
click at [632, 438] on div "Carregar mais produtos" at bounding box center [637, 431] width 135 height 28
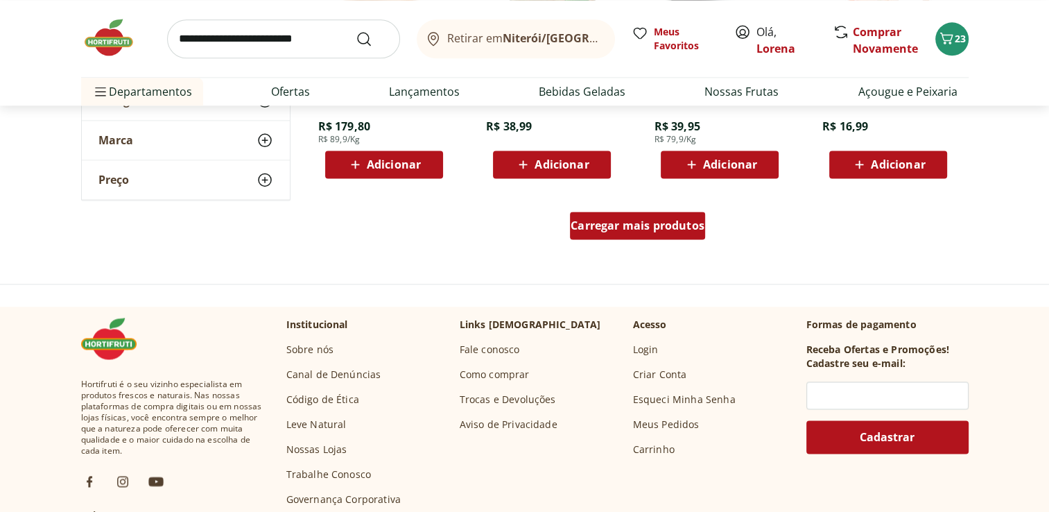
scroll to position [1818, 0]
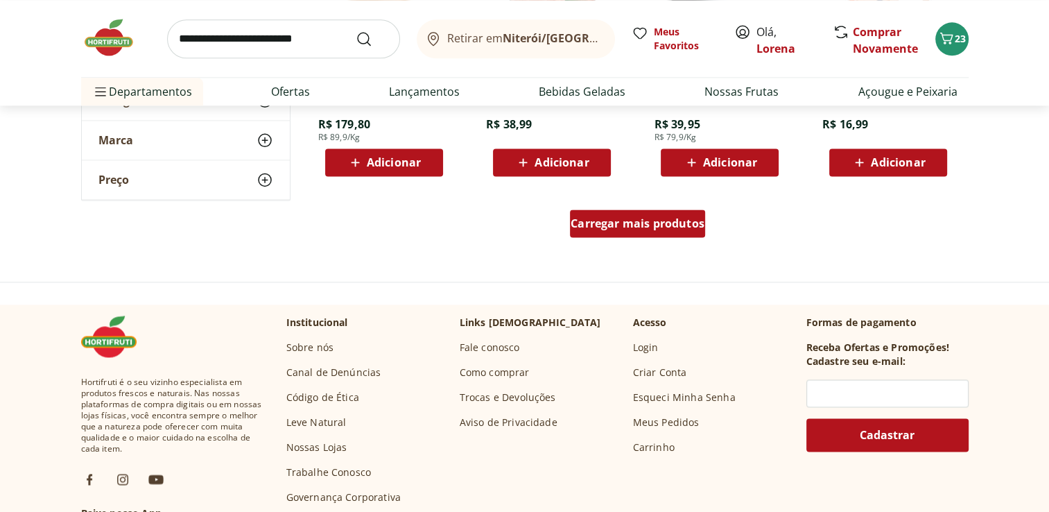
click at [682, 232] on div "Carregar mais produtos" at bounding box center [637, 223] width 135 height 28
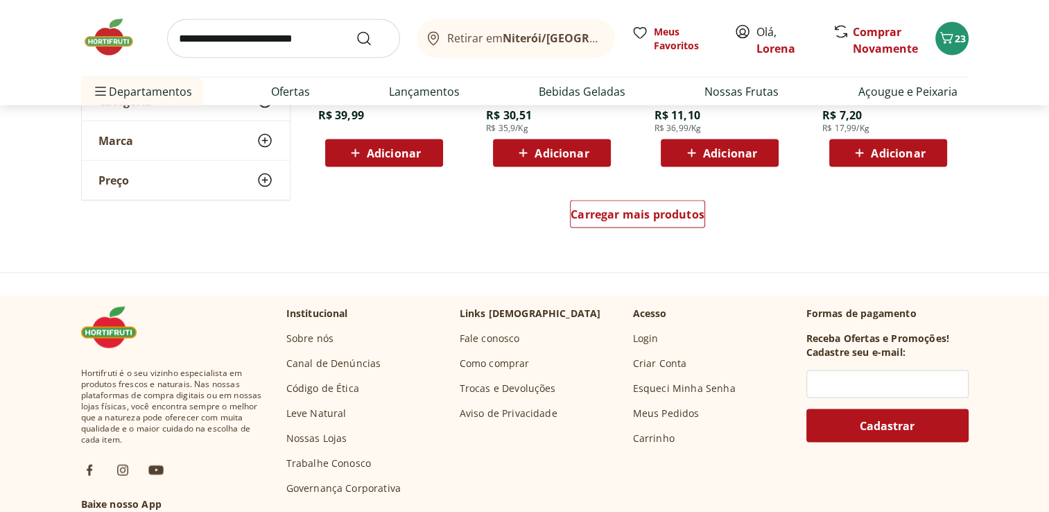
scroll to position [2736, 0]
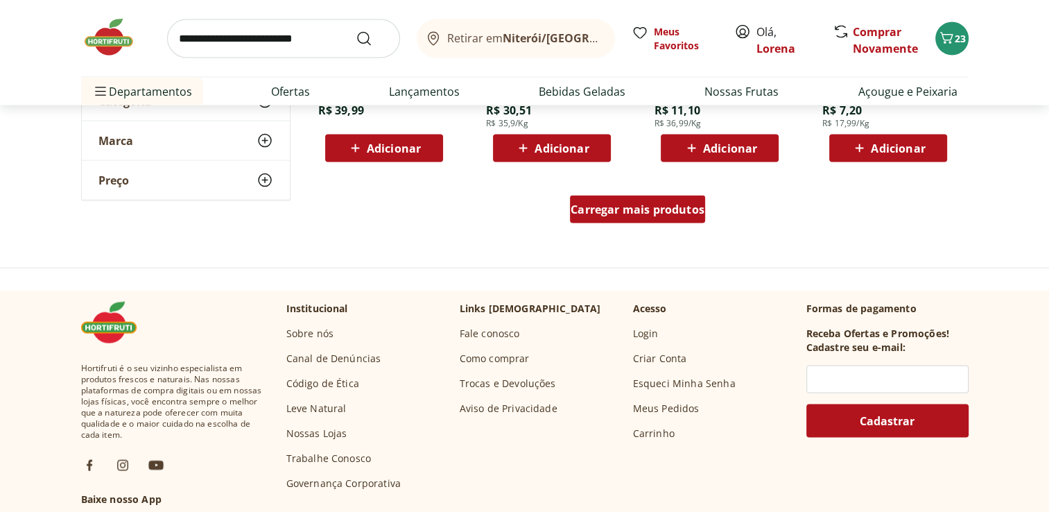
click at [702, 215] on span "Carregar mais produtos" at bounding box center [638, 209] width 134 height 11
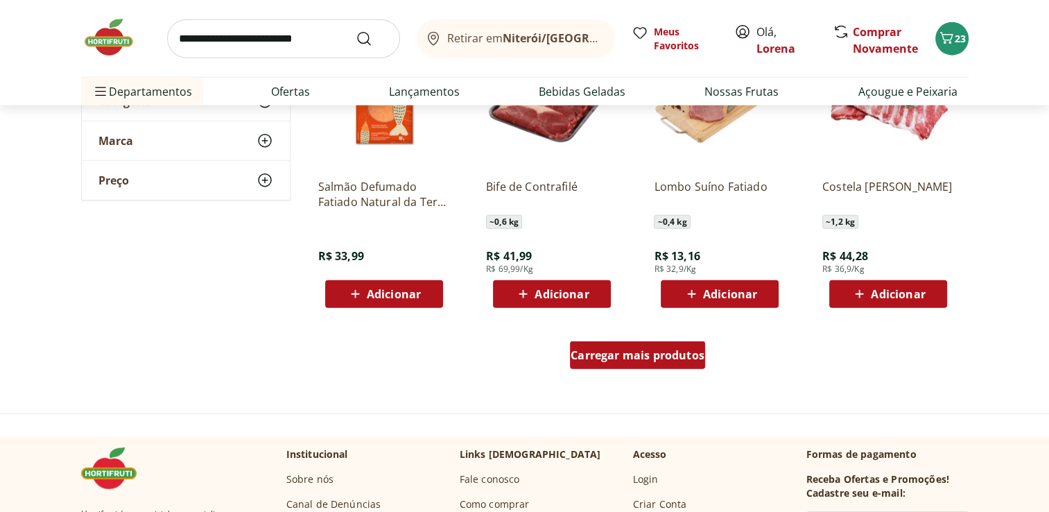
scroll to position [3503, 0]
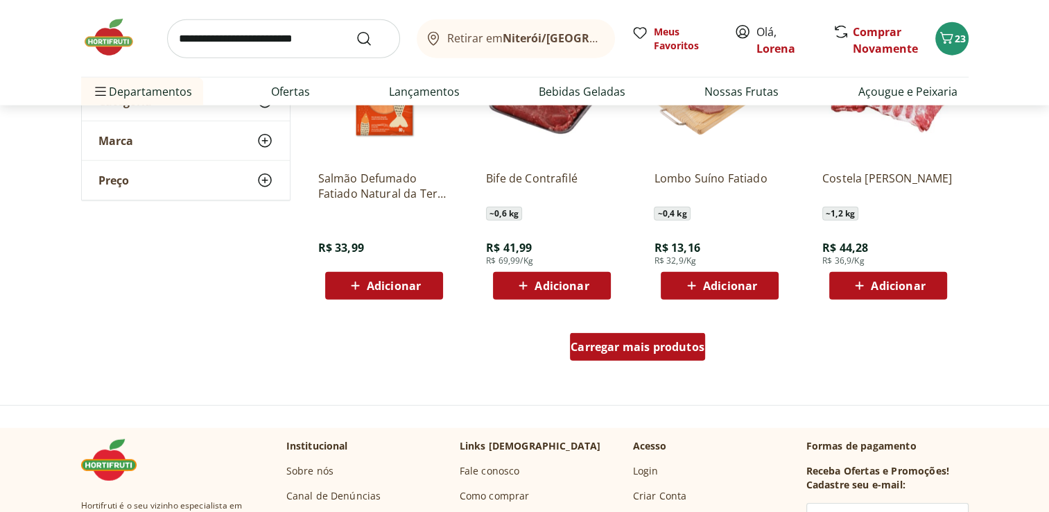
click at [657, 343] on span "Carregar mais produtos" at bounding box center [638, 346] width 134 height 11
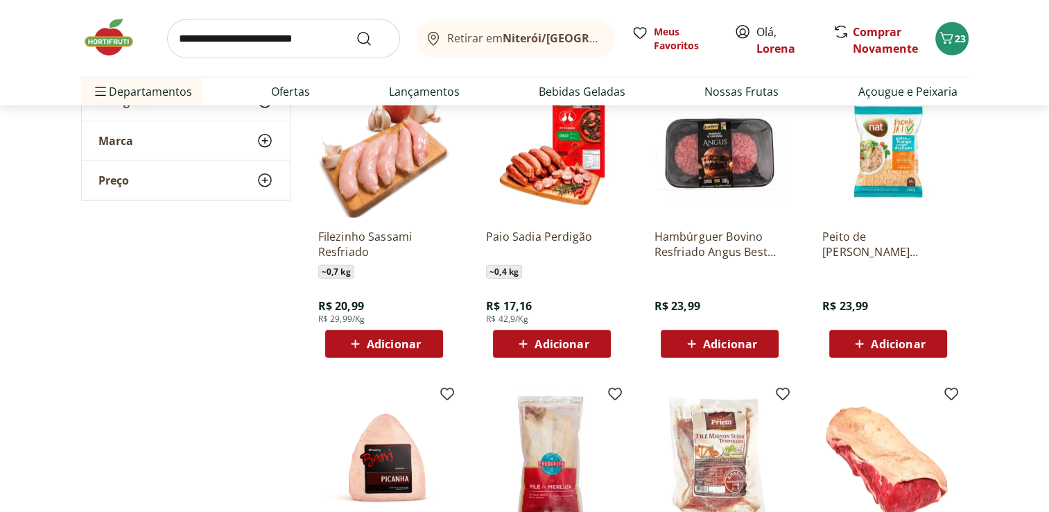
scroll to position [3739, 0]
